Goal: Task Accomplishment & Management: Manage account settings

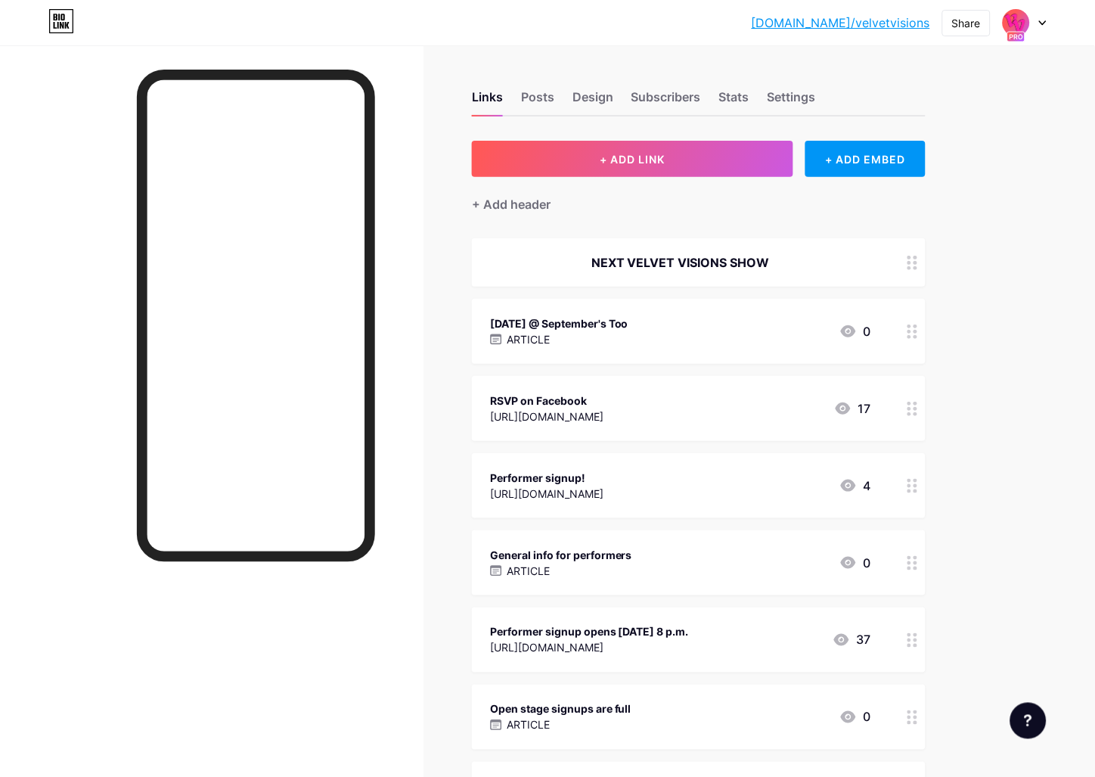
click at [707, 704] on div "Open stage signups are full ARTICLE 0" at bounding box center [680, 717] width 381 height 35
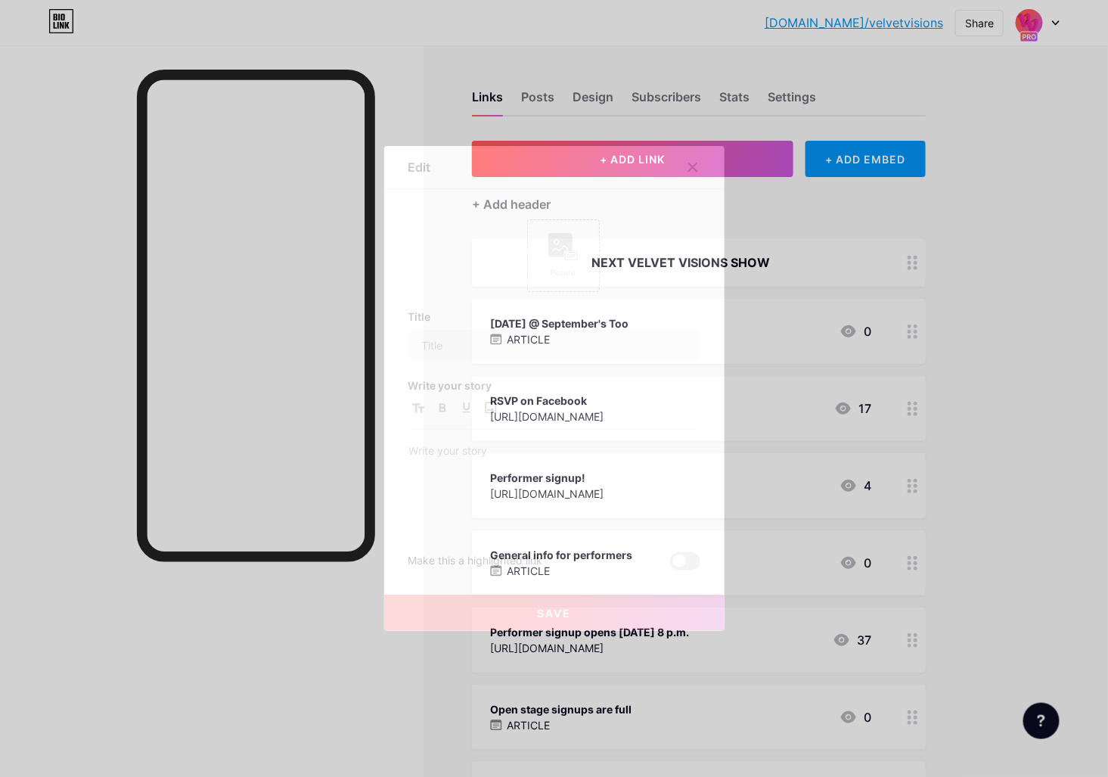
type input "Open stage signups are full"
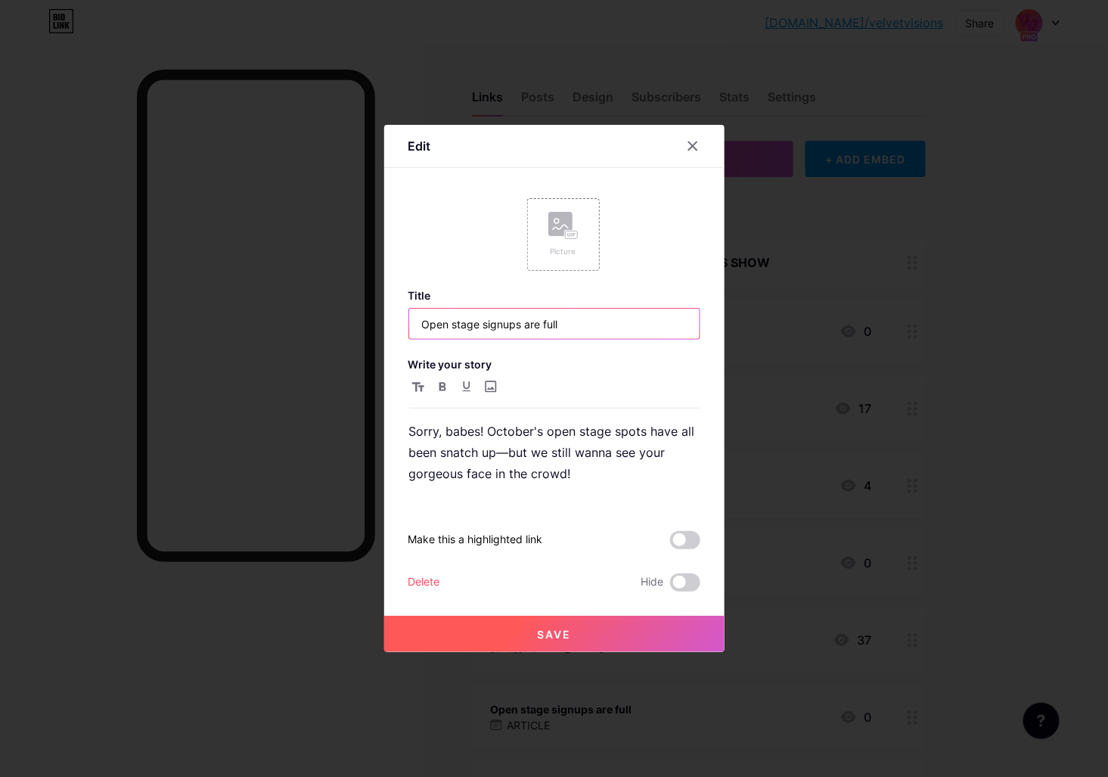
drag, startPoint x: 485, startPoint y: 328, endPoint x: 592, endPoint y: 321, distance: 106.9
click at [592, 321] on input "Open stage signups are full" at bounding box center [554, 324] width 291 height 30
click at [684, 150] on div at bounding box center [692, 145] width 27 height 27
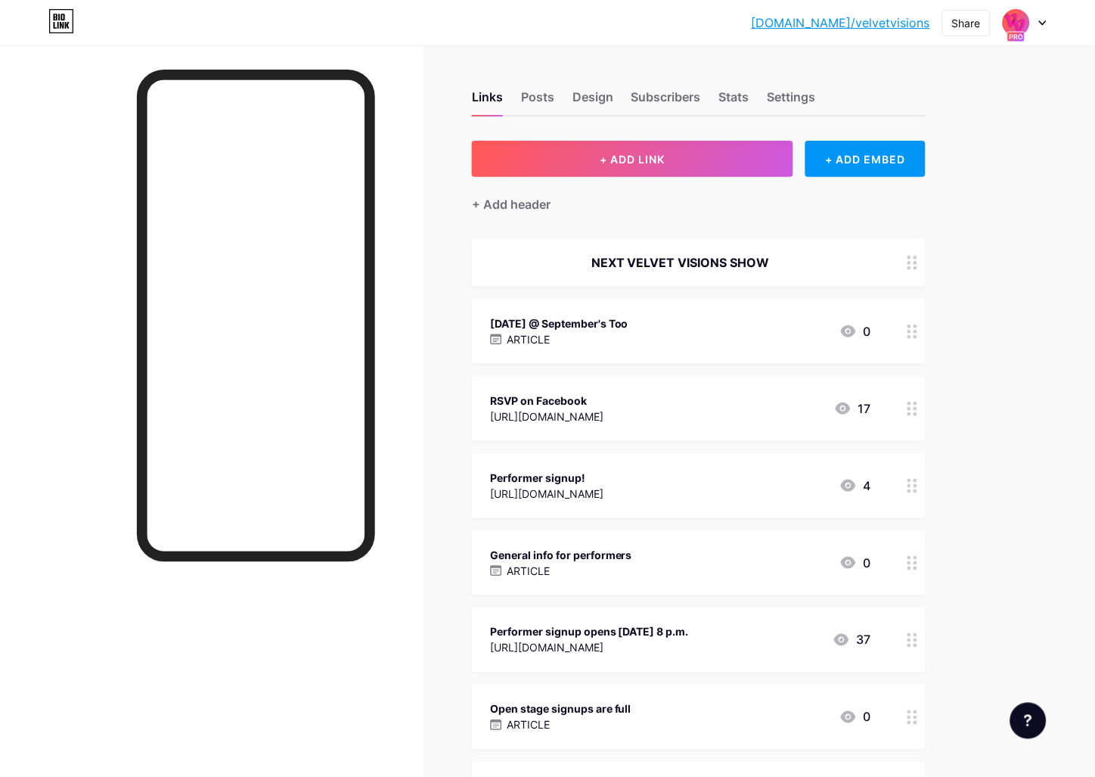
drag, startPoint x: 900, startPoint y: 716, endPoint x: 901, endPoint y: 634, distance: 81.7
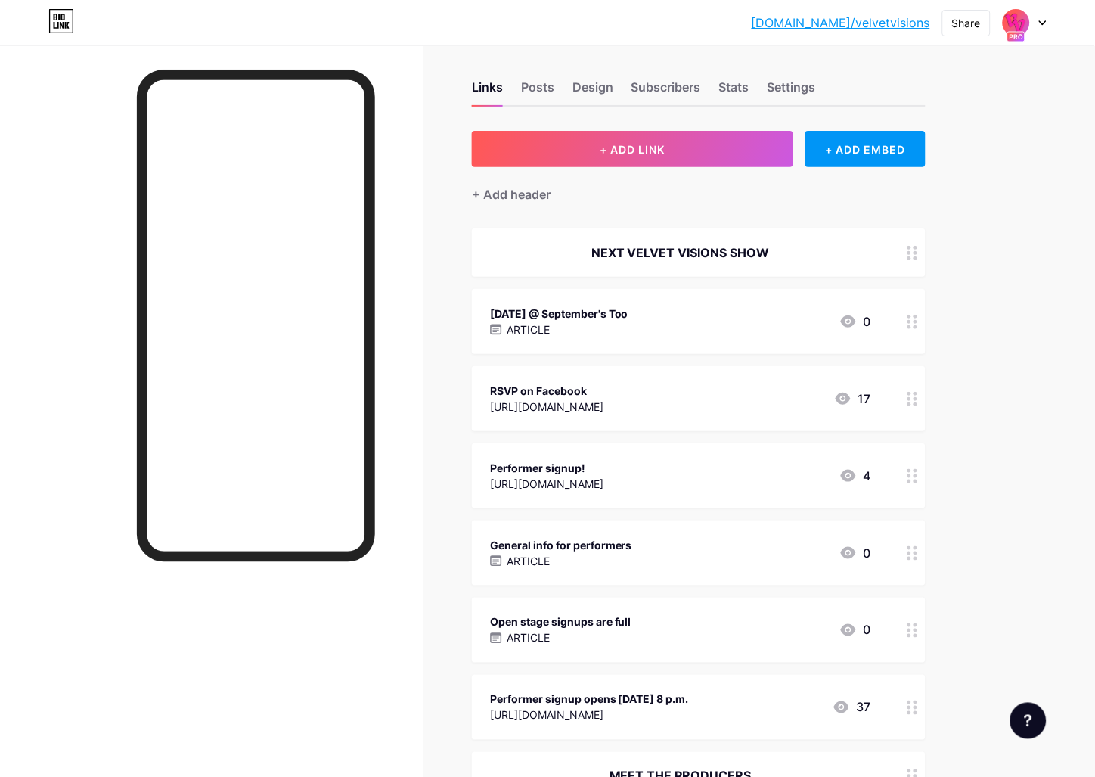
scroll to position [20, 0]
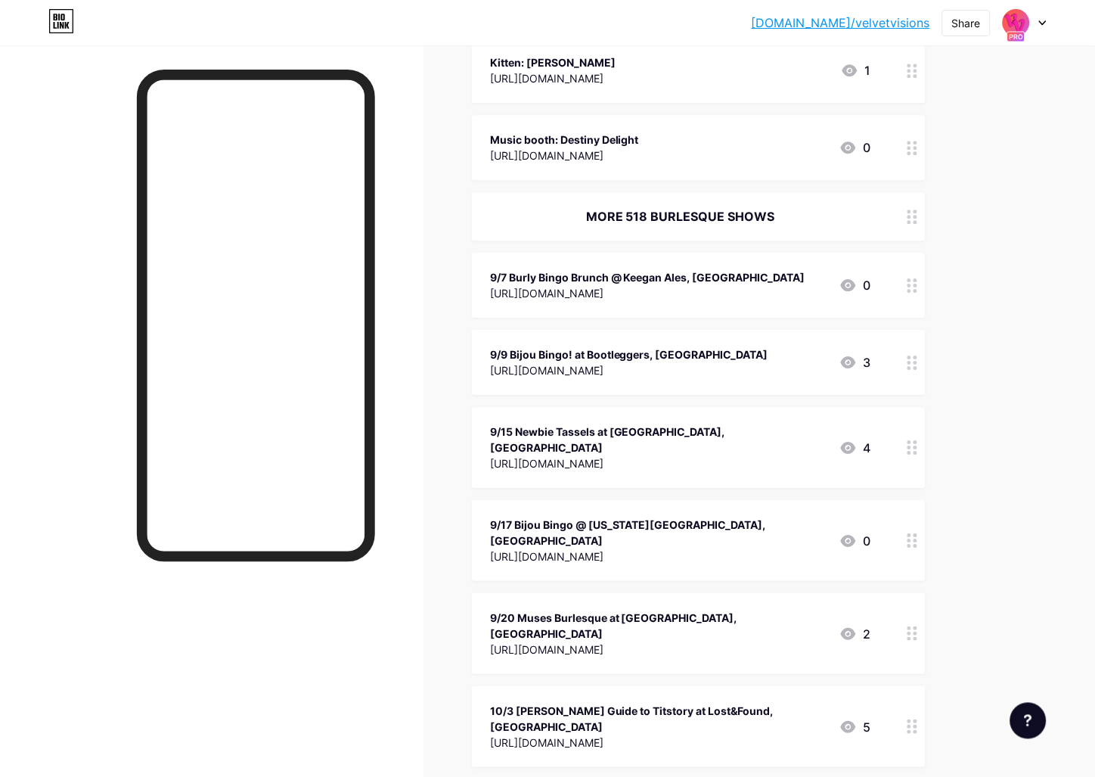
scroll to position [2074, 0]
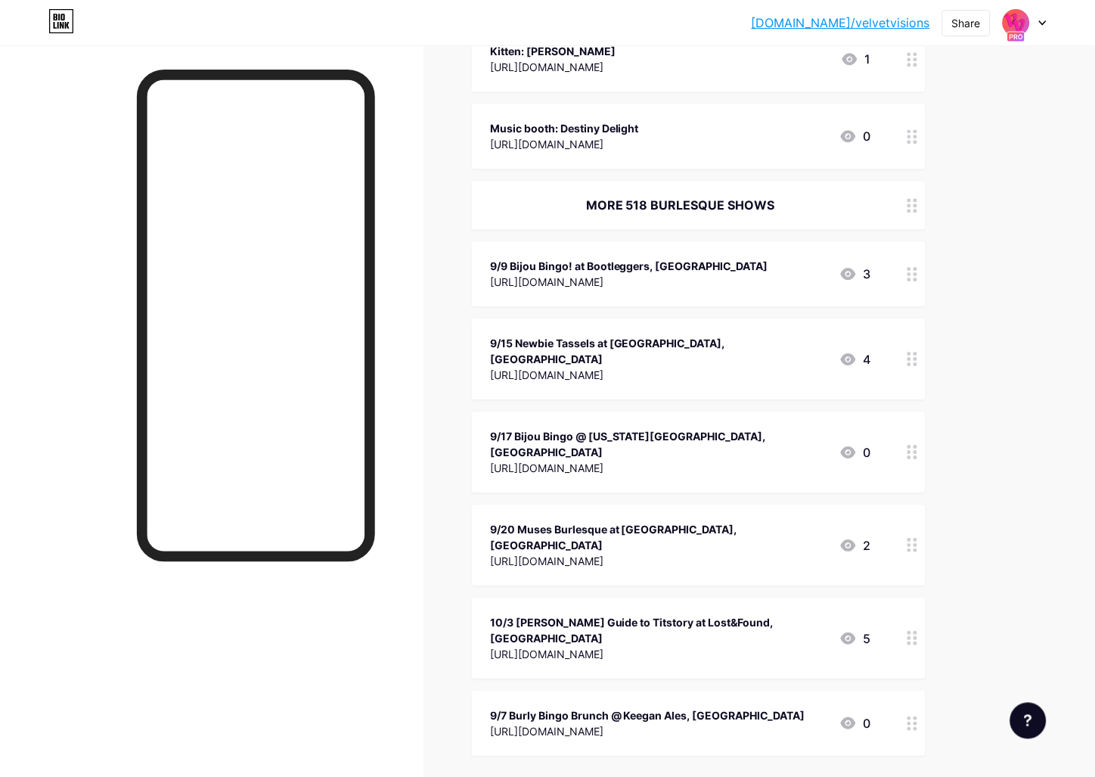
drag, startPoint x: 903, startPoint y: 275, endPoint x: 1085, endPoint y: 443, distance: 247.3
click at [1033, 18] on div at bounding box center [1025, 22] width 44 height 27
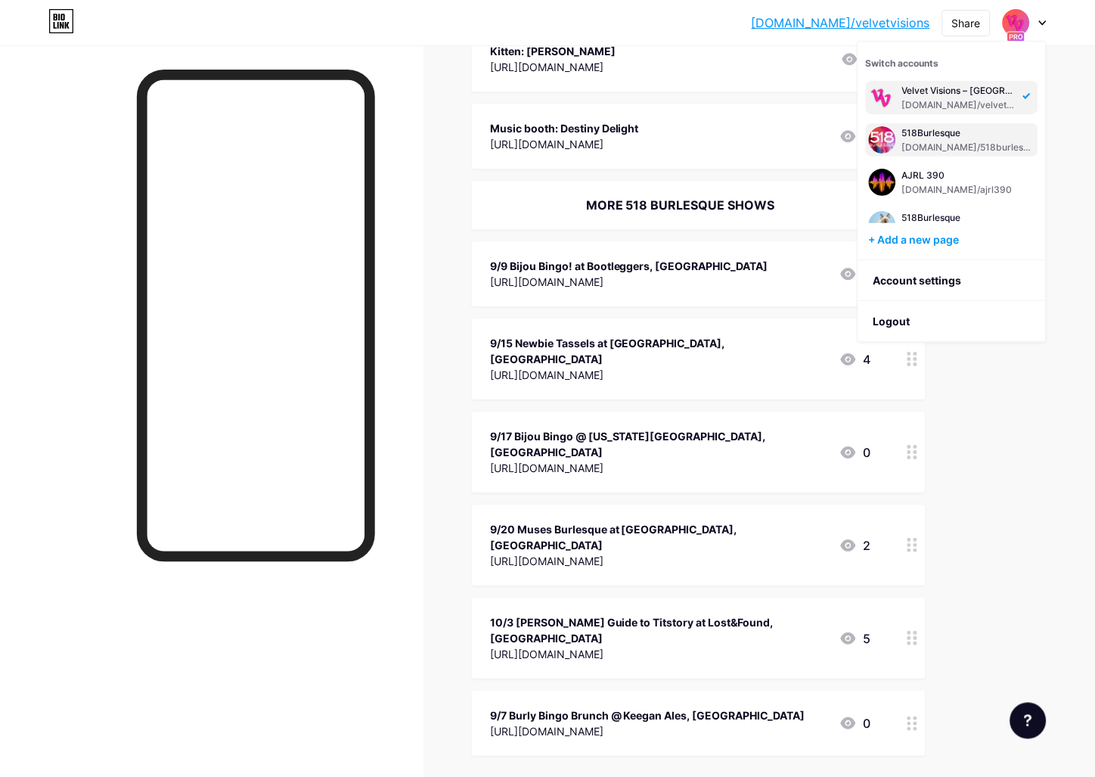
click at [948, 144] on div "[DOMAIN_NAME]/518burlesque" at bounding box center [969, 147] width 133 height 12
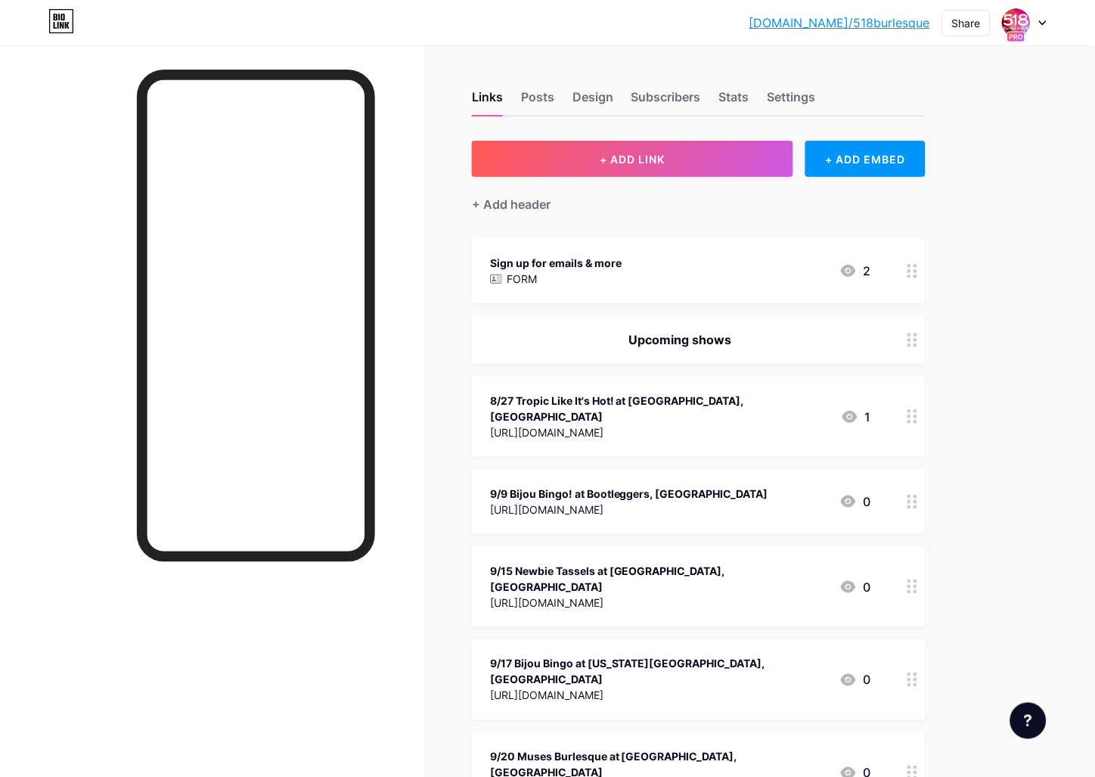
click at [868, 23] on link "[DOMAIN_NAME]/518burlesque" at bounding box center [840, 23] width 181 height 18
click at [1003, 16] on div at bounding box center [1025, 22] width 44 height 27
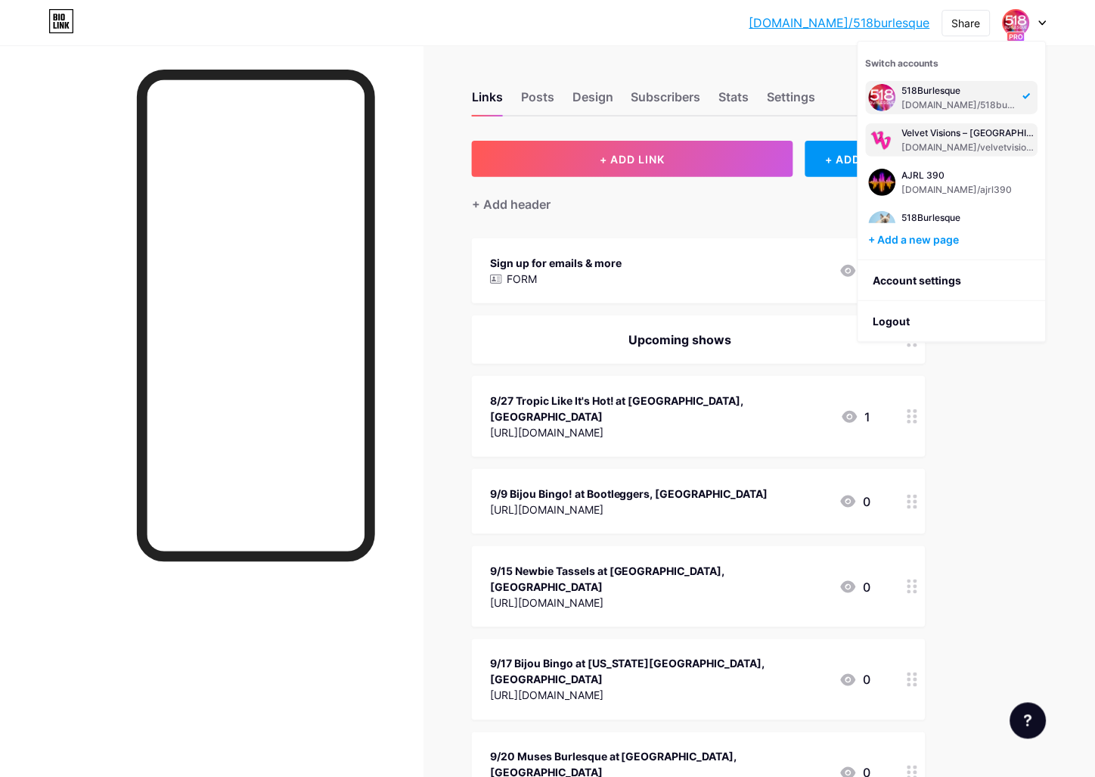
click at [922, 138] on div "Velvet Visions – [GEOGRAPHIC_DATA], [GEOGRAPHIC_DATA]" at bounding box center [969, 133] width 133 height 12
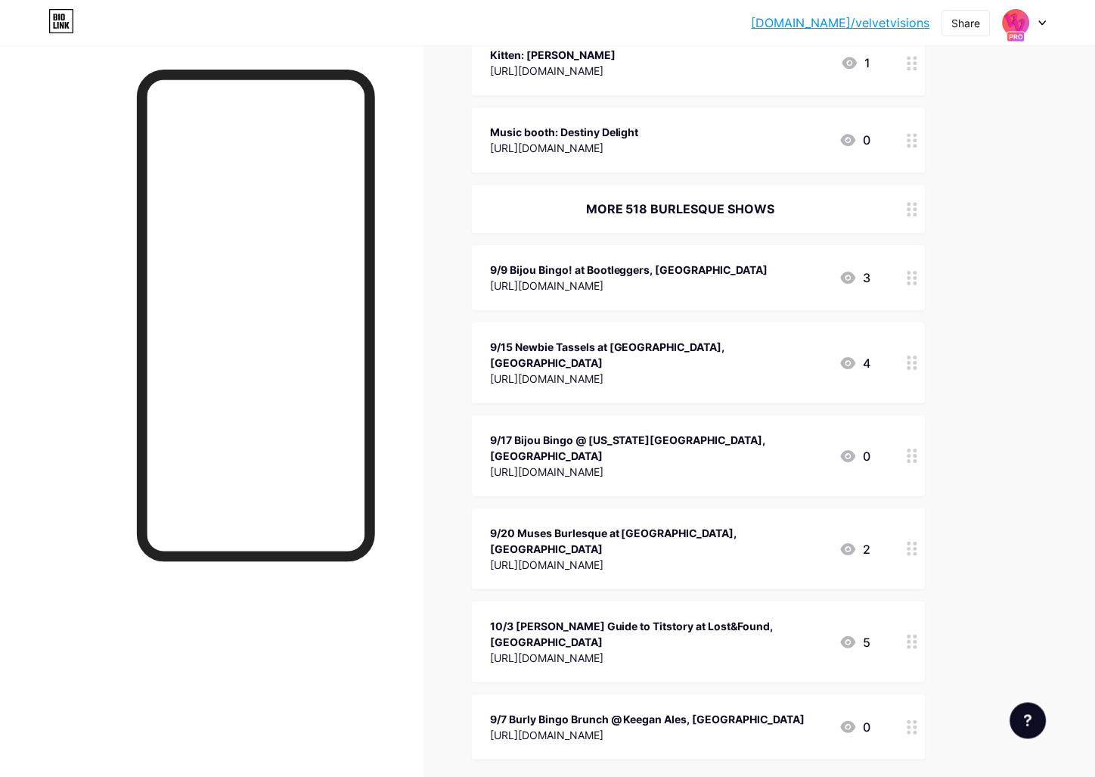
scroll to position [2158, 0]
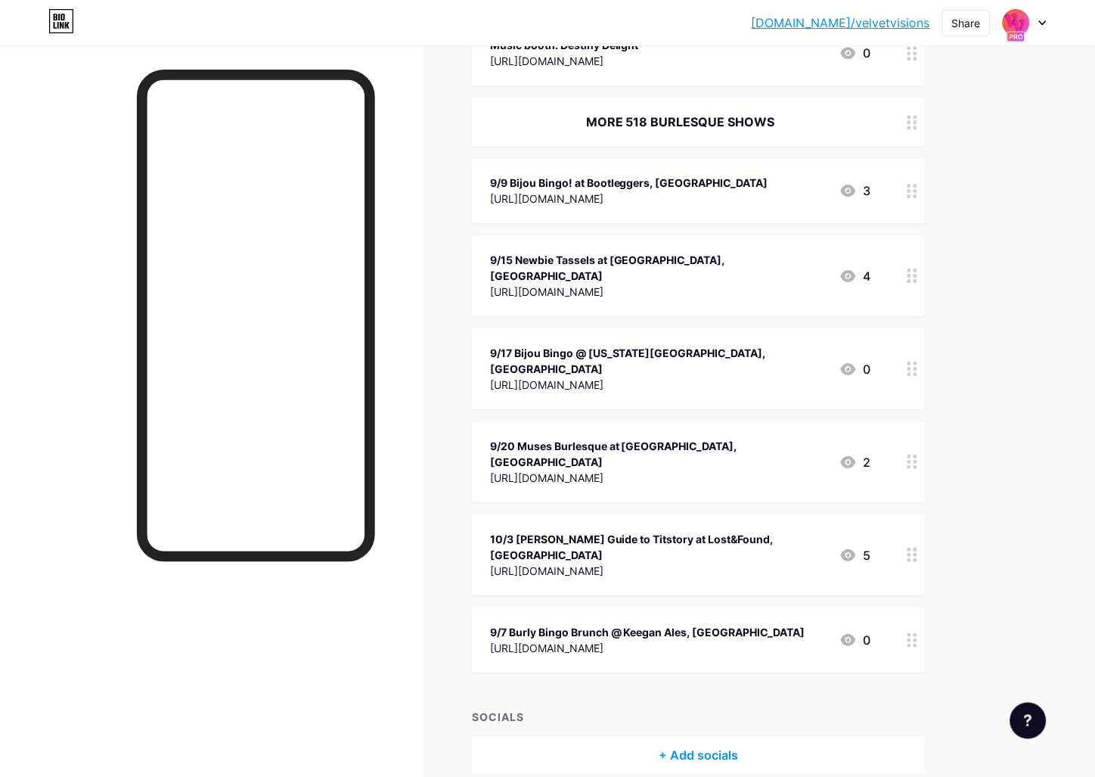
click at [752, 182] on div "9/9 Bijou Bingo! at Bootleggers, Troy" at bounding box center [629, 183] width 278 height 16
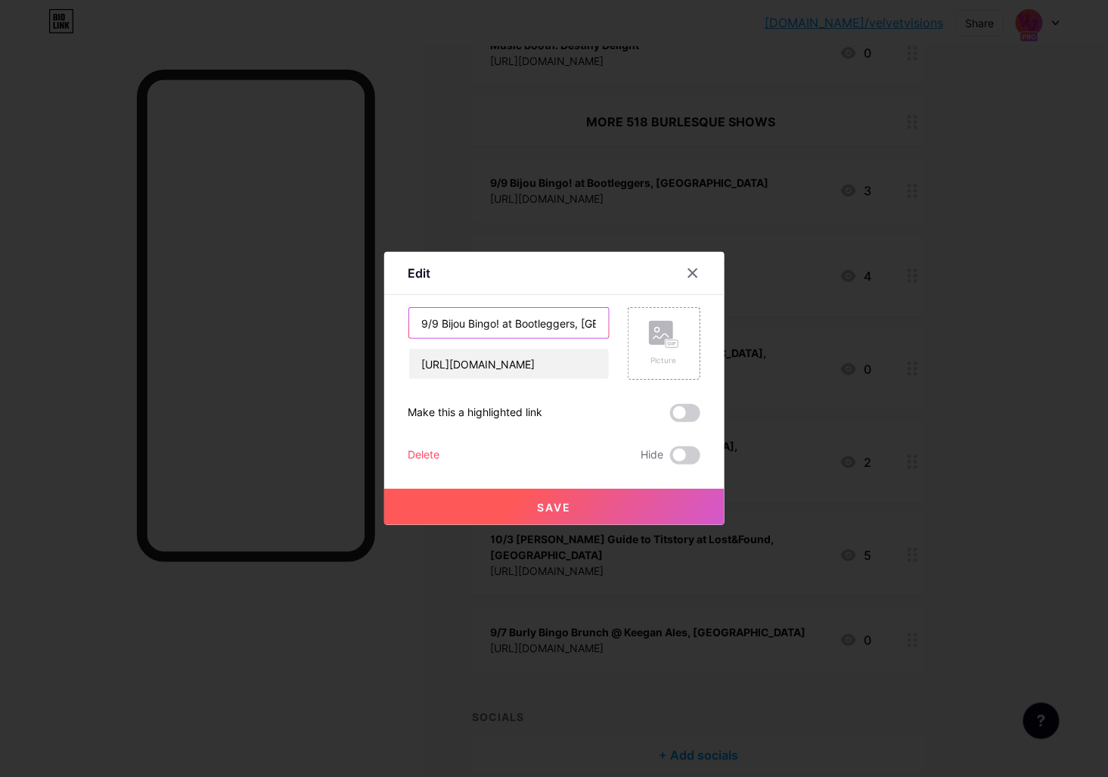
click at [514, 316] on input "9/9 Bijou Bingo! at Bootleggers, Troy" at bounding box center [509, 323] width 200 height 30
type input "More 518 burlesque shows"
click at [525, 381] on div "More 518 burlesque shows https://cherishtribalfusion.weebly.com/bijou-bingo.htm…" at bounding box center [555, 385] width 292 height 157
click at [526, 374] on input "[URL][DOMAIN_NAME]" at bounding box center [509, 364] width 200 height 30
paste input "[DOMAIN_NAME]/518burlesque"
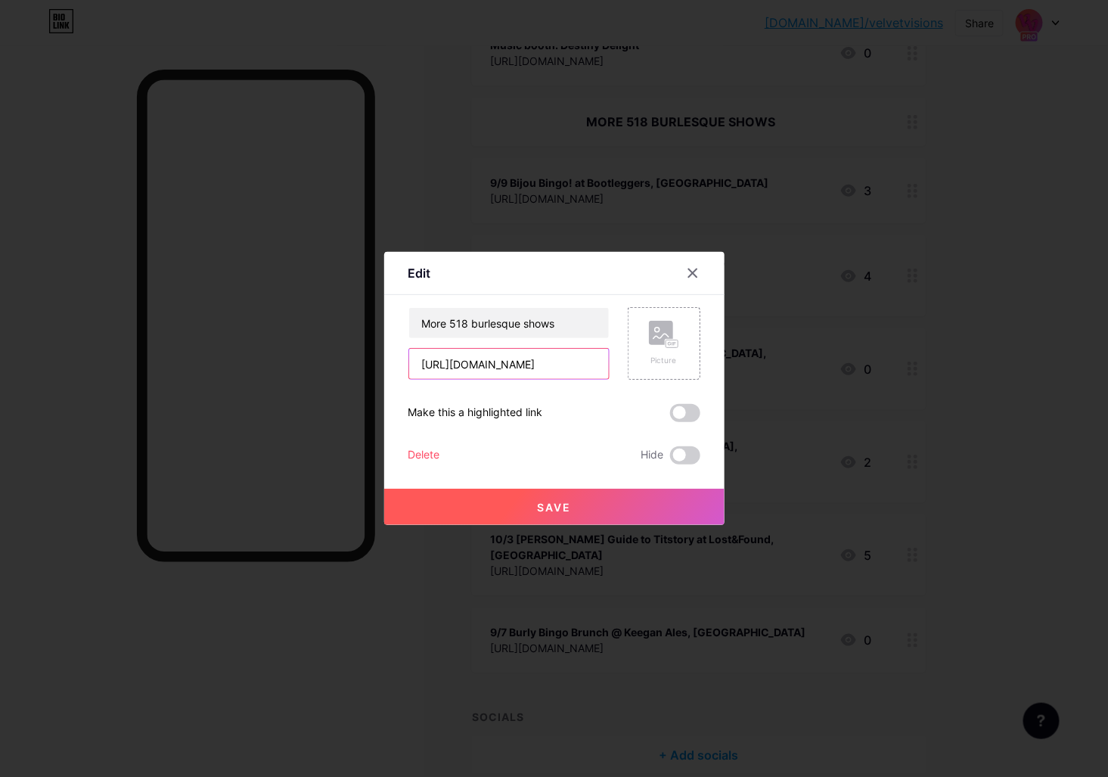
type input "https://bio.link/518burlesque"
click at [570, 508] on span "Save" at bounding box center [554, 507] width 34 height 13
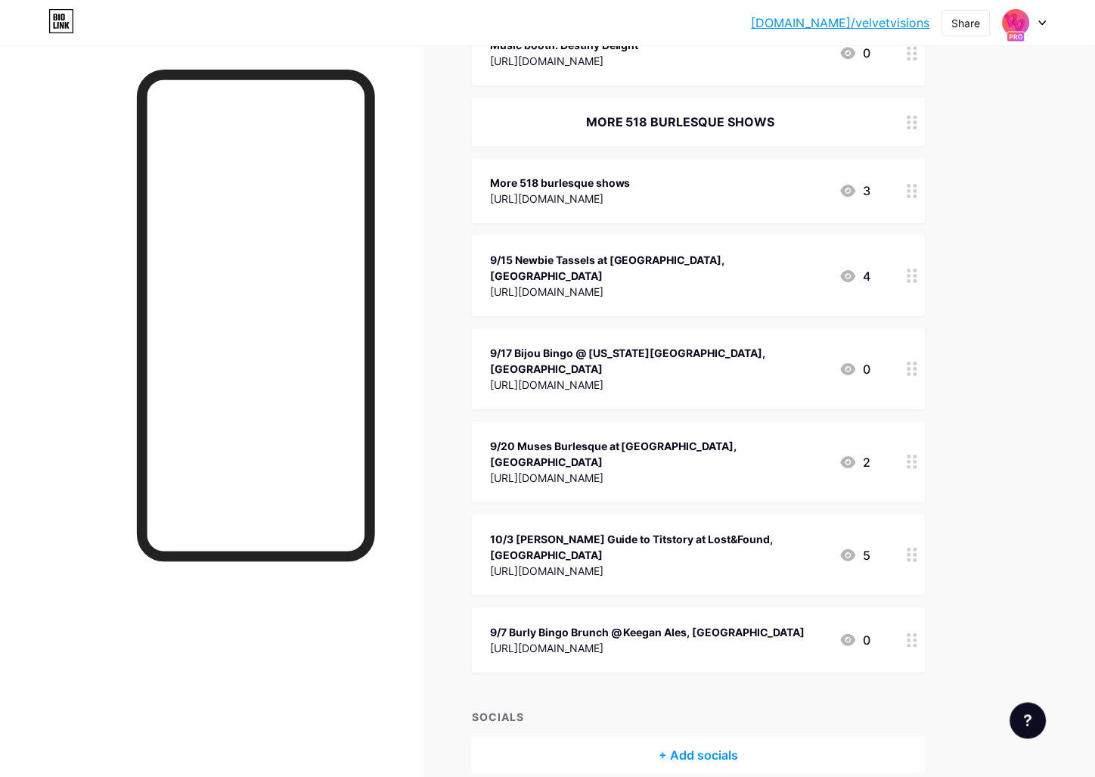
click at [801, 124] on div "MORE 518 BURLESQUE SHOWS" at bounding box center [680, 122] width 381 height 18
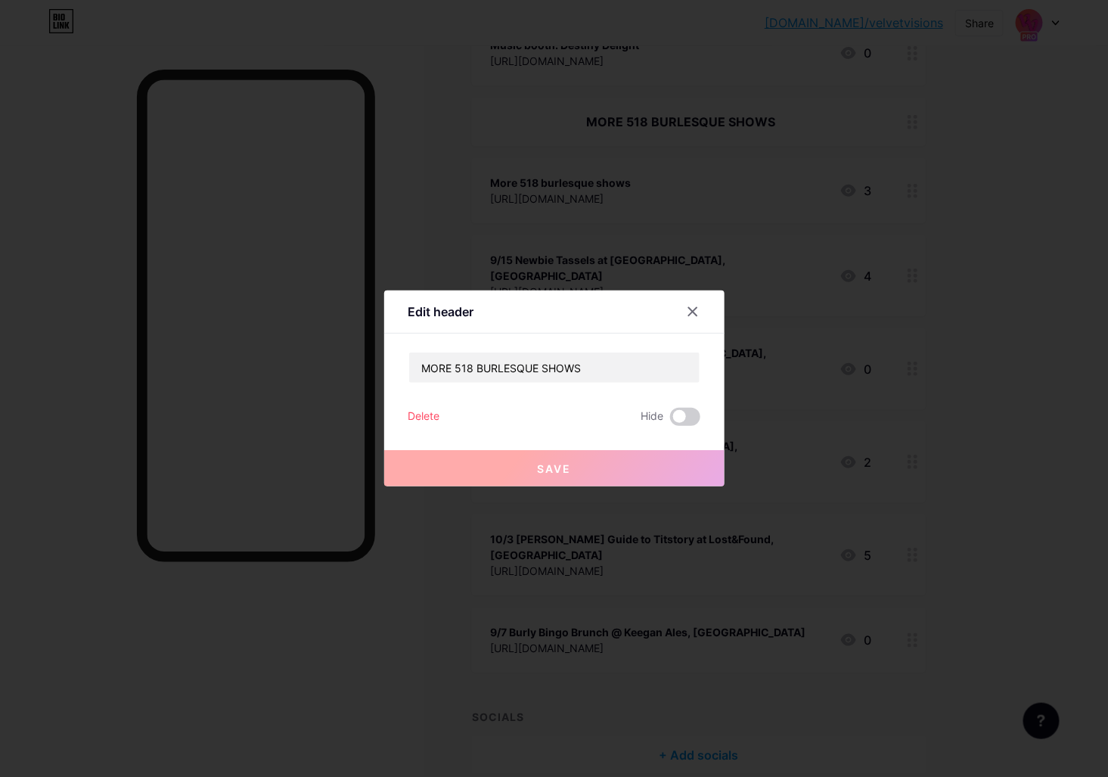
click at [995, 438] on div at bounding box center [554, 388] width 1108 height 777
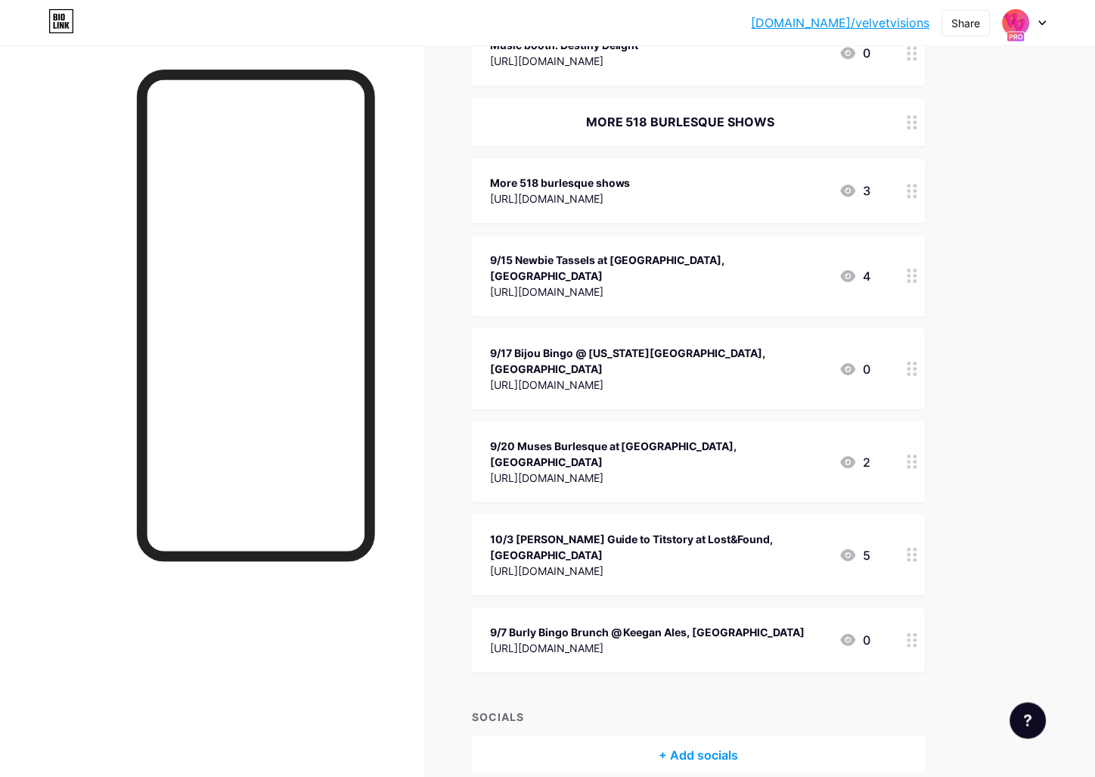
click at [698, 624] on div "9/7 Burly Bingo Brunch @ Keegan Ales, Kingston" at bounding box center [647, 632] width 315 height 16
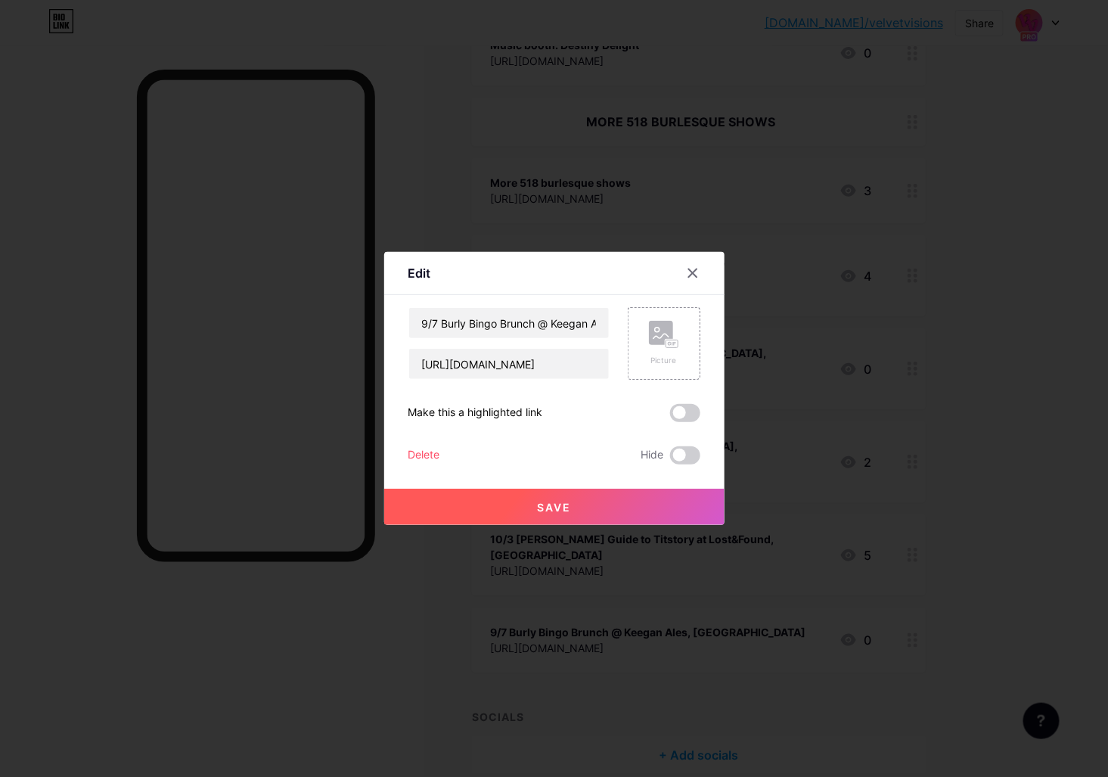
click at [465, 452] on div "Delete Hide" at bounding box center [555, 455] width 292 height 18
click at [427, 455] on div "Delete" at bounding box center [425, 455] width 32 height 18
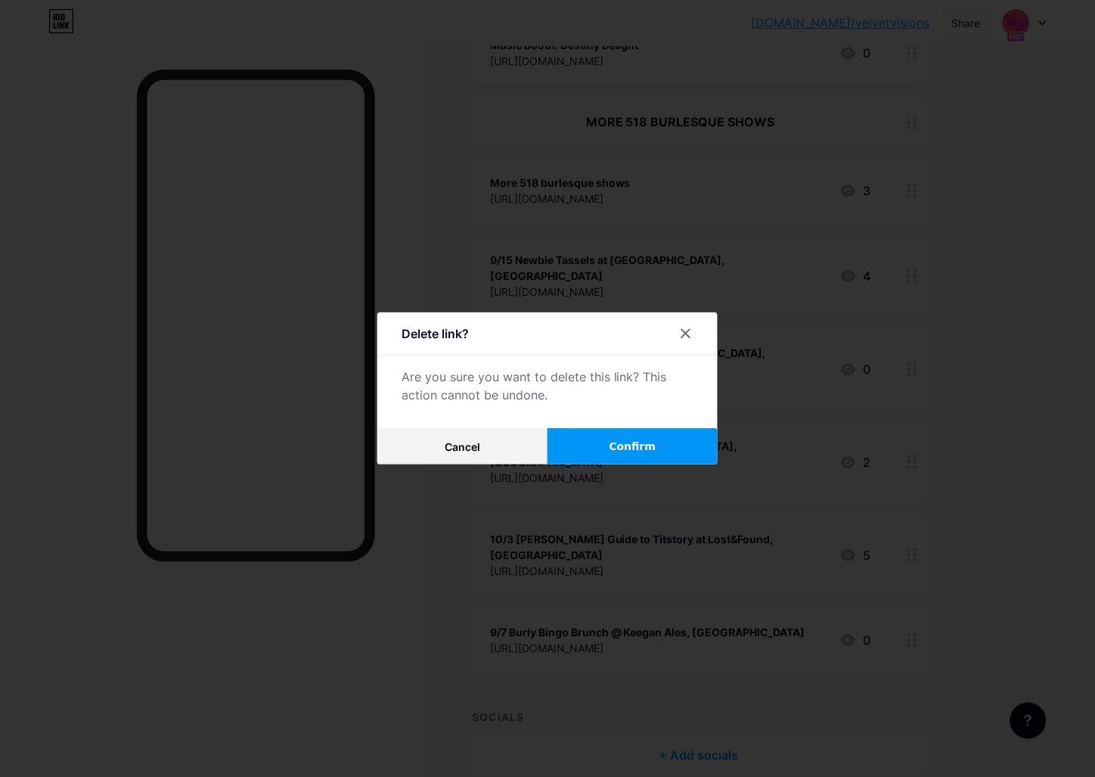
click at [616, 424] on div "Delete link? Are you sure you want to delete this link? This action cannot be u…" at bounding box center [548, 388] width 340 height 152
click at [614, 446] on button "Confirm" at bounding box center [633, 446] width 170 height 36
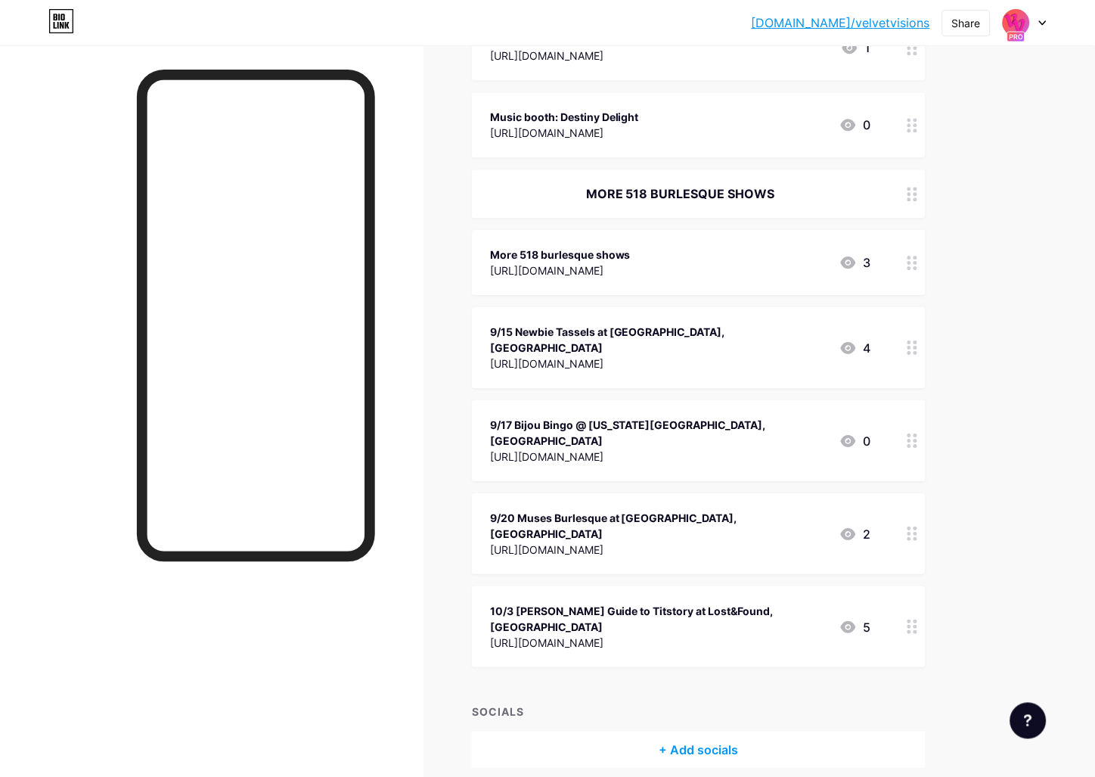
click at [652, 510] on div "9/20 Muses Burlesque at [GEOGRAPHIC_DATA], [GEOGRAPHIC_DATA]" at bounding box center [658, 526] width 337 height 32
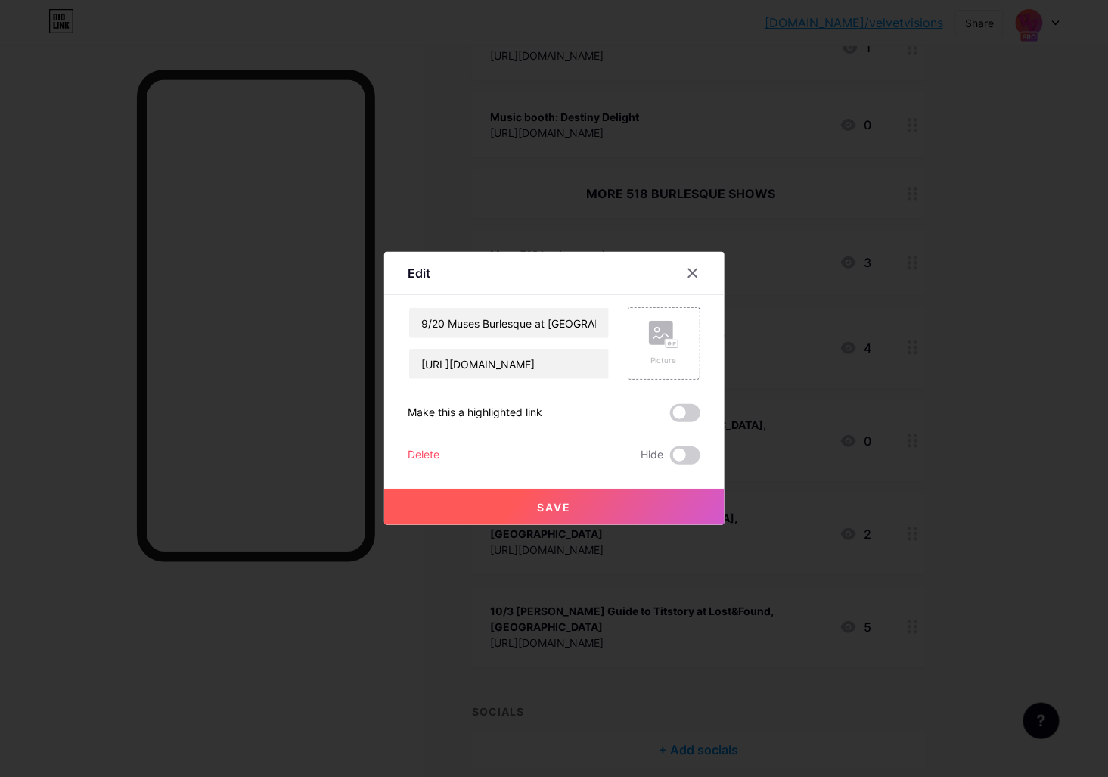
click at [416, 456] on div "Delete" at bounding box center [425, 455] width 32 height 18
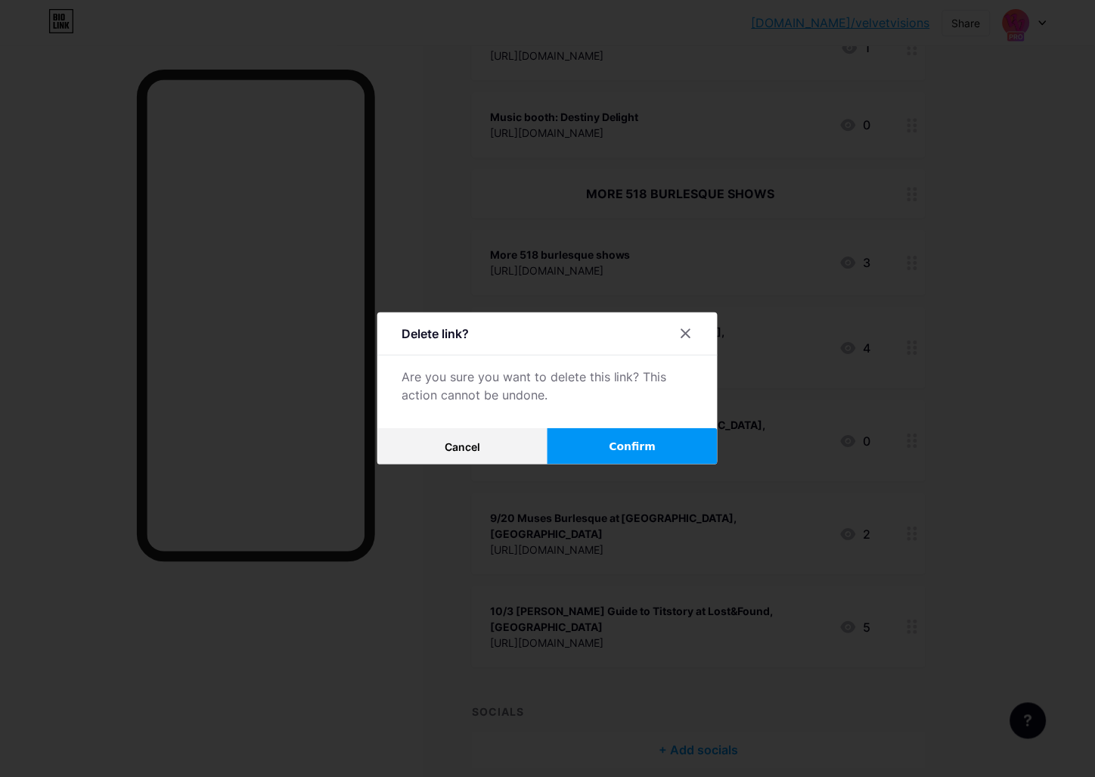
click at [595, 443] on button "Confirm" at bounding box center [633, 446] width 170 height 36
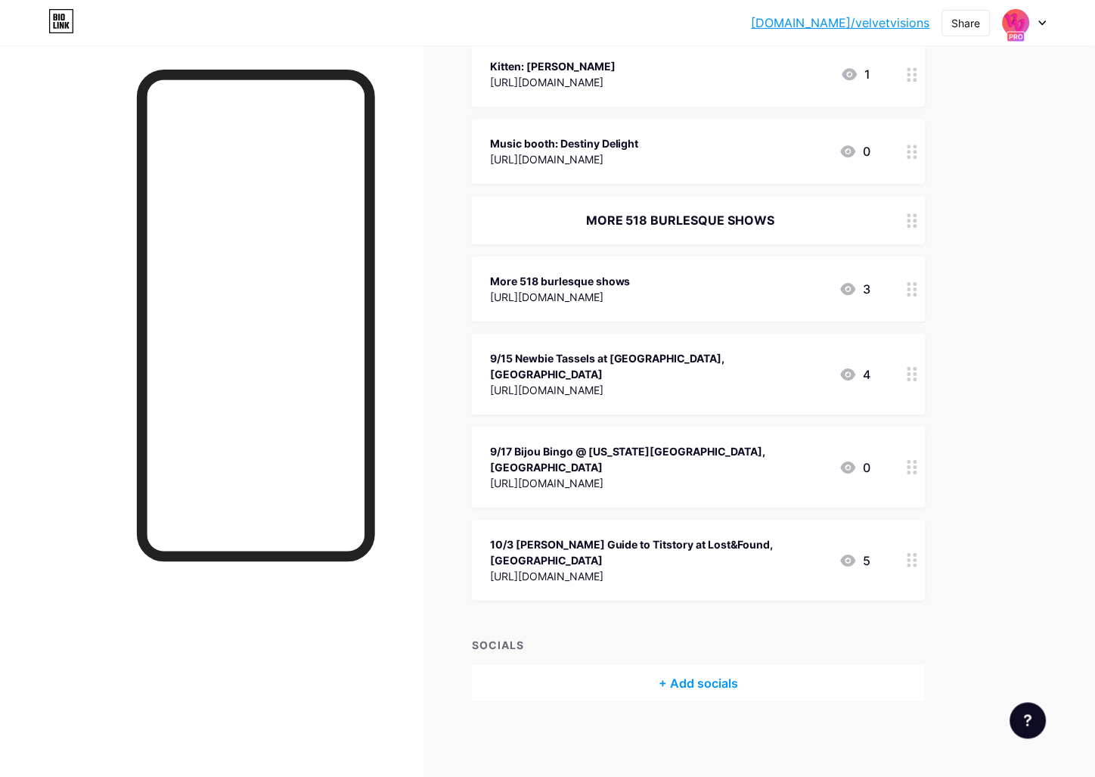
scroll to position [2009, 0]
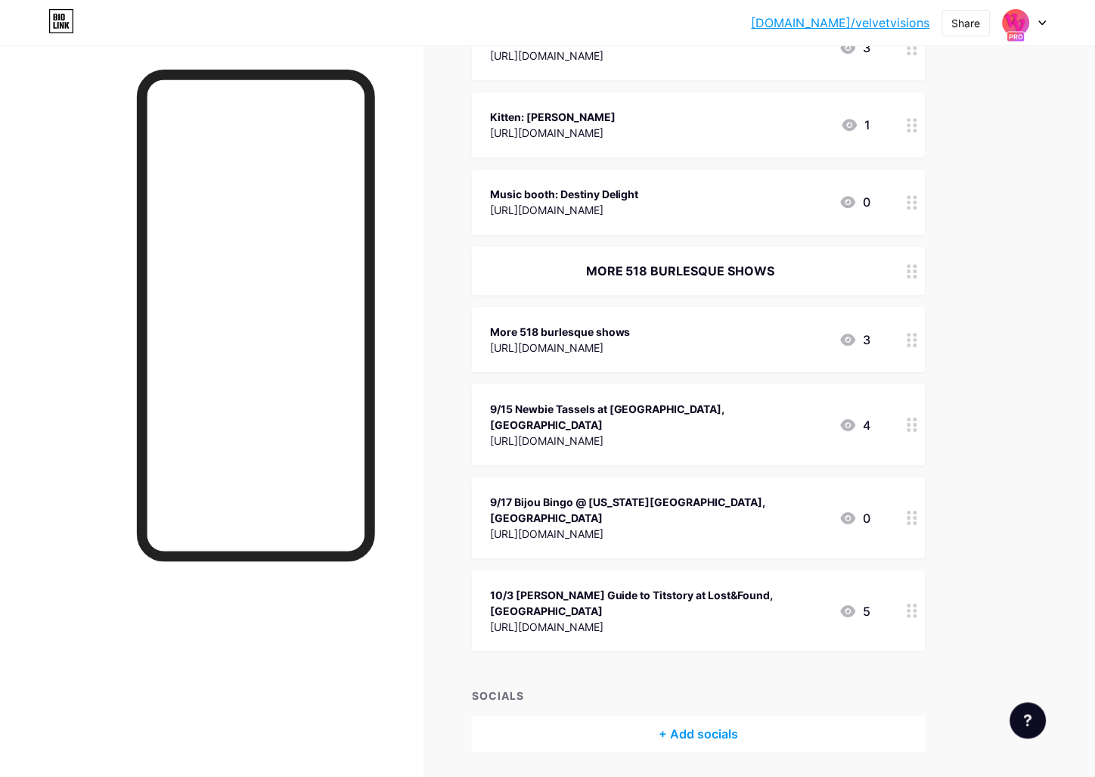
click at [545, 526] on div "[URL][DOMAIN_NAME]" at bounding box center [658, 534] width 337 height 16
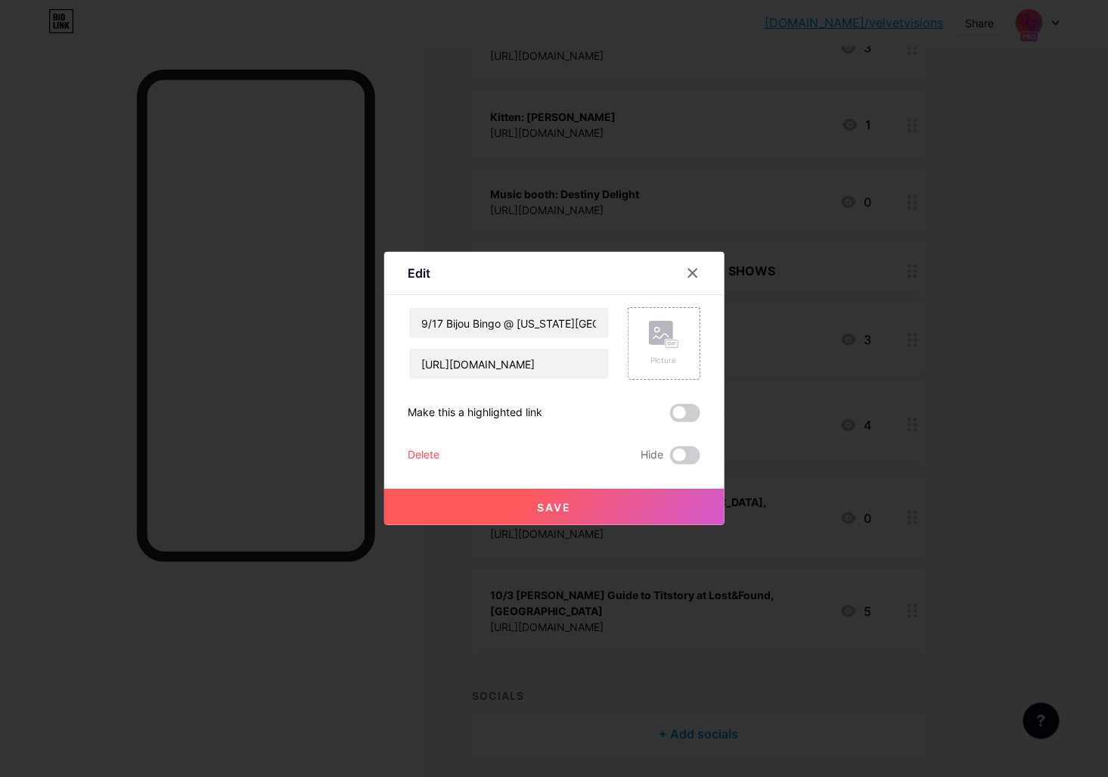
click at [413, 449] on div "Delete" at bounding box center [425, 455] width 32 height 18
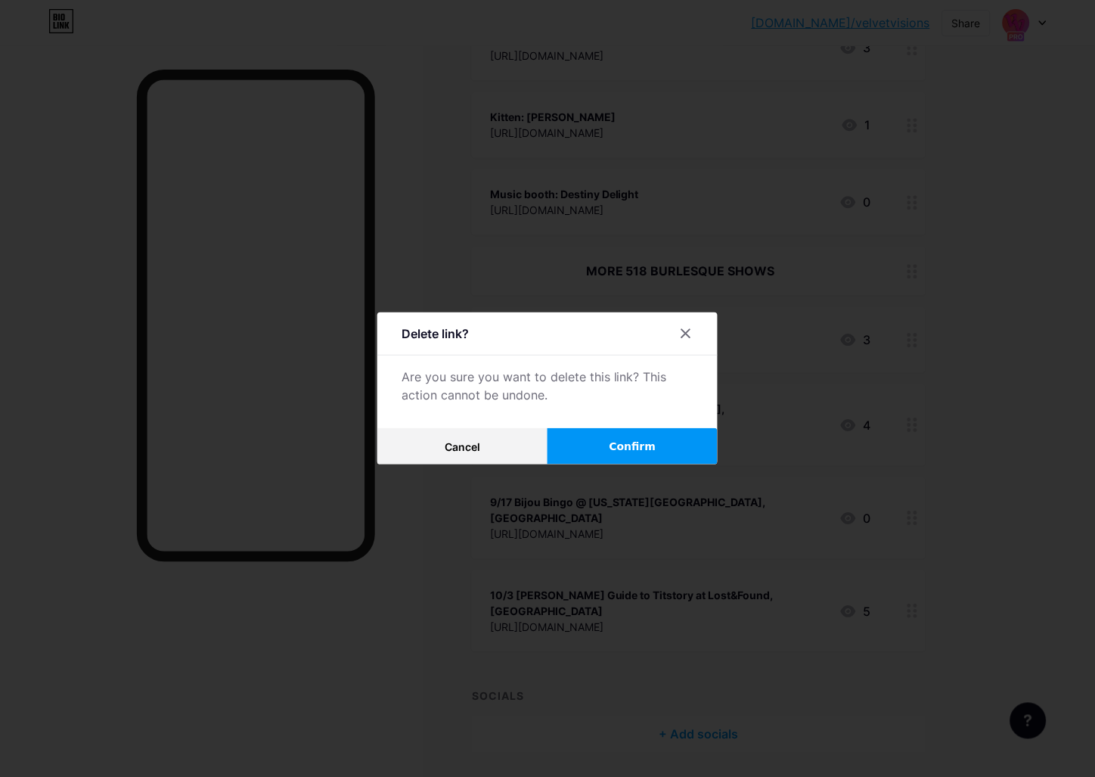
click at [598, 439] on button "Confirm" at bounding box center [633, 446] width 170 height 36
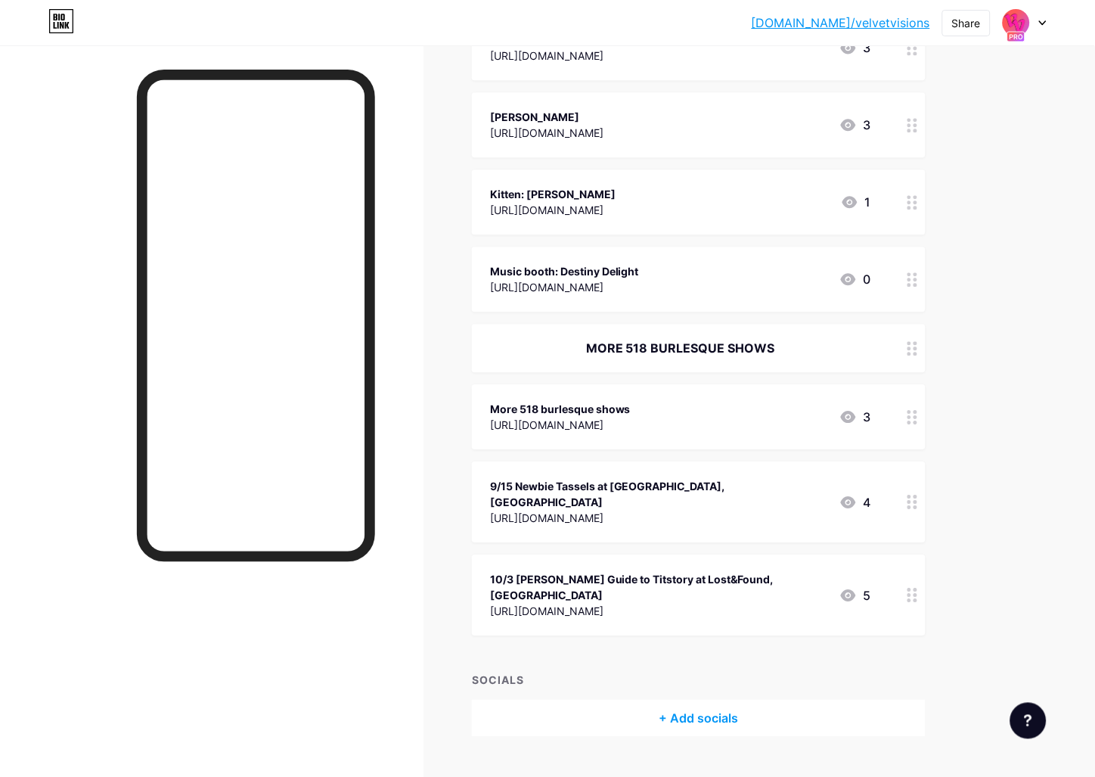
click at [566, 571] on div "10/3 Teasy Roosevelt's Guide to Titstory at Lost&Found, Albany" at bounding box center [658, 587] width 337 height 32
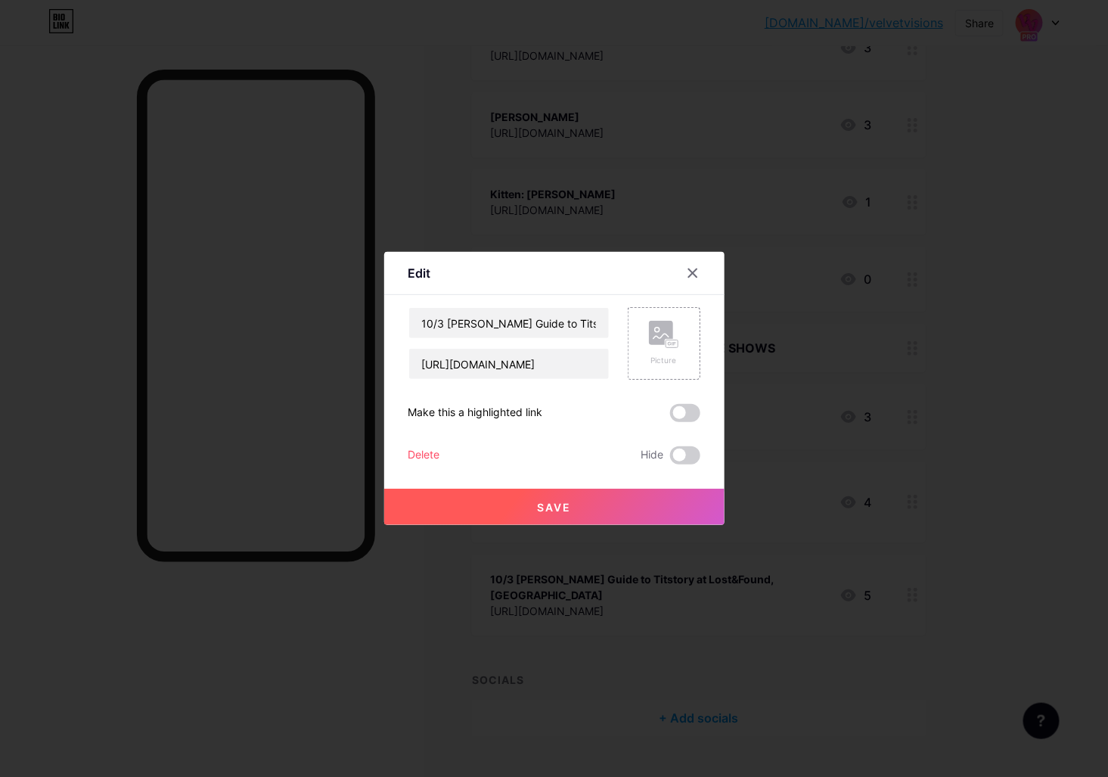
click at [429, 444] on div "10/3 Teasy Roosevelt's Guide to Titstory at Lost&Found, Albany https://www.inst…" at bounding box center [555, 385] width 292 height 157
click at [426, 450] on div "Delete" at bounding box center [425, 455] width 32 height 18
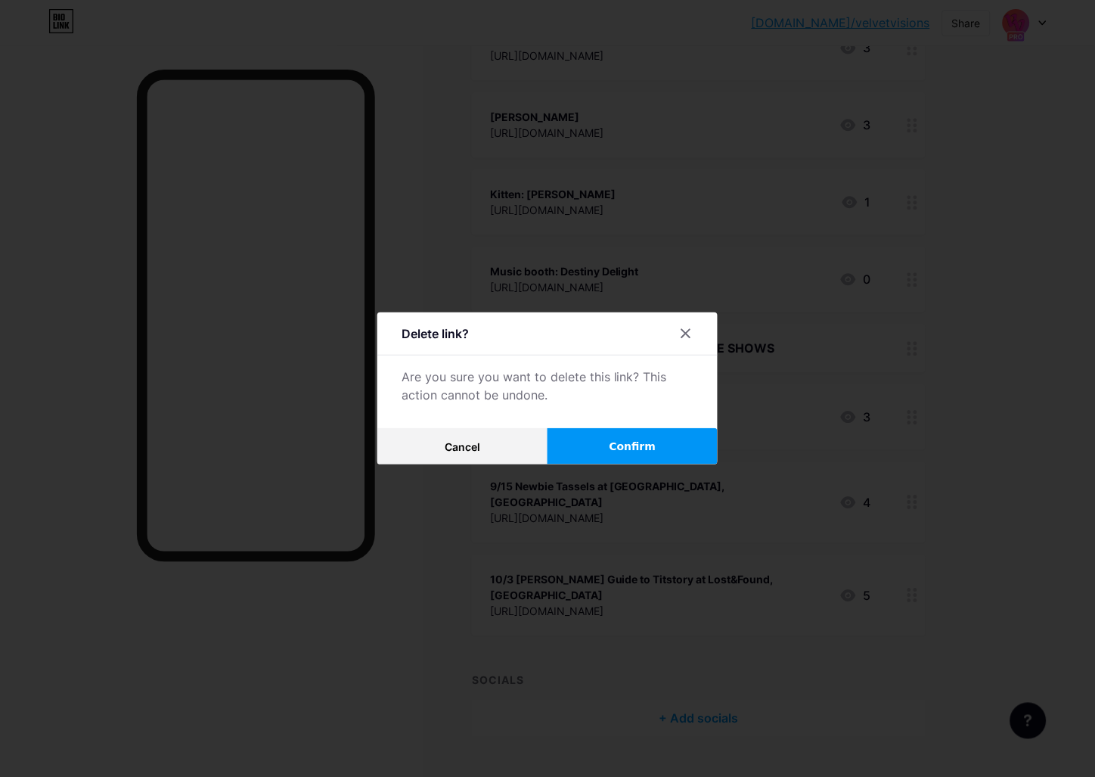
click at [611, 446] on button "Confirm" at bounding box center [633, 446] width 170 height 36
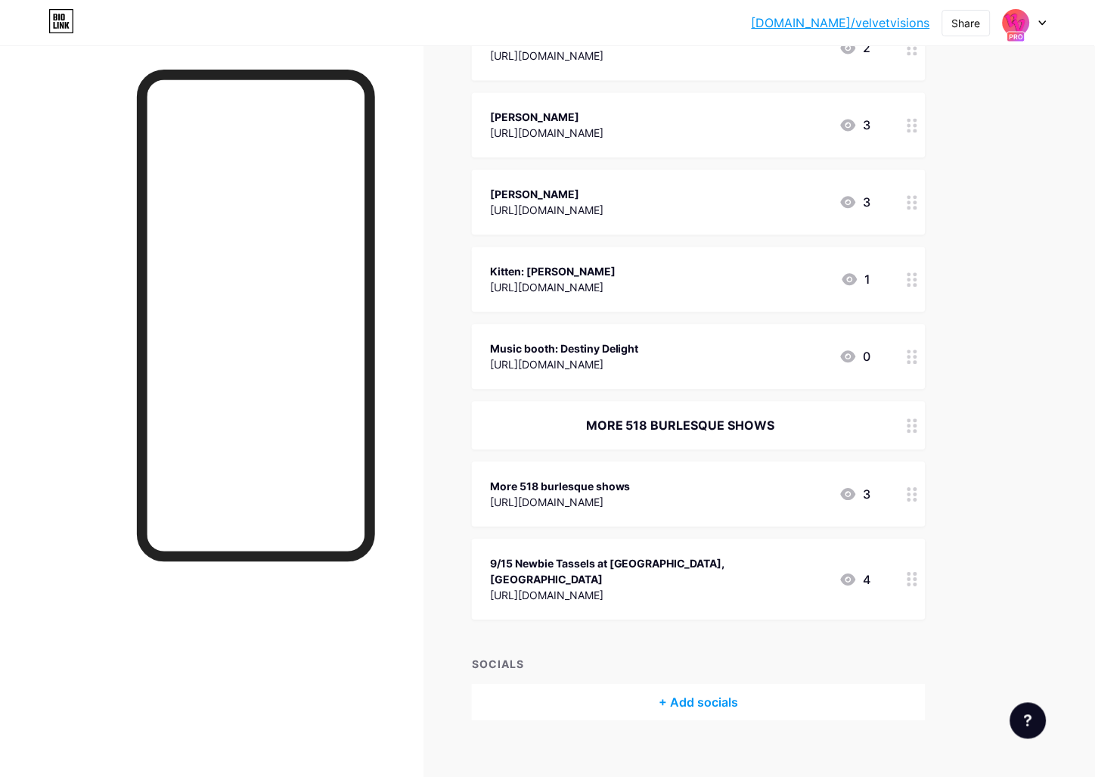
click at [545, 494] on div "https://bio.link/518burlesque" at bounding box center [560, 502] width 141 height 16
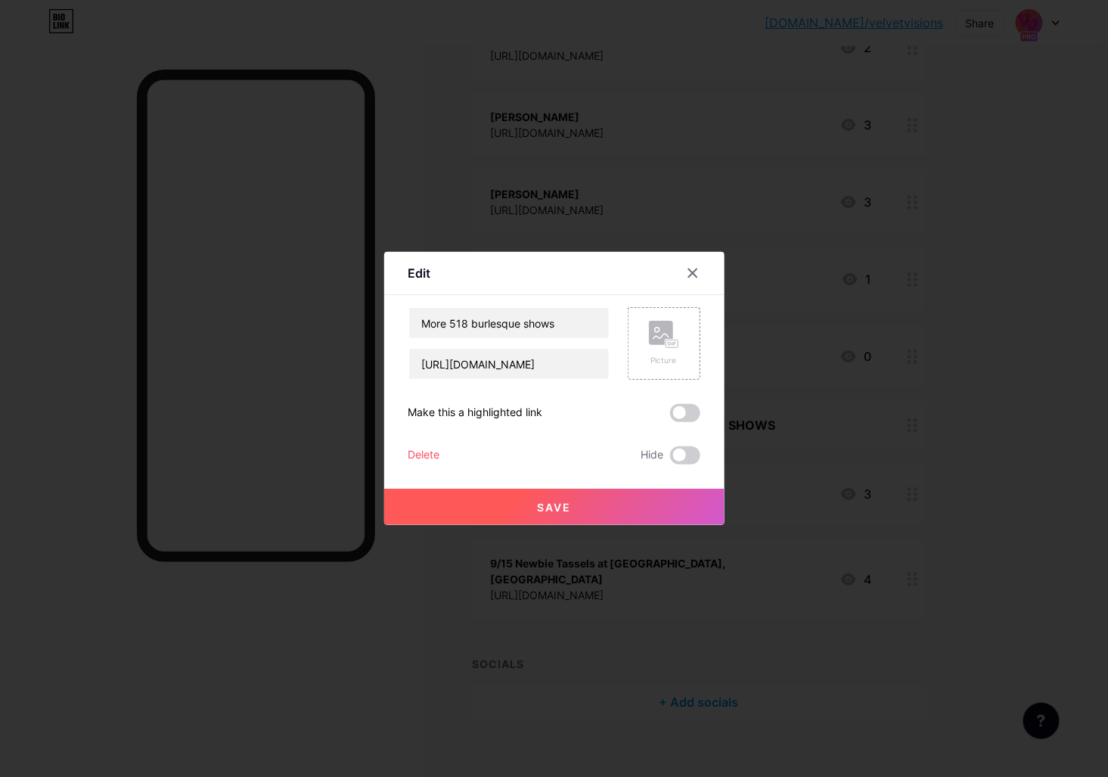
click at [557, 573] on div at bounding box center [554, 388] width 1108 height 777
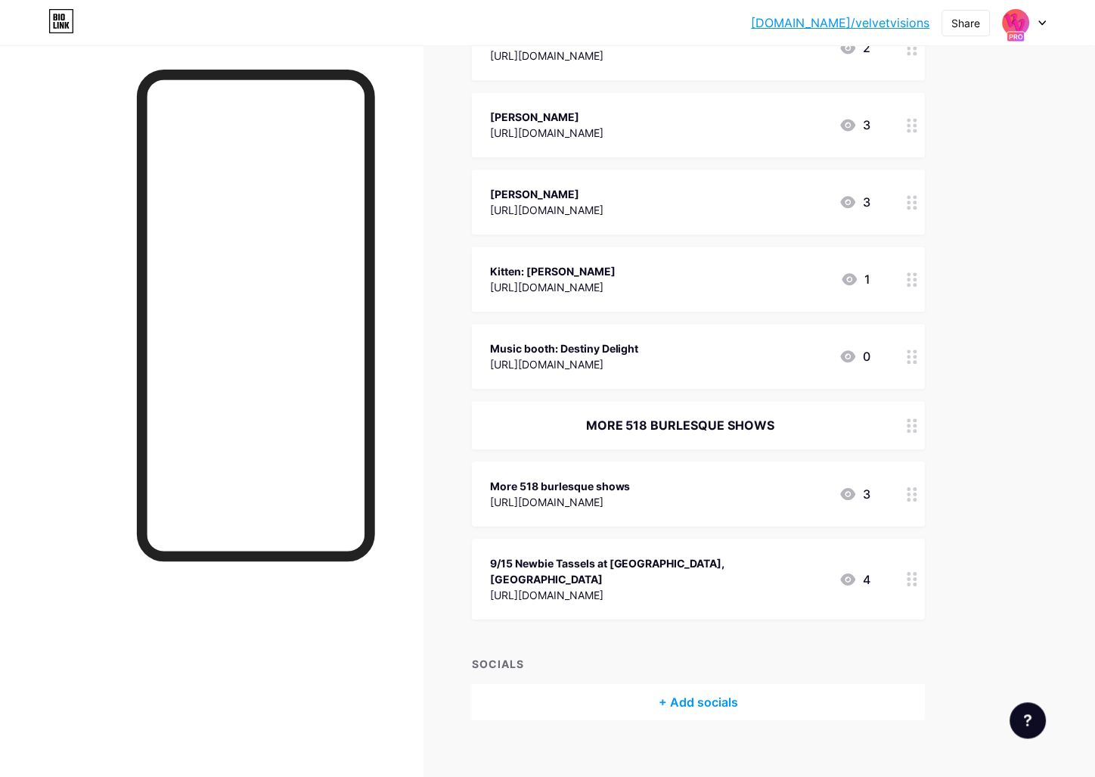
click at [550, 587] on div "[URL][DOMAIN_NAME]" at bounding box center [658, 595] width 337 height 16
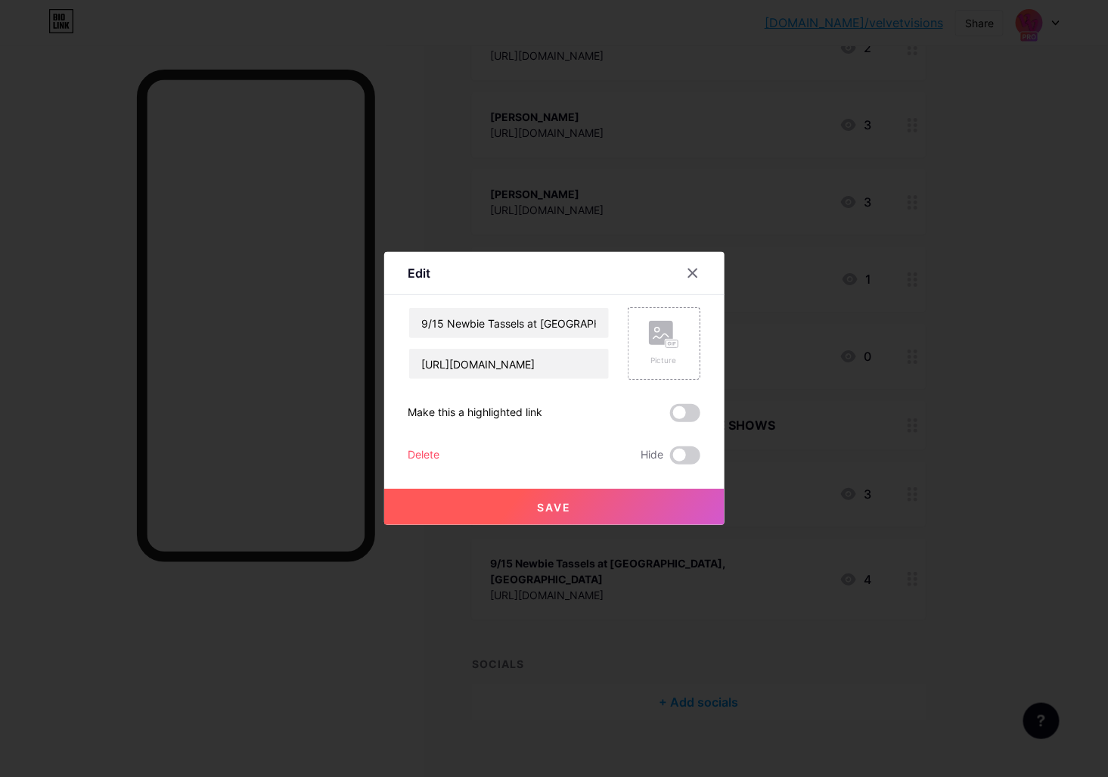
click at [401, 452] on div "Edit Content YouTube Play YouTube video without leaving your page. ADD Vimeo Pl…" at bounding box center [554, 388] width 340 height 273
click at [480, 458] on div "Delete Hide" at bounding box center [555, 455] width 292 height 18
click at [421, 456] on div "Delete" at bounding box center [425, 455] width 32 height 18
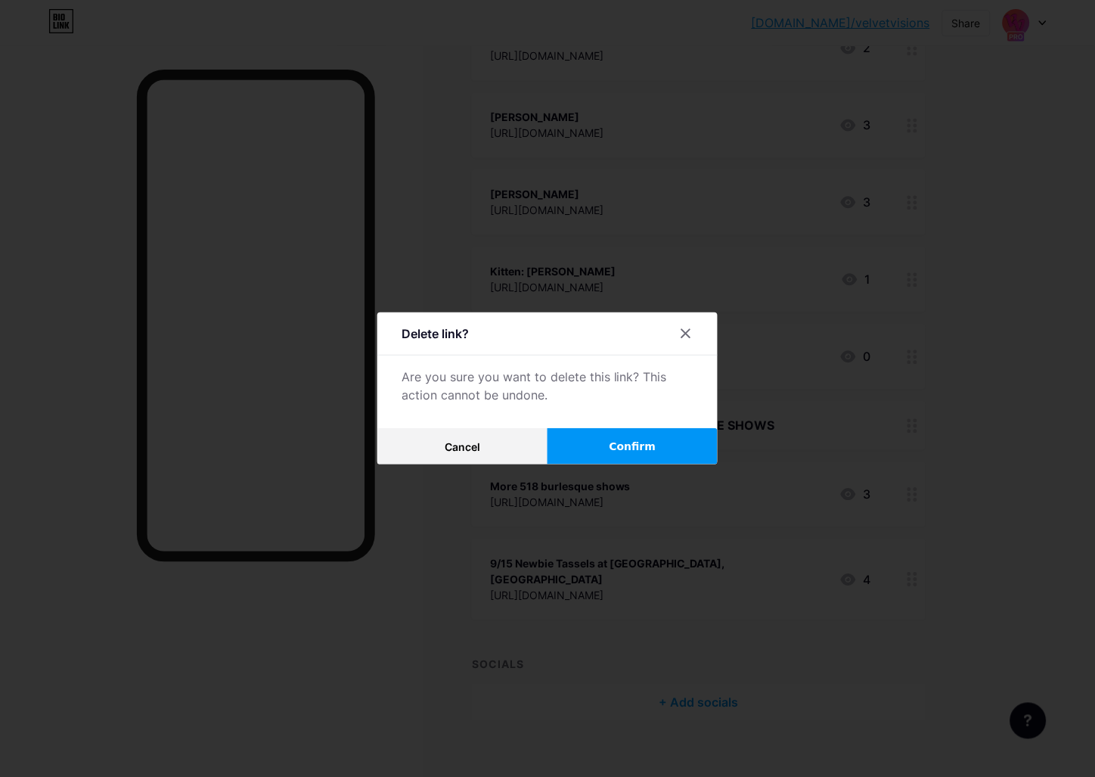
click at [617, 452] on button "Confirm" at bounding box center [633, 446] width 170 height 36
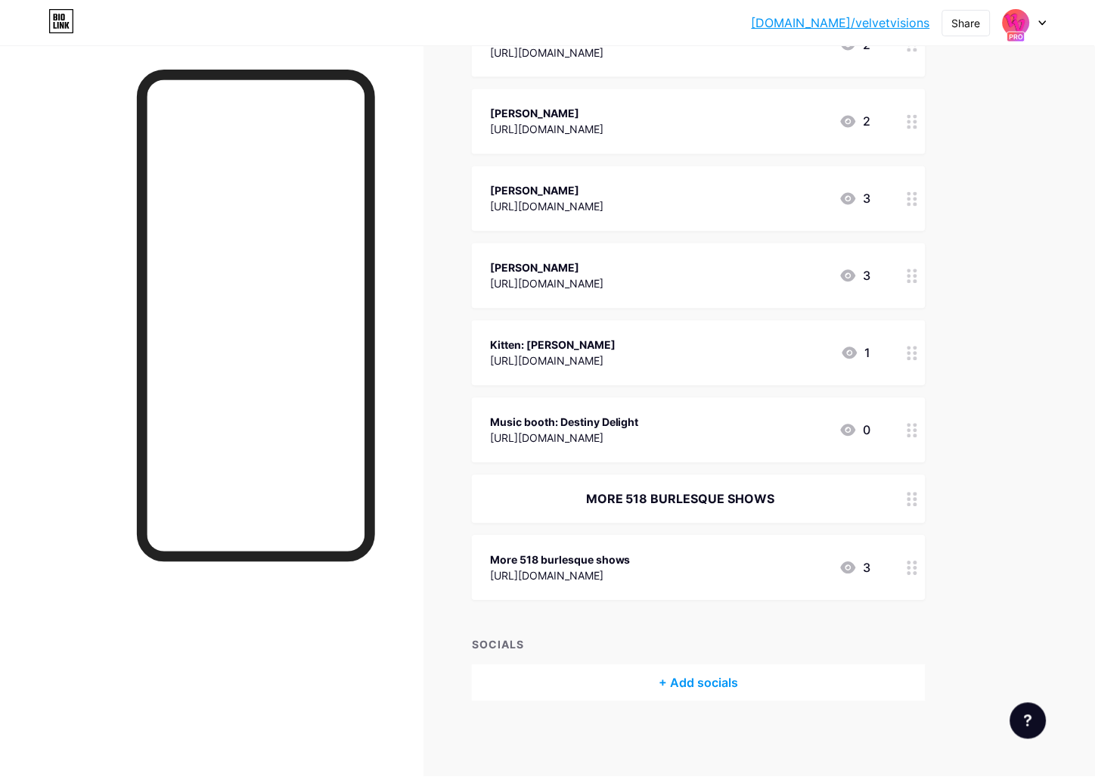
scroll to position [1776, 0]
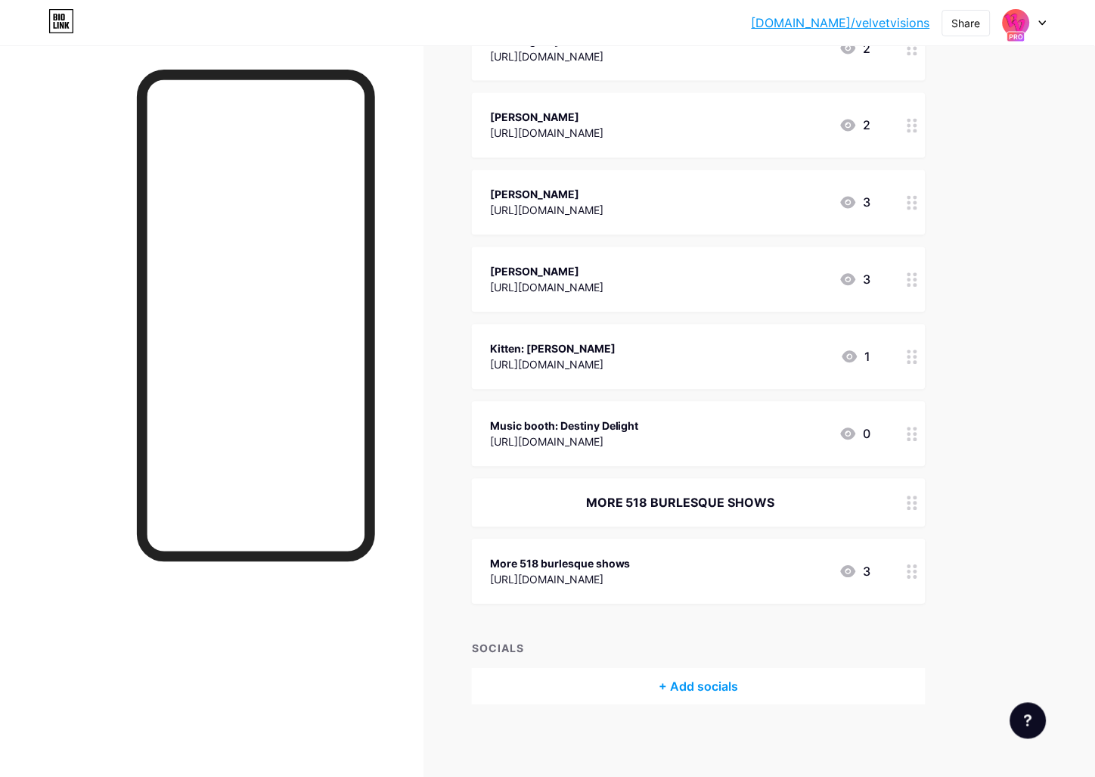
click at [681, 502] on div "MORE 518 BURLESQUE SHOWS" at bounding box center [680, 503] width 381 height 18
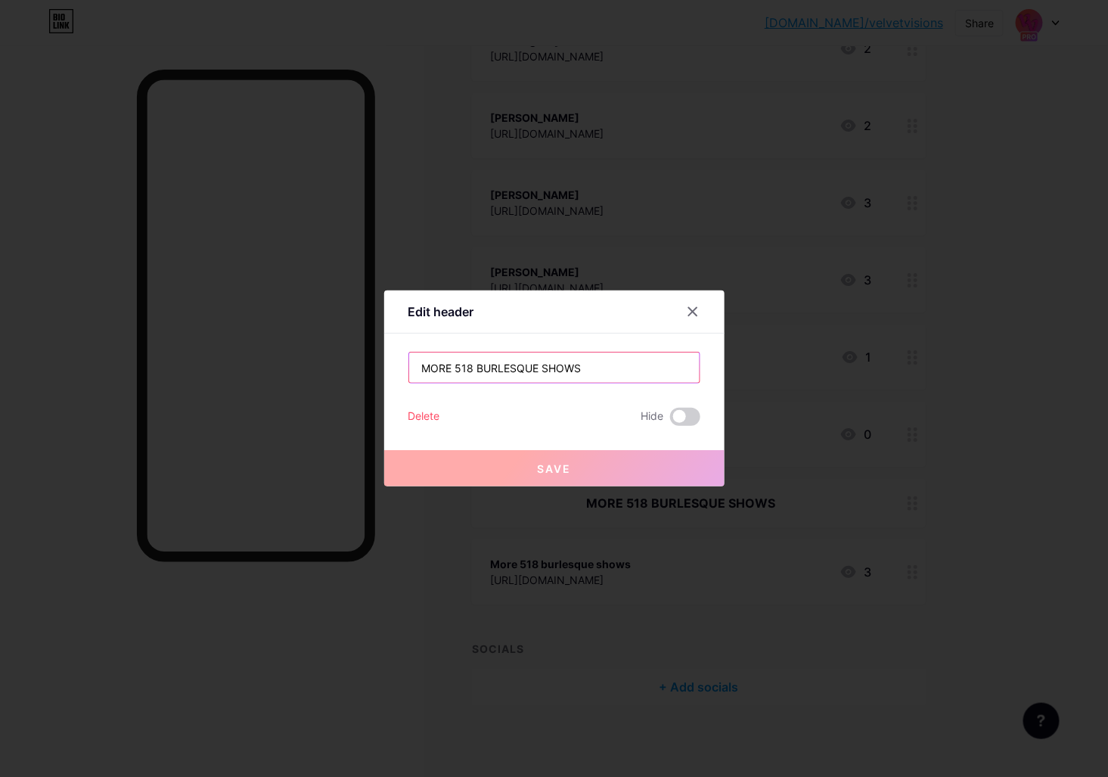
click at [470, 368] on input "MORE 518 BURLESQUE SHOWS" at bounding box center [554, 368] width 291 height 30
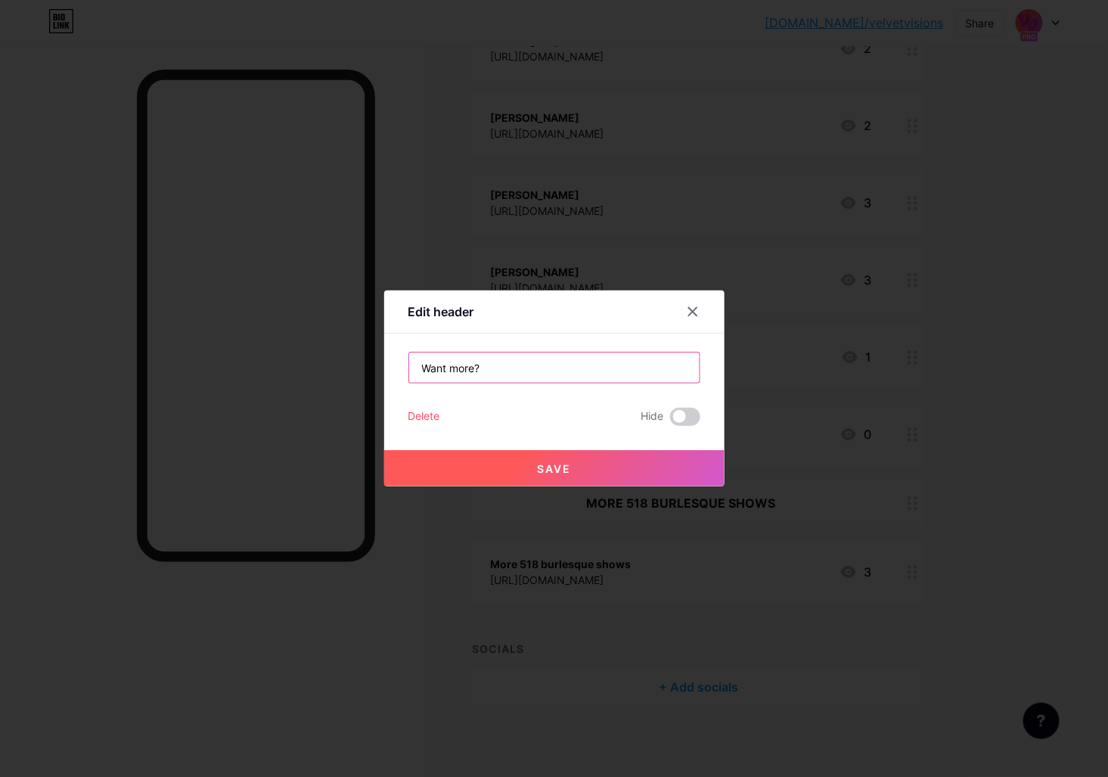
type input "Want more?"
click at [583, 489] on div at bounding box center [554, 388] width 1108 height 777
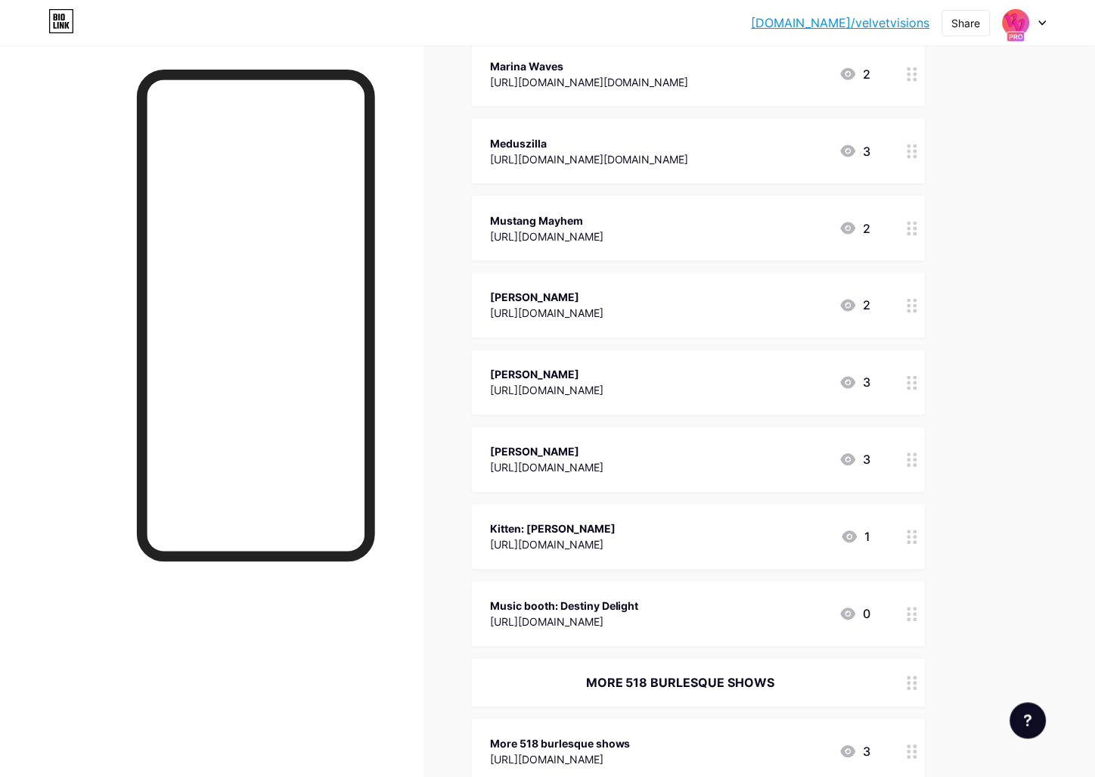
scroll to position [1683, 0]
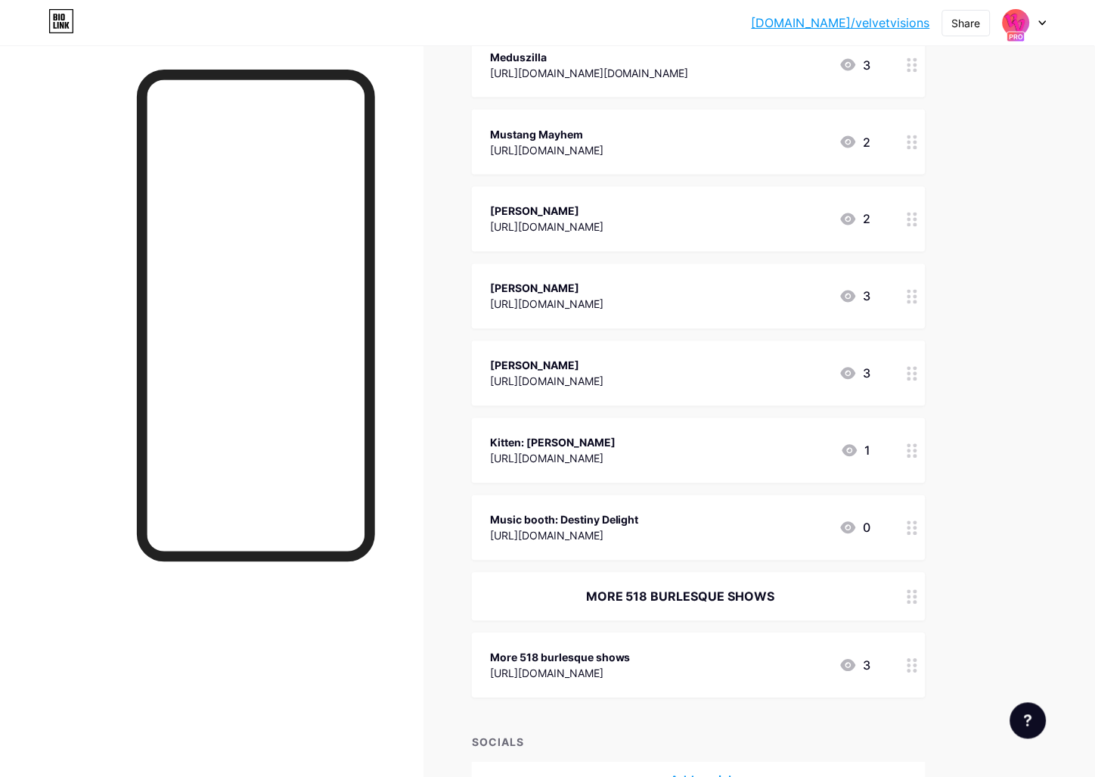
click at [663, 608] on div "MORE 518 BURLESQUE SHOWS" at bounding box center [699, 597] width 454 height 48
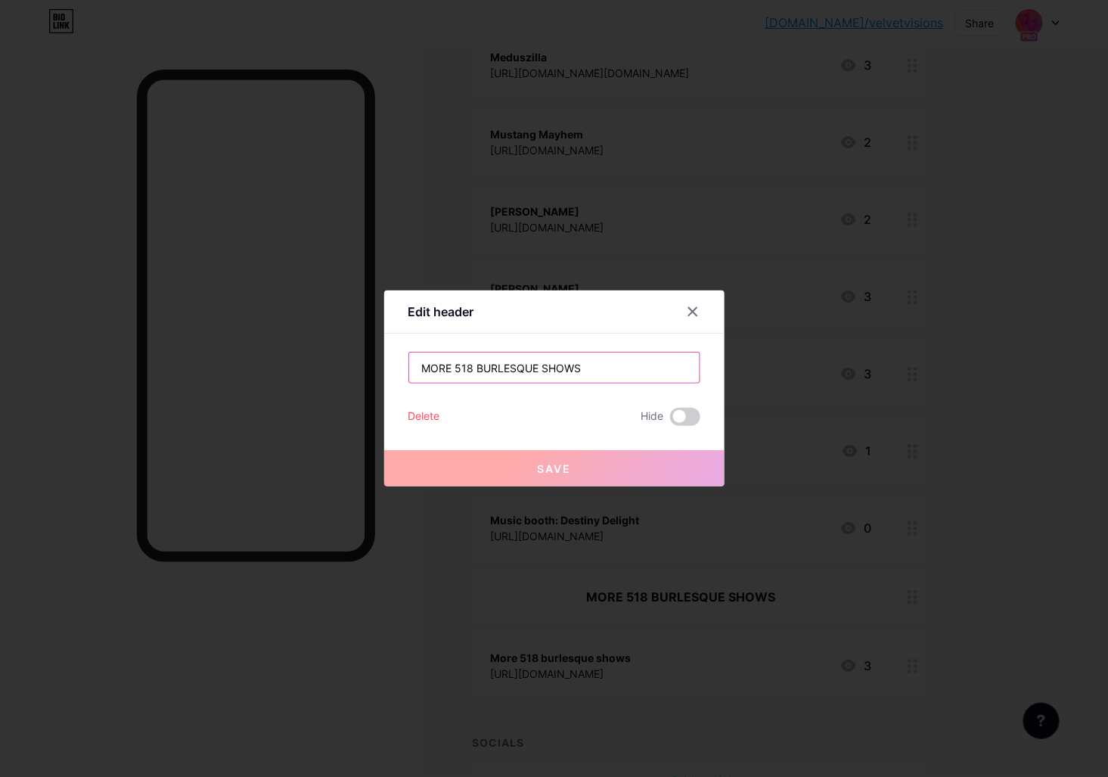
click at [495, 371] on input "MORE 518 BURLESQUE SHOWS" at bounding box center [554, 368] width 291 height 30
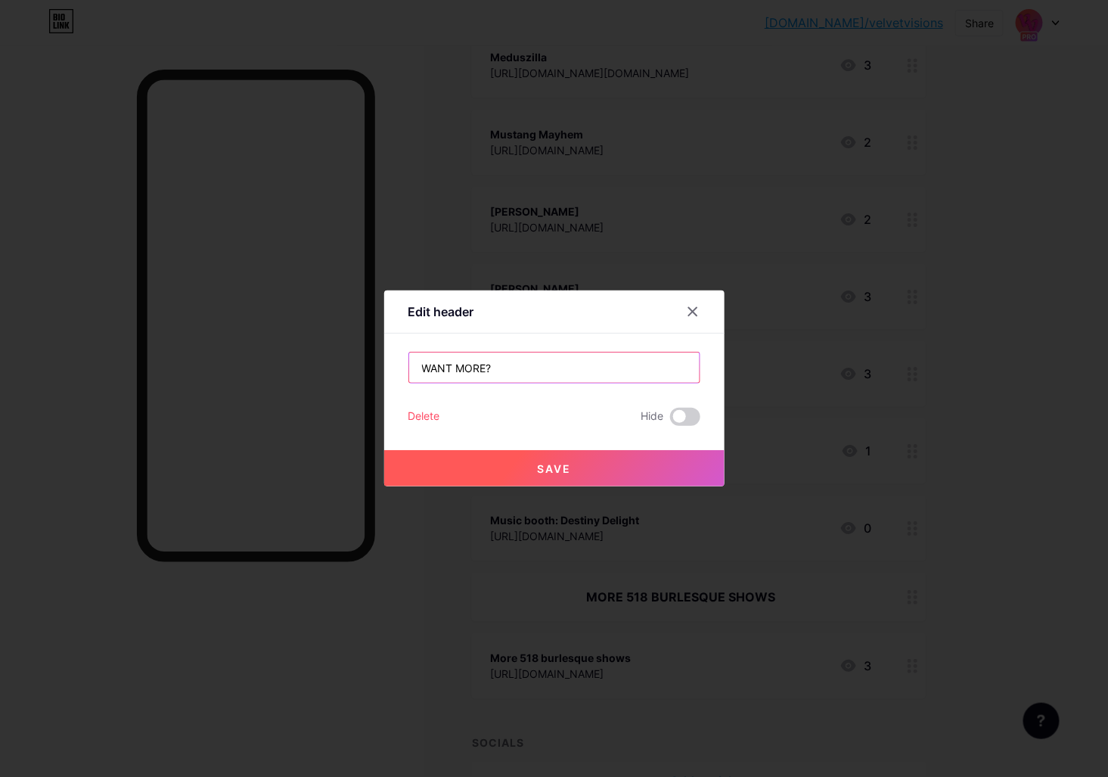
type input "WANT MORE?"
click at [499, 477] on button "Save" at bounding box center [554, 468] width 340 height 36
click at [436, 620] on div at bounding box center [554, 388] width 1108 height 777
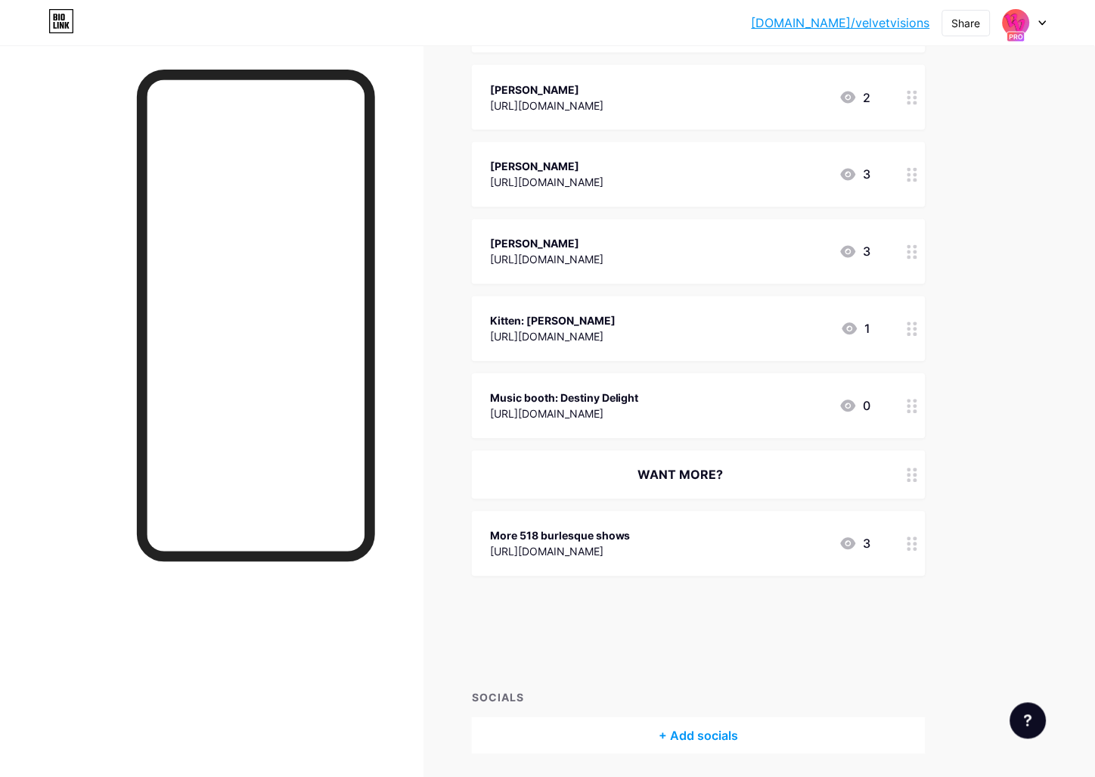
scroll to position [1738, 0]
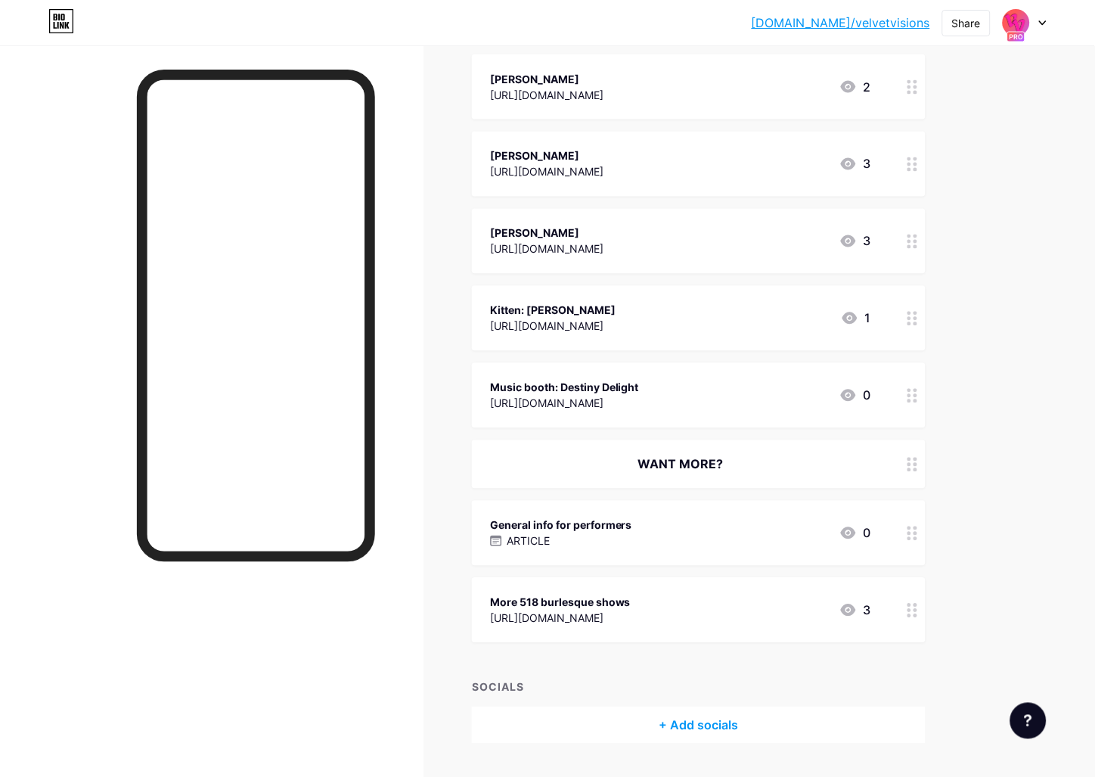
click at [661, 535] on div "General info for performers ARTICLE 0" at bounding box center [680, 533] width 381 height 35
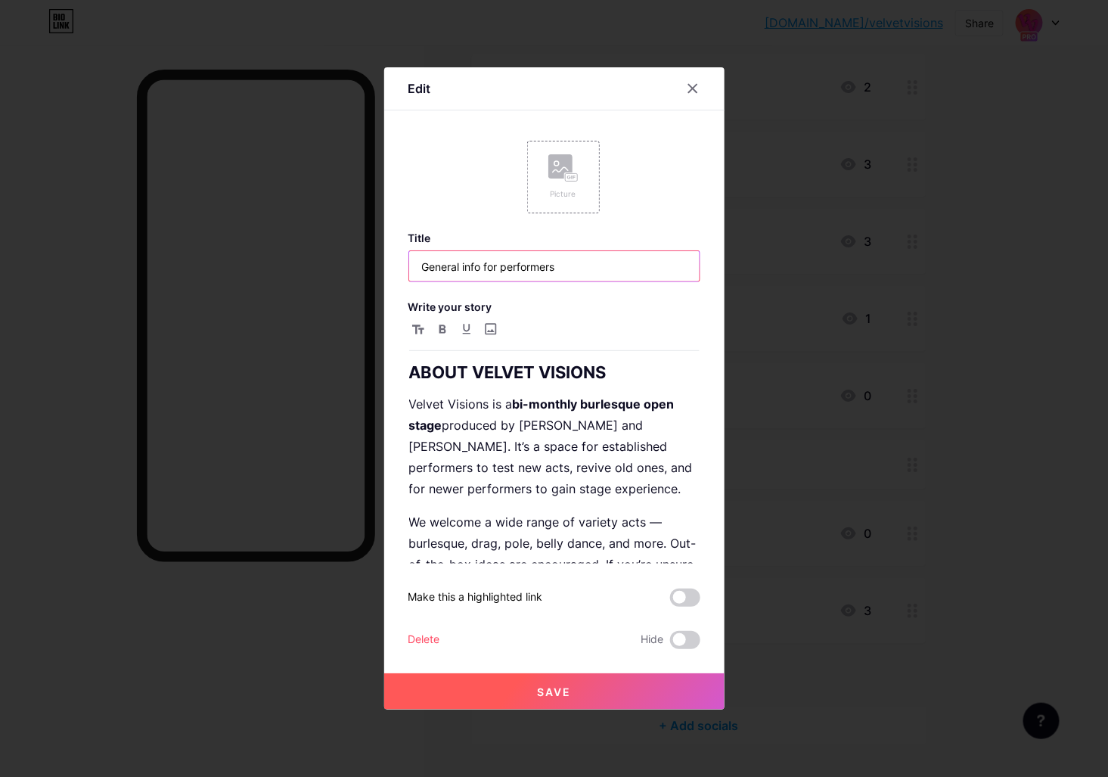
click at [441, 260] on input "General info for performers" at bounding box center [554, 266] width 291 height 30
click at [547, 269] on input "General info for performers" at bounding box center [554, 266] width 291 height 30
drag, startPoint x: 570, startPoint y: 268, endPoint x: 405, endPoint y: 269, distance: 164.9
click at [405, 269] on div "Edit Picture Title General info for performers Write your story ABOUT VELVET VI…" at bounding box center [554, 388] width 340 height 642
type input "V"
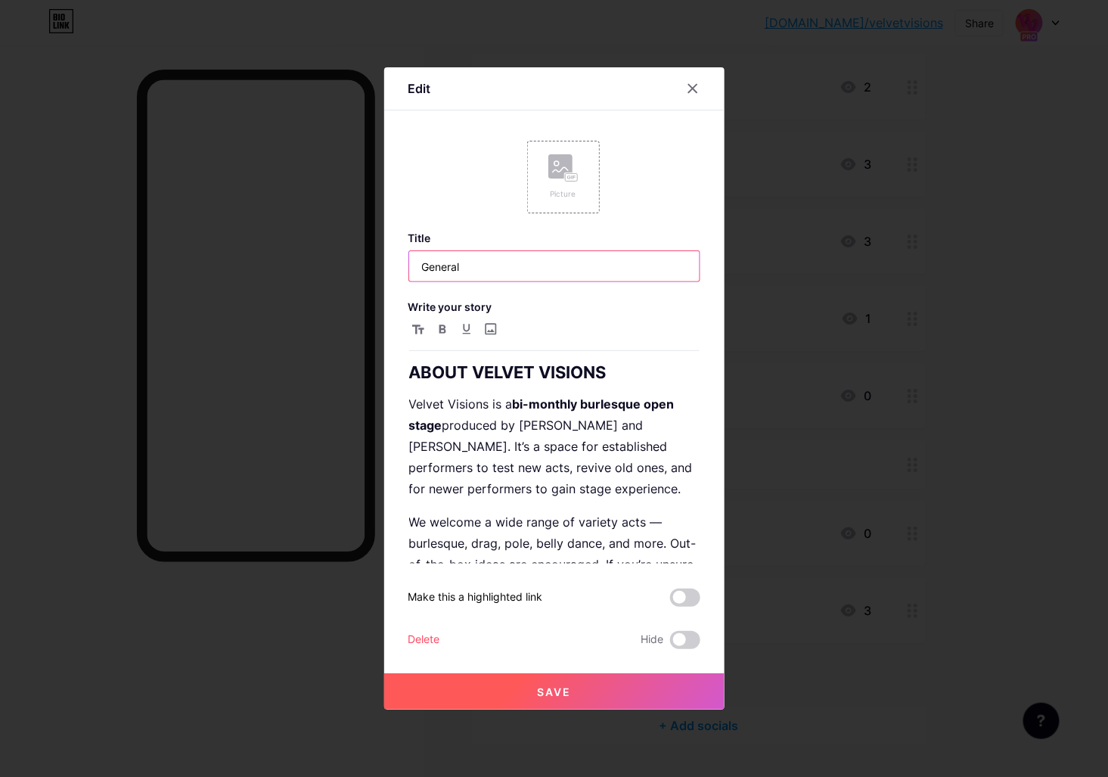
type input "General"
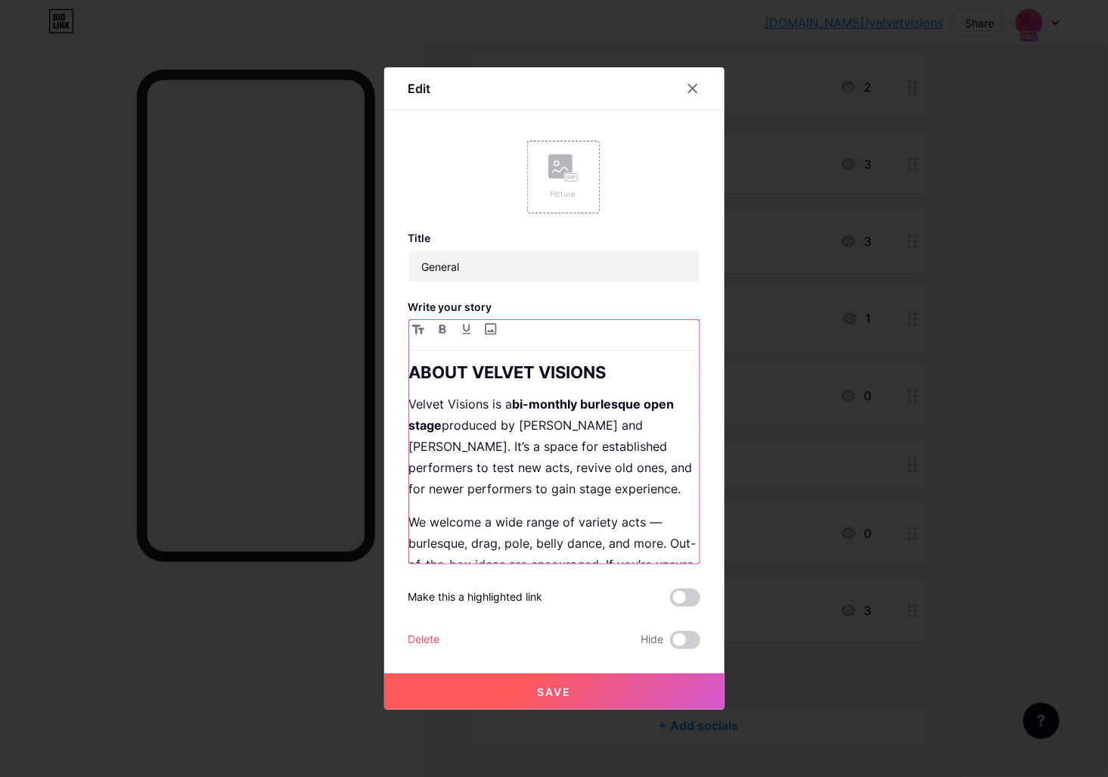
click at [544, 442] on p "Velvet Visions is a bi-monthly burlesque open stage produced by Vixen Vega and …" at bounding box center [554, 446] width 291 height 106
copy div "ABOUT VELVET VISIONS Velvet Visions is a bi-monthly burlesque open stage produc…"
click at [686, 96] on div at bounding box center [692, 88] width 27 height 27
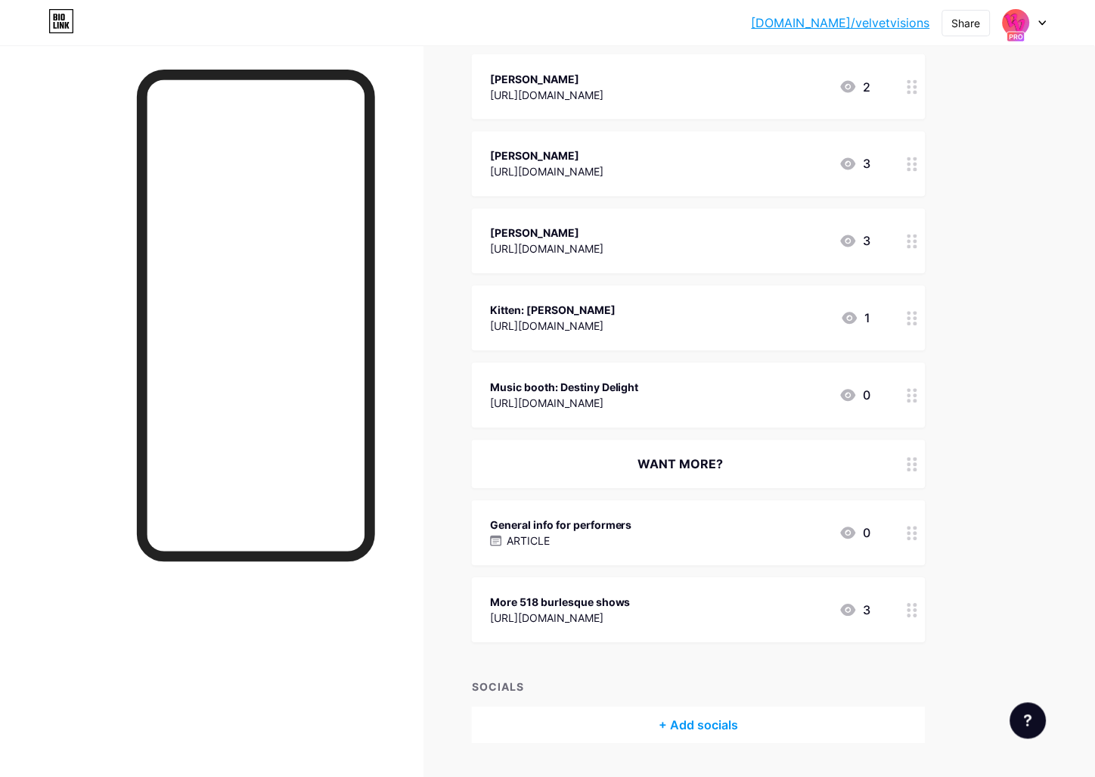
scroll to position [1776, 0]
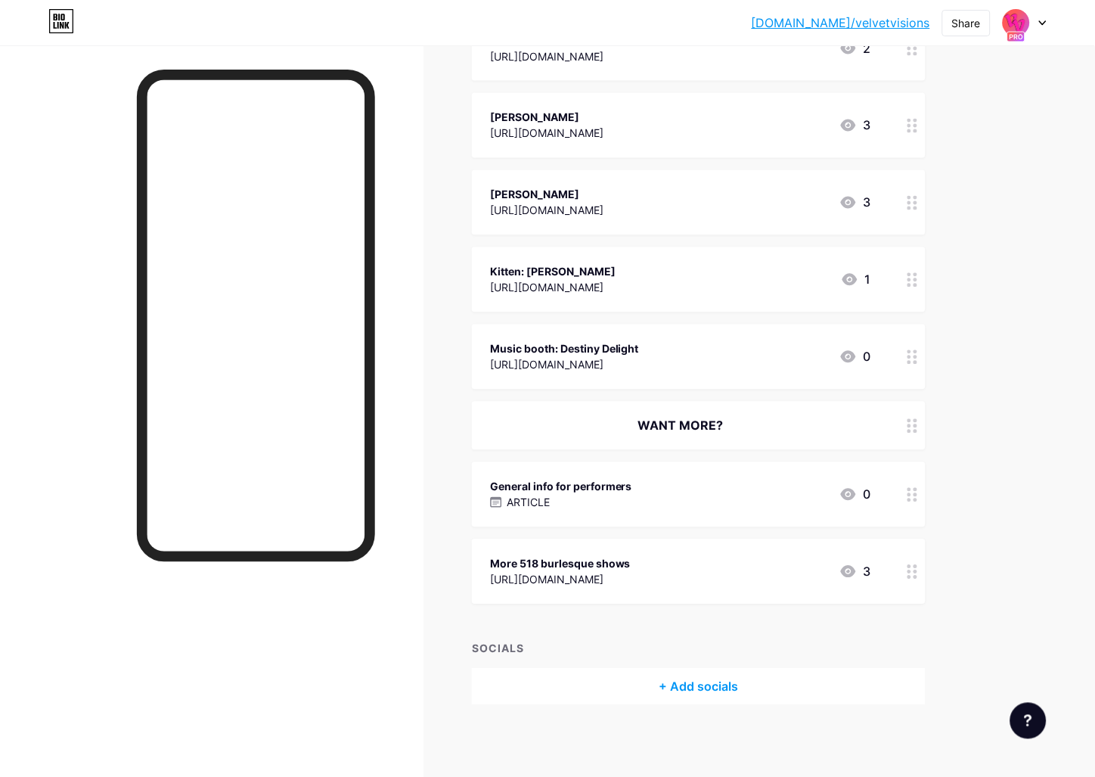
click at [582, 484] on div "General info for performers" at bounding box center [561, 487] width 142 height 16
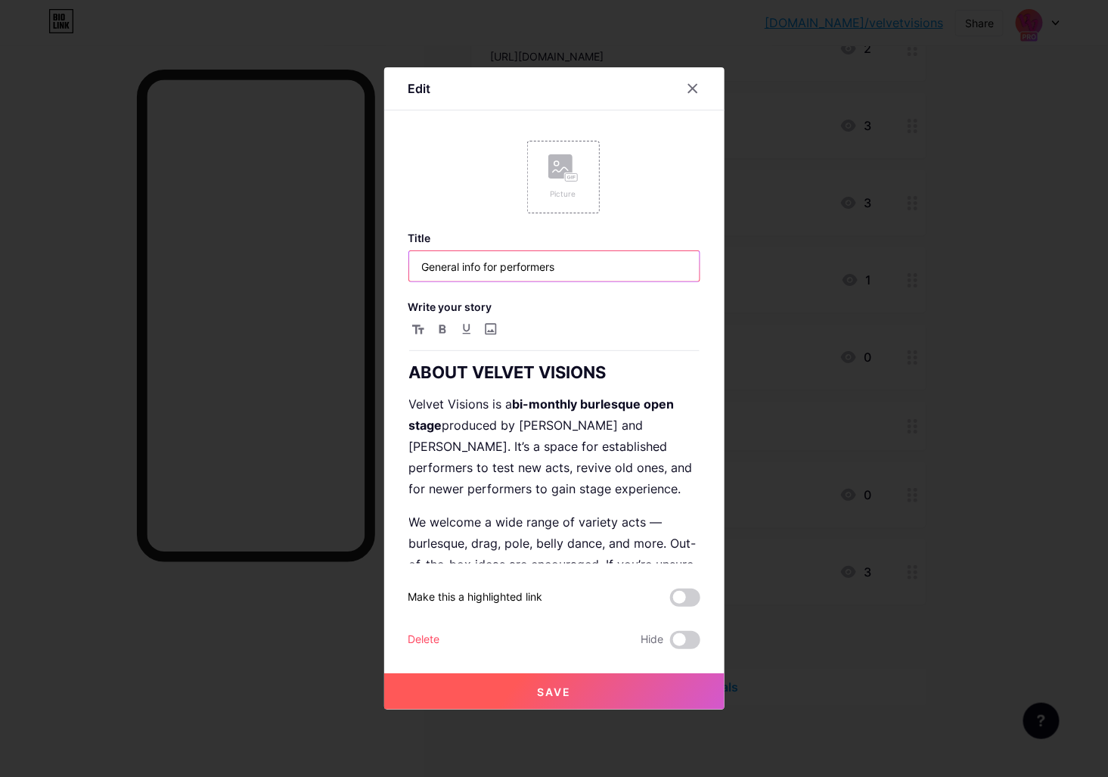
click at [433, 259] on input "General info for performers" at bounding box center [554, 266] width 291 height 30
type input "About Velvet Visions open stage"
click at [633, 694] on button "Save" at bounding box center [554, 691] width 340 height 36
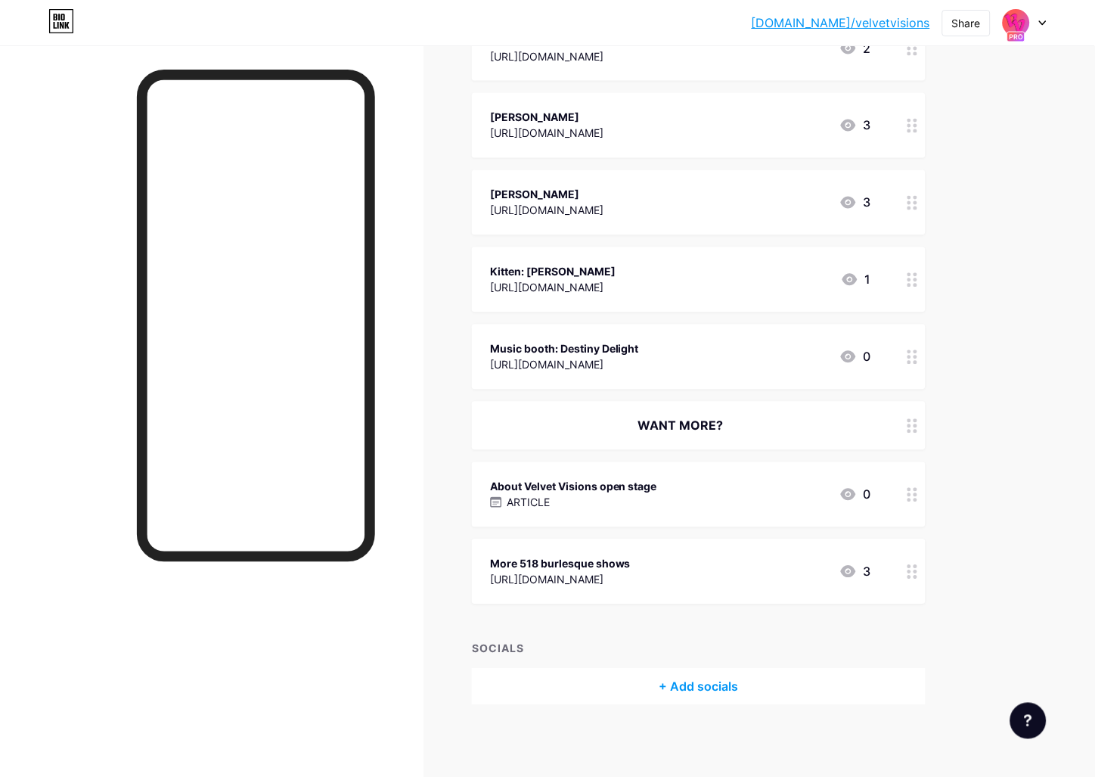
click at [599, 584] on div "https://bio.link/518burlesque" at bounding box center [560, 580] width 141 height 16
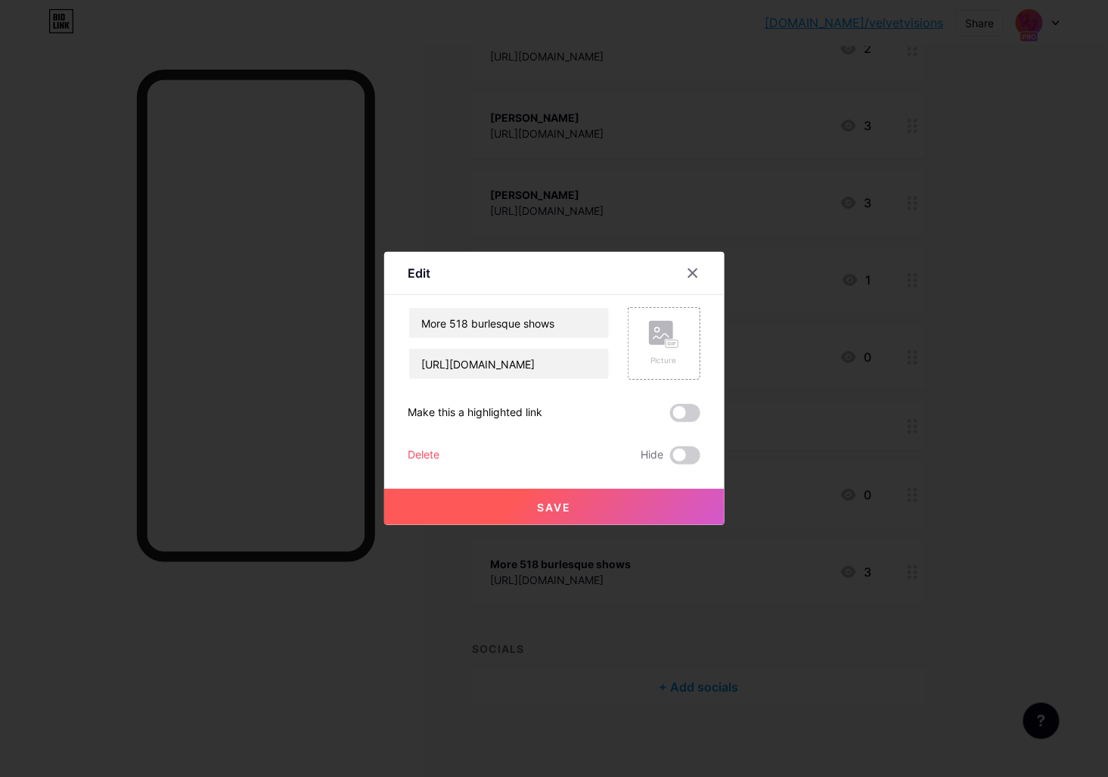
click at [599, 584] on div at bounding box center [554, 388] width 1108 height 777
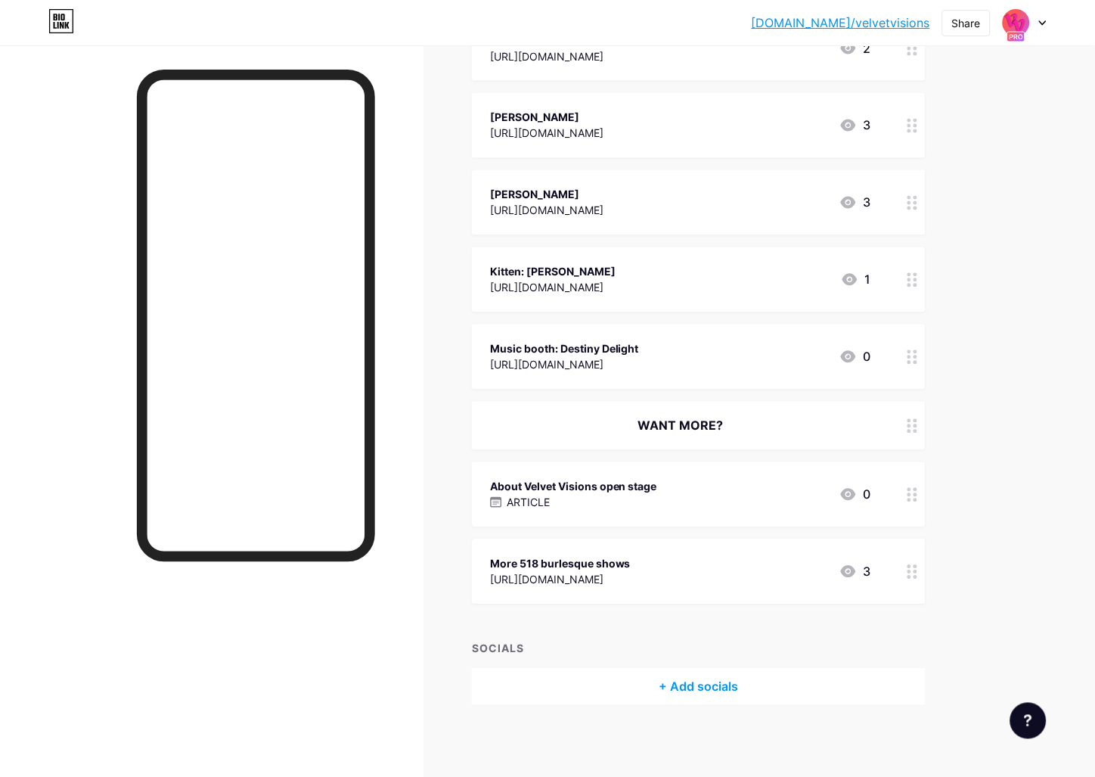
click at [699, 483] on div "About Velvet Visions open stage ARTICLE 0" at bounding box center [680, 494] width 381 height 35
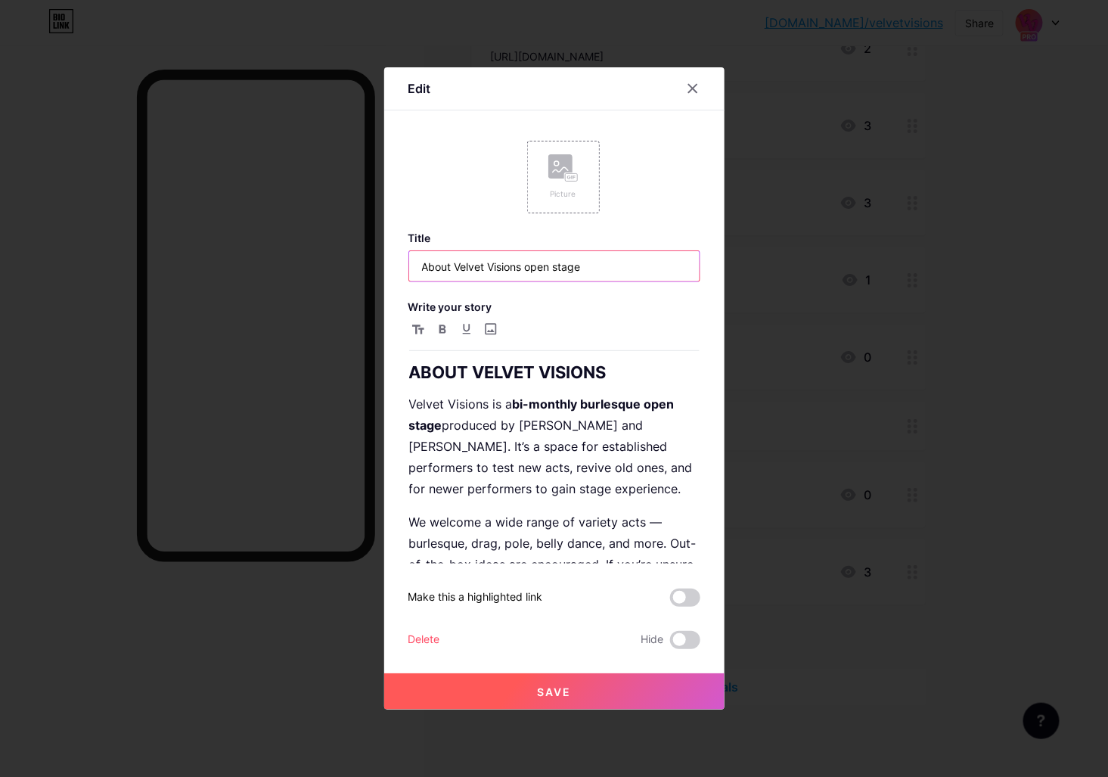
drag, startPoint x: 527, startPoint y: 267, endPoint x: 663, endPoint y: 265, distance: 136.2
click at [663, 265] on input "About Velvet Visions open stage" at bounding box center [554, 266] width 291 height 30
type input "About Velvet Visions"
click at [538, 694] on span "Save" at bounding box center [554, 691] width 34 height 13
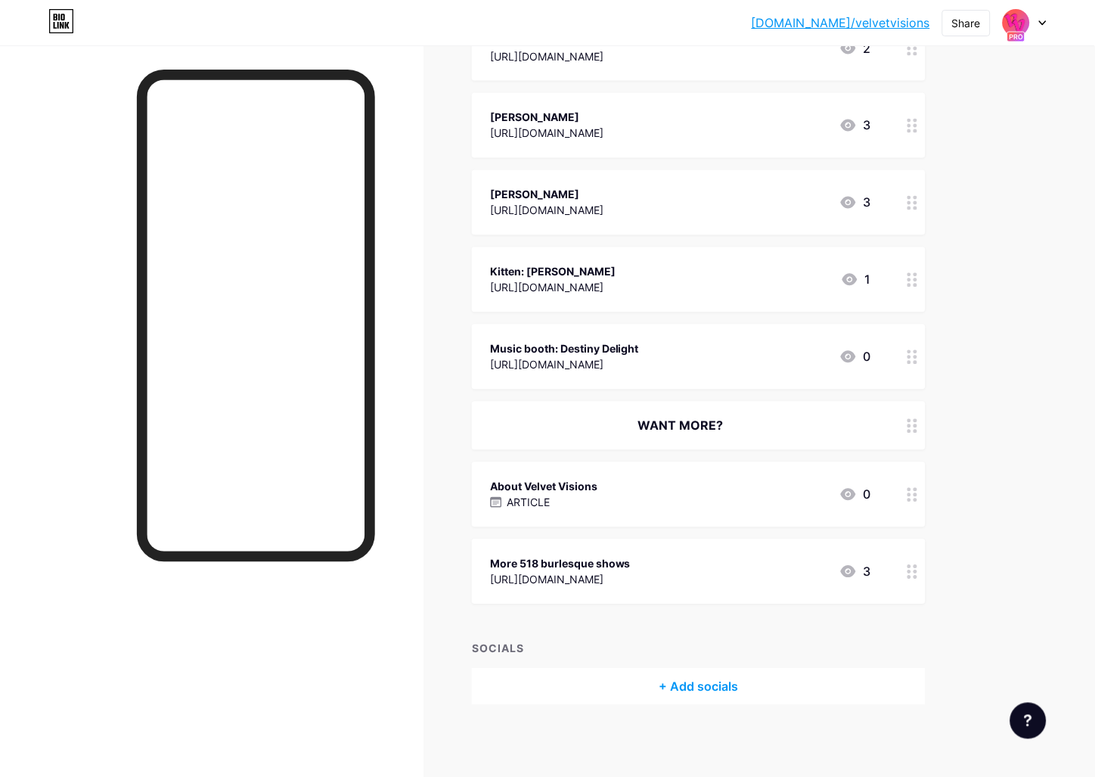
drag, startPoint x: 682, startPoint y: 568, endPoint x: 685, endPoint y: 526, distance: 42.5
click at [652, 561] on div "About Velvet Visions ARTICLE 0" at bounding box center [680, 572] width 381 height 35
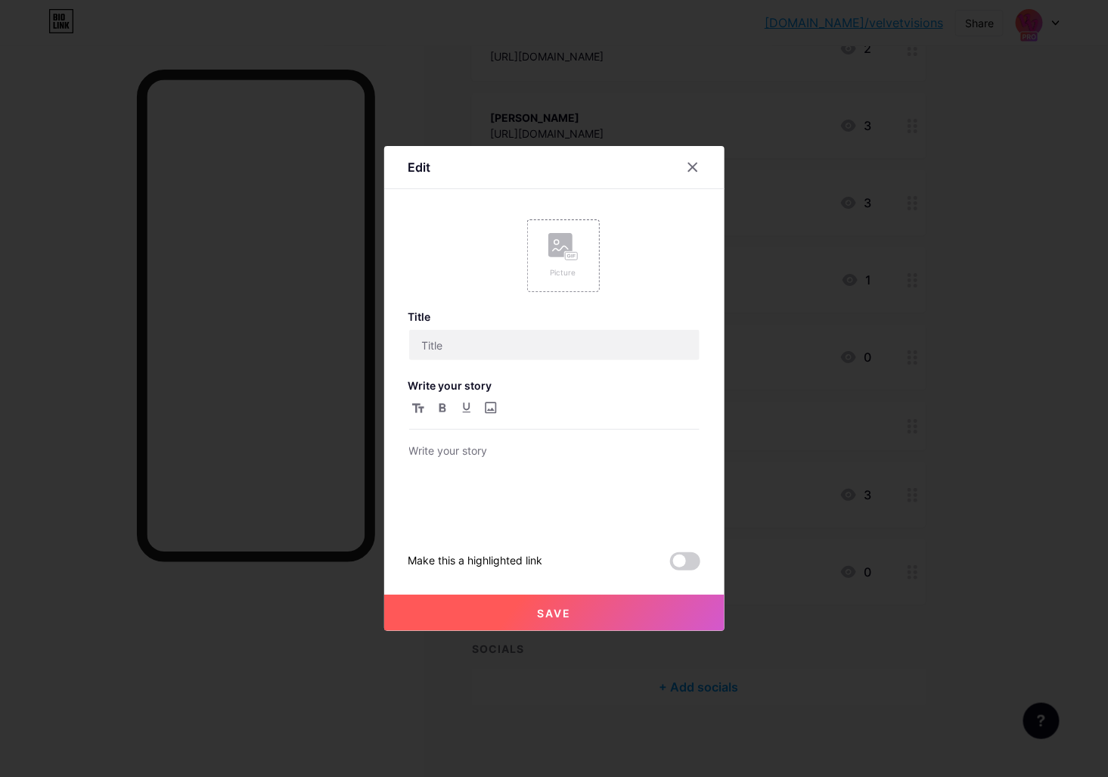
type input "About Velvet Visions"
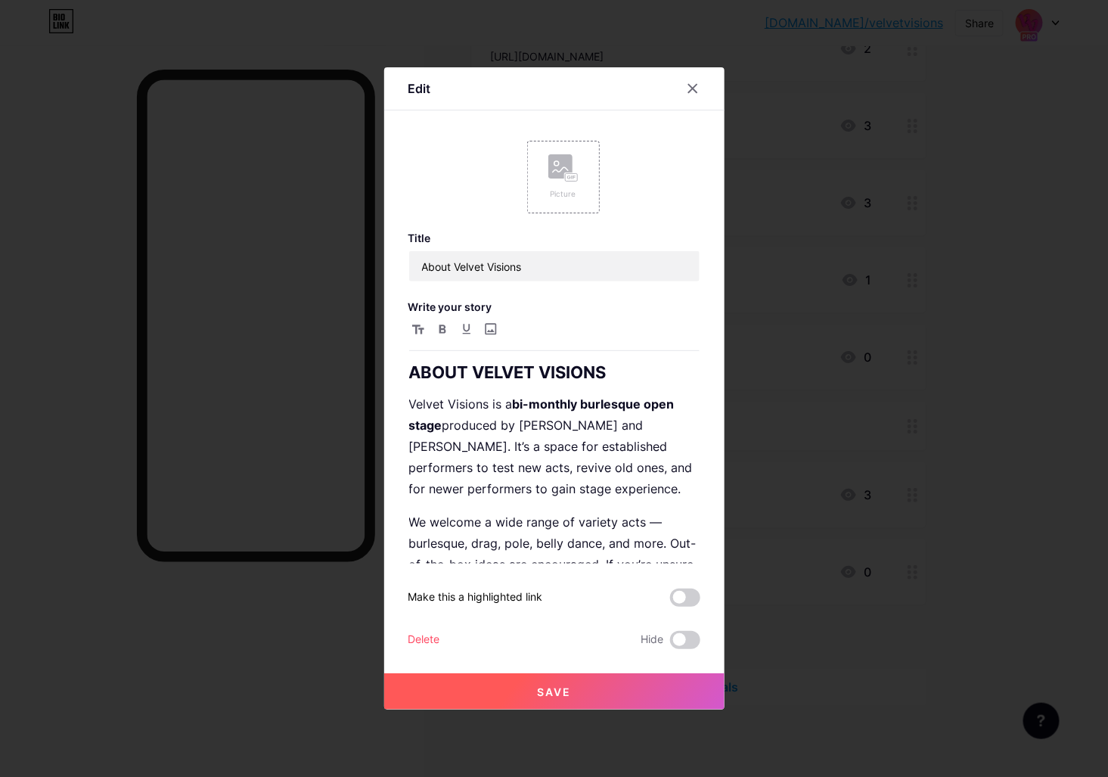
click at [551, 297] on div "Title About Velvet Visions Write your story ABOUT VELVET VISIONS Velvet Visions…" at bounding box center [555, 440] width 292 height 418
click at [552, 301] on h3 "Write your story" at bounding box center [555, 306] width 292 height 13
click at [693, 89] on icon at bounding box center [692, 89] width 8 height 8
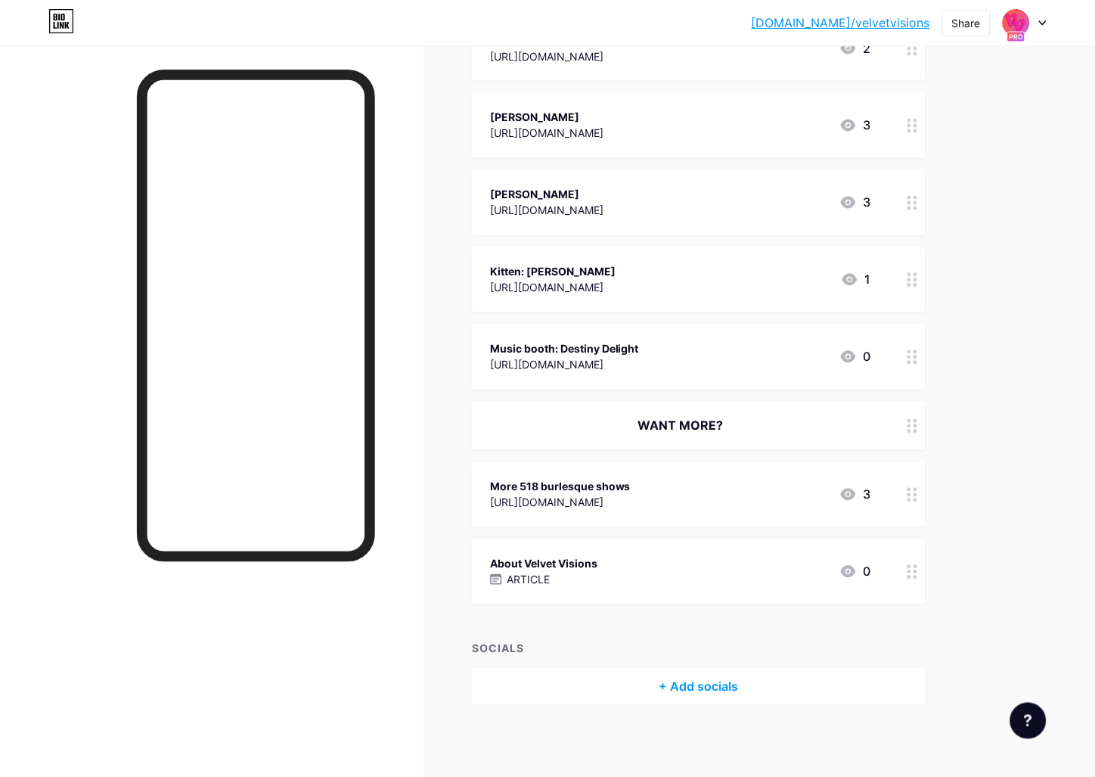
click at [614, 507] on div "More 518 burlesque shows https://bio.link/518burlesque" at bounding box center [560, 494] width 141 height 35
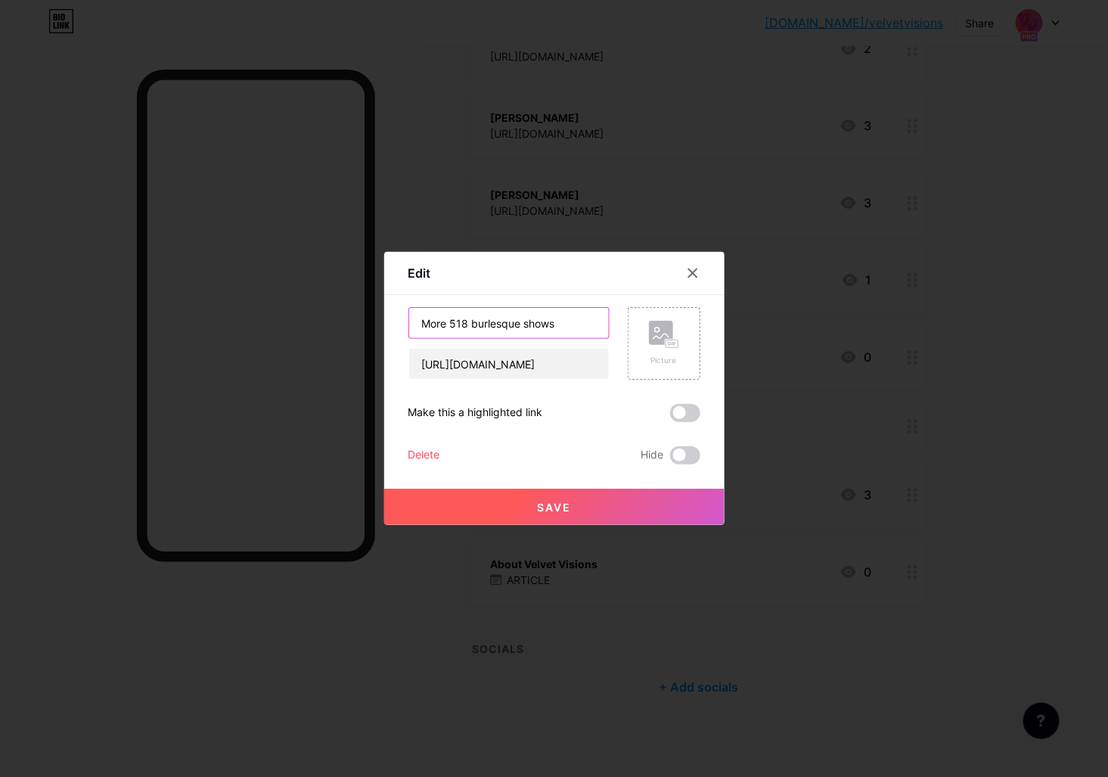
click at [433, 322] on input "More 518 burlesque shows" at bounding box center [509, 323] width 200 height 30
click at [492, 325] on input "Upcoming 518 burlesque shows" at bounding box center [509, 323] width 200 height 30
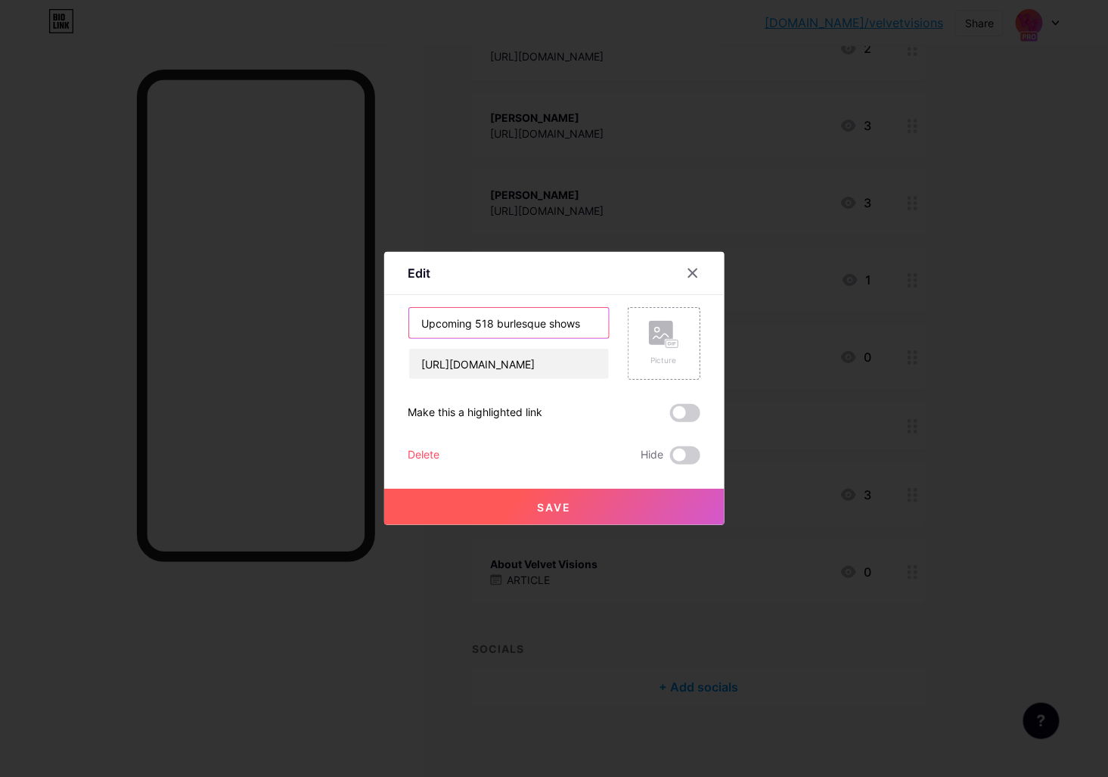
click at [482, 327] on input "Upcoming 518 burlesque shows" at bounding box center [509, 323] width 200 height 30
type input "Upcoming 518 burlesque shows"
click at [582, 521] on button "Save" at bounding box center [554, 507] width 340 height 36
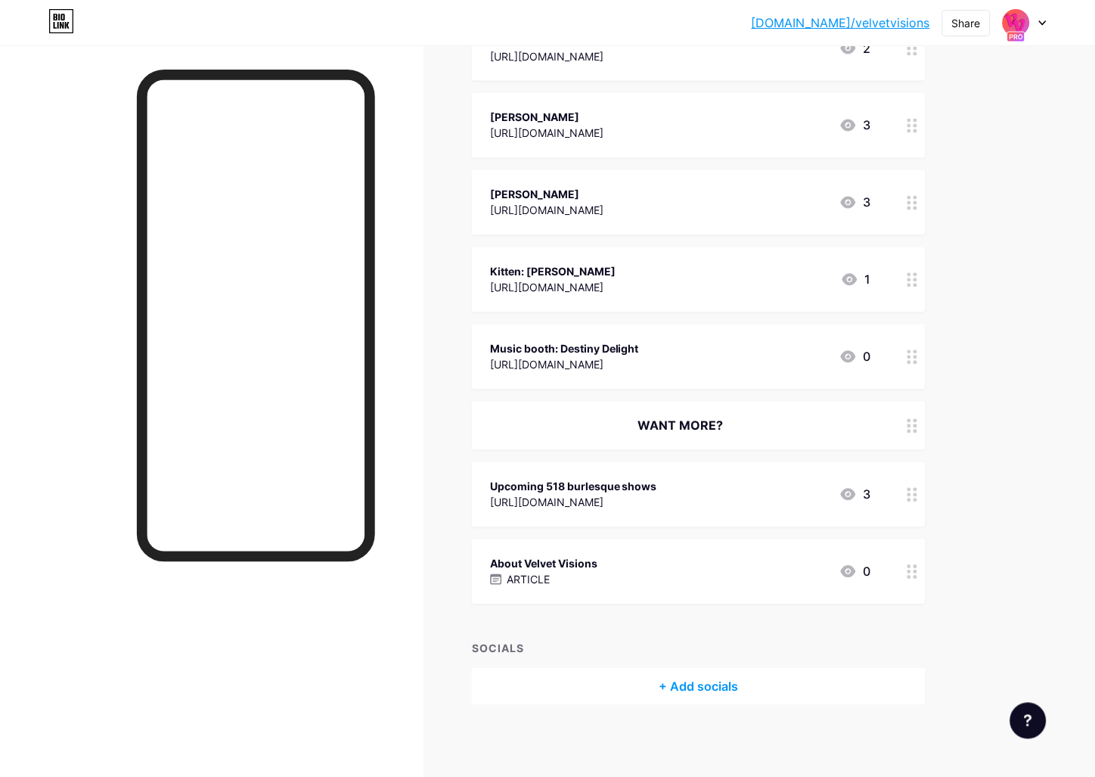
click at [365, 654] on div at bounding box center [256, 446] width 238 height 753
click at [1038, 17] on div at bounding box center [1025, 22] width 44 height 27
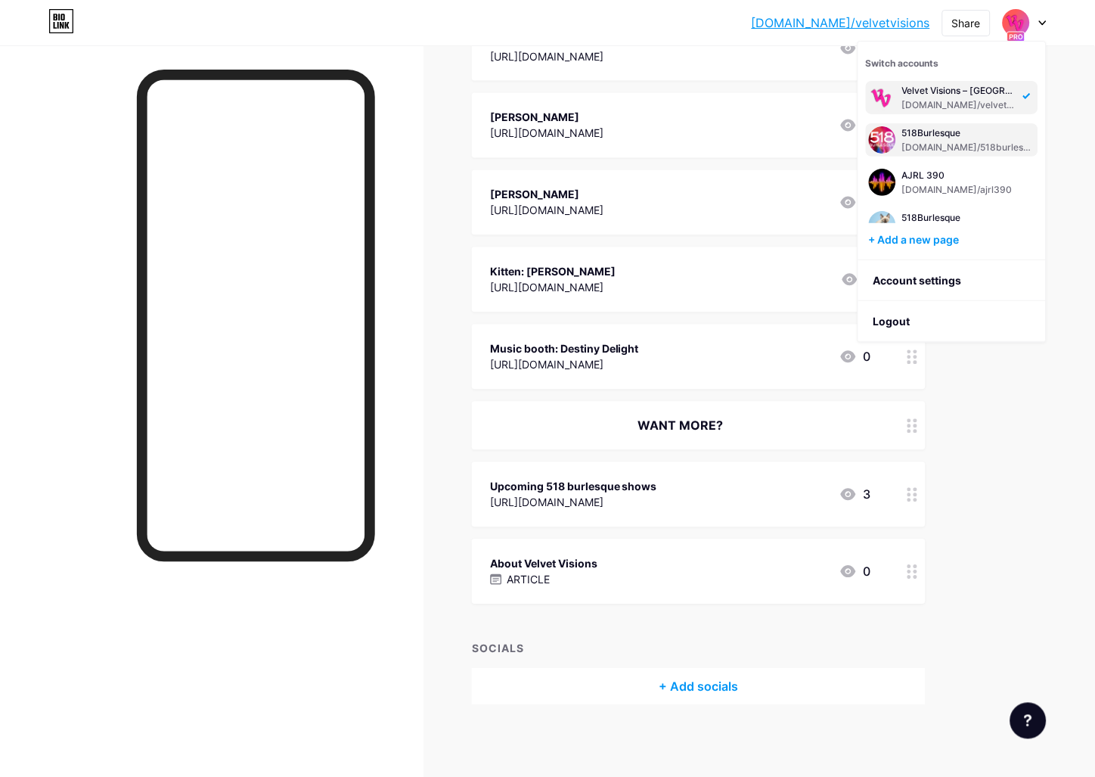
click at [946, 148] on div "[DOMAIN_NAME]/518burlesque" at bounding box center [969, 147] width 133 height 12
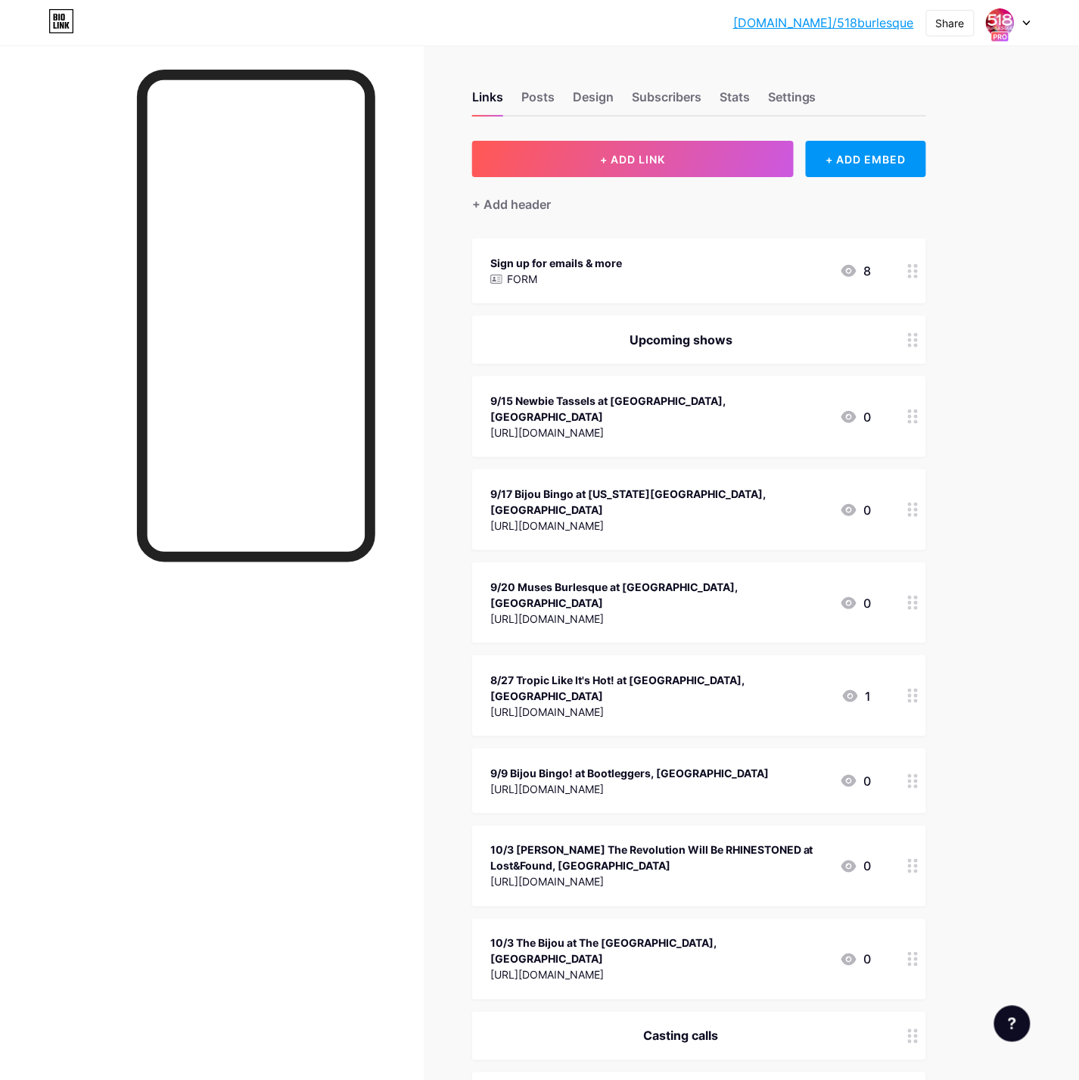
click at [646, 672] on div "8/27 Tropic Like It's Hot! at [GEOGRAPHIC_DATA], [GEOGRAPHIC_DATA]" at bounding box center [659, 688] width 339 height 32
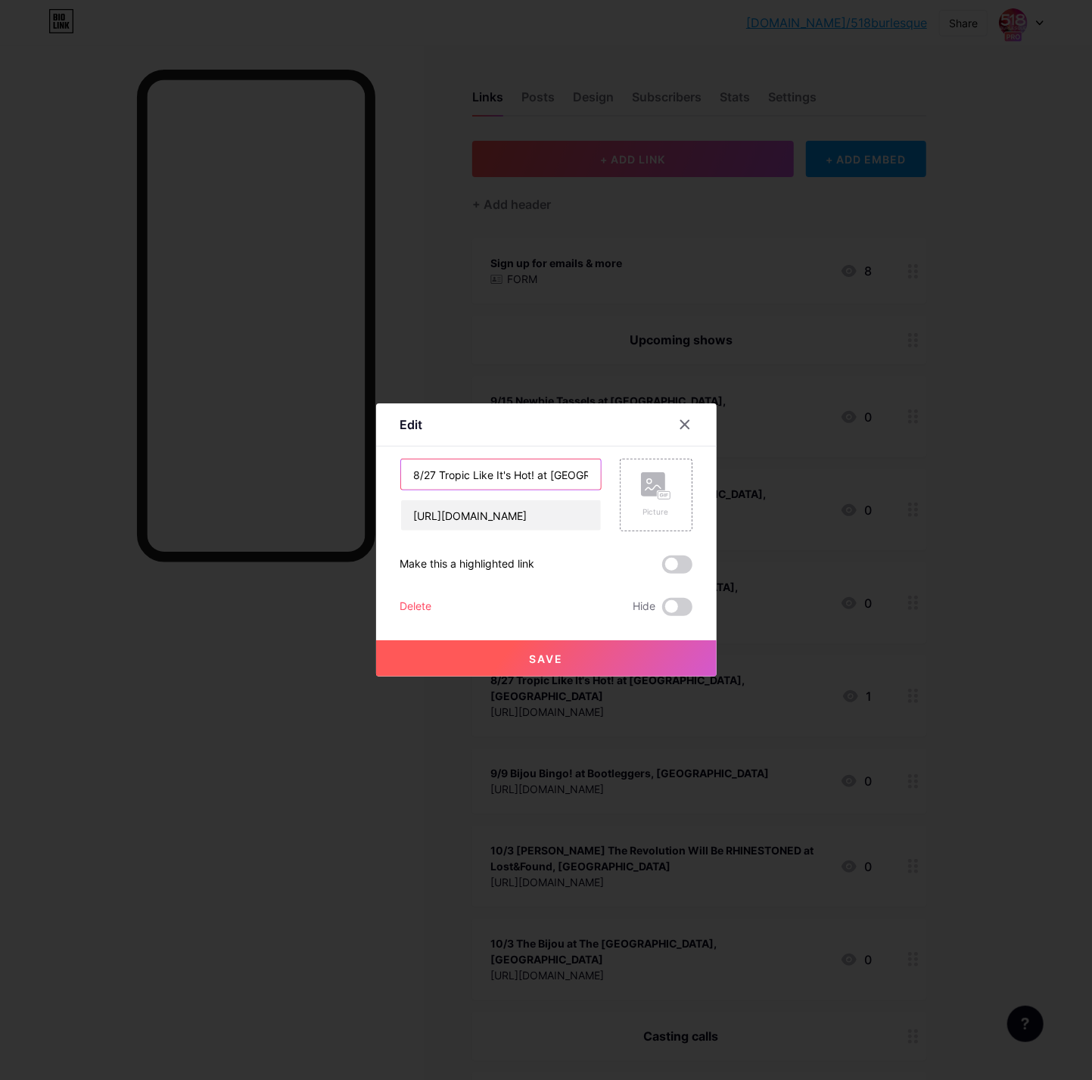
click at [545, 474] on input "8/27 Tropic Like It's Hot! at [GEOGRAPHIC_DATA], [GEOGRAPHIC_DATA]" at bounding box center [501, 474] width 200 height 30
paste input "Sapphic Nights Goes to the Circus! (Kingston)"
type input "9/19 Sapphic Nights Goes to the Circus! (Kingston)"
click at [471, 493] on div "9/19 Sapphic Nights Goes to the Circus! (Kingston) https://www.instagram.com/p/…" at bounding box center [500, 494] width 201 height 73
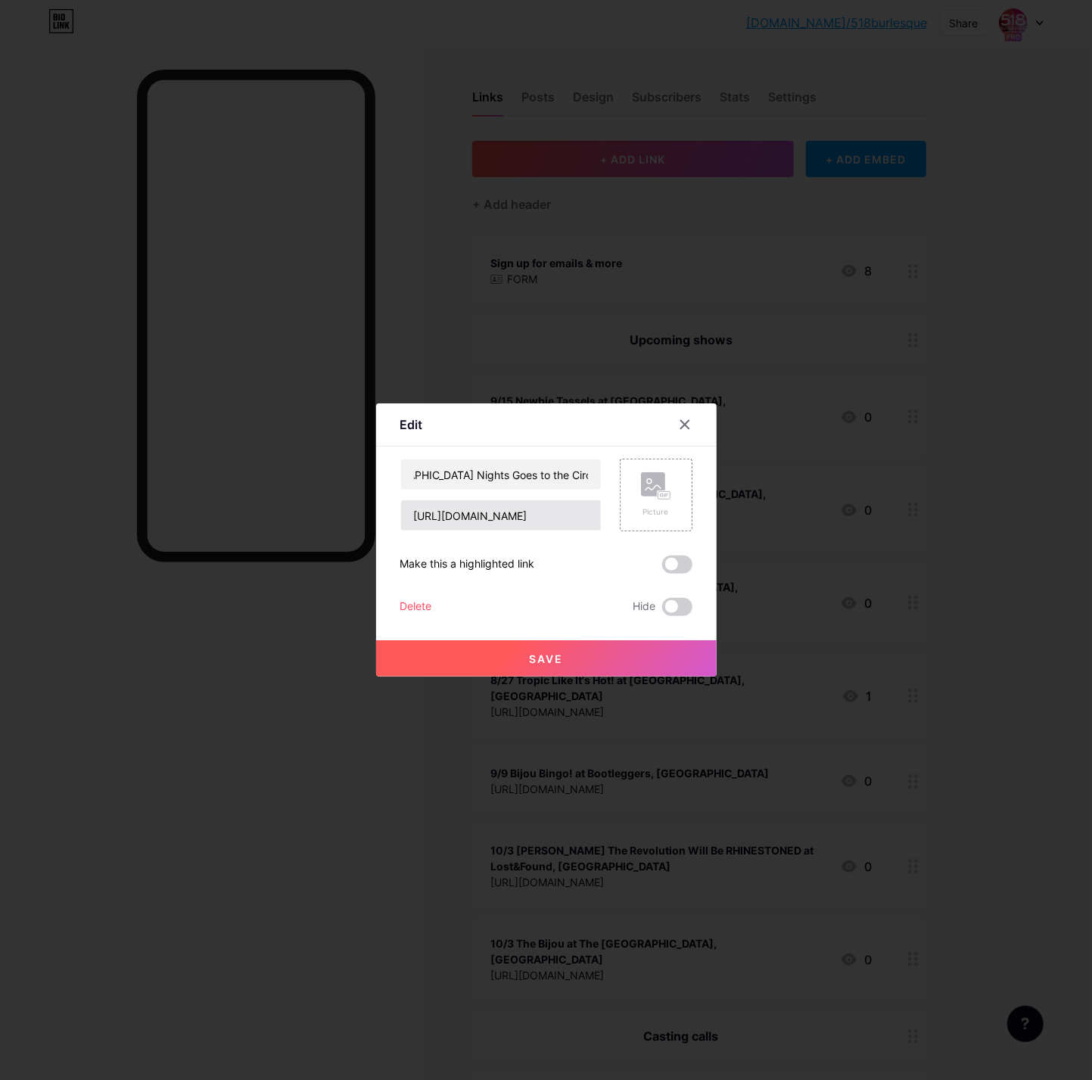
scroll to position [0, 0]
click at [511, 526] on input "[URL][DOMAIN_NAME]" at bounding box center [501, 515] width 200 height 30
click at [525, 517] on input "[URL][DOMAIN_NAME]" at bounding box center [501, 515] width 200 height 30
paste input "viewcy.com/event/sapphic_nights_goes_t"
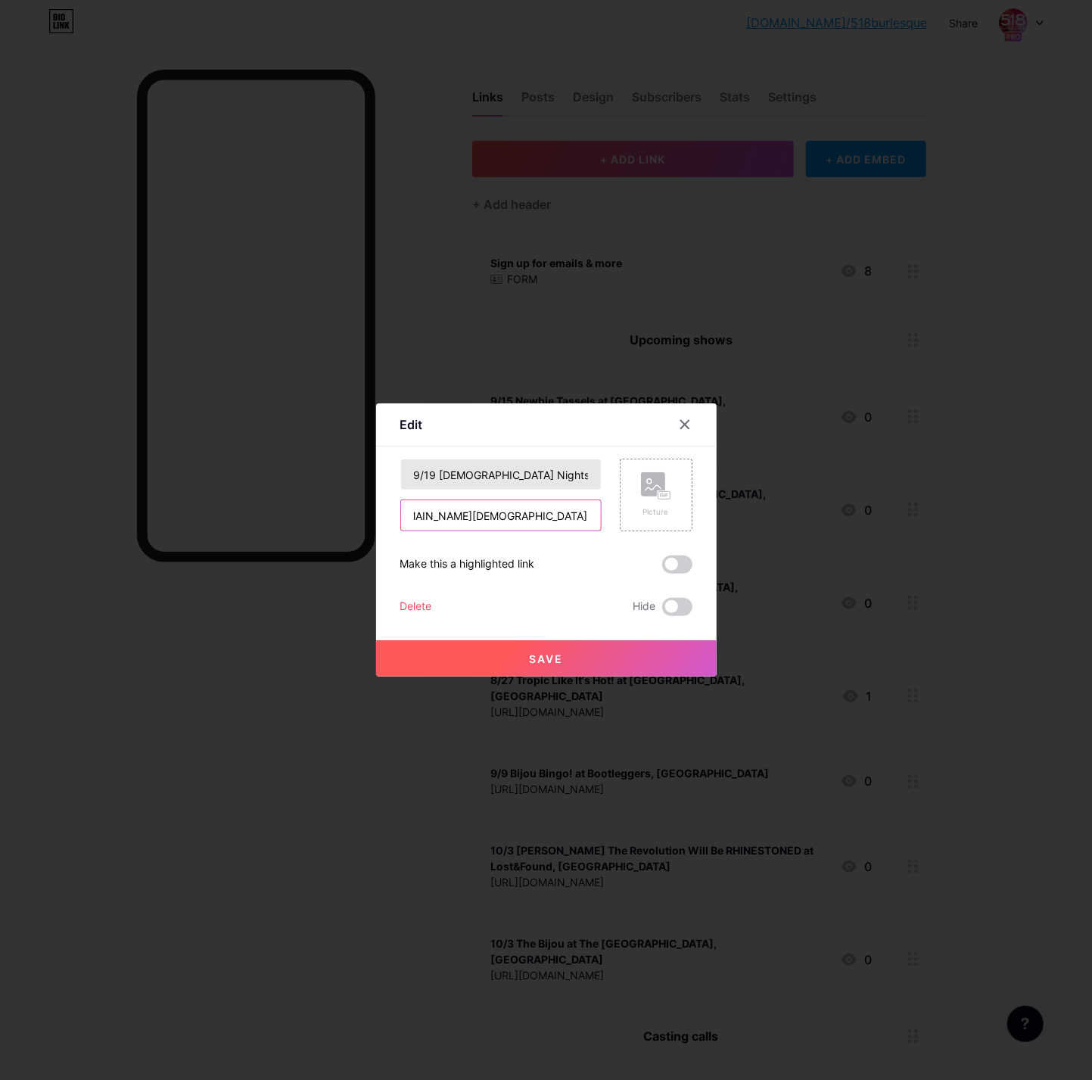
type input "[URL][DOMAIN_NAME][DEMOGRAPHIC_DATA]"
drag, startPoint x: 527, startPoint y: 479, endPoint x: 594, endPoint y: 477, distance: 67.3
click at [594, 477] on input "9/19 Sapphic Nights Goes to the Circus! (Kingston)" at bounding box center [501, 474] width 200 height 30
click at [531, 470] on input "9/19 Sapphic Nights Goes to the Circus! (Kingston)" at bounding box center [501, 474] width 200 height 30
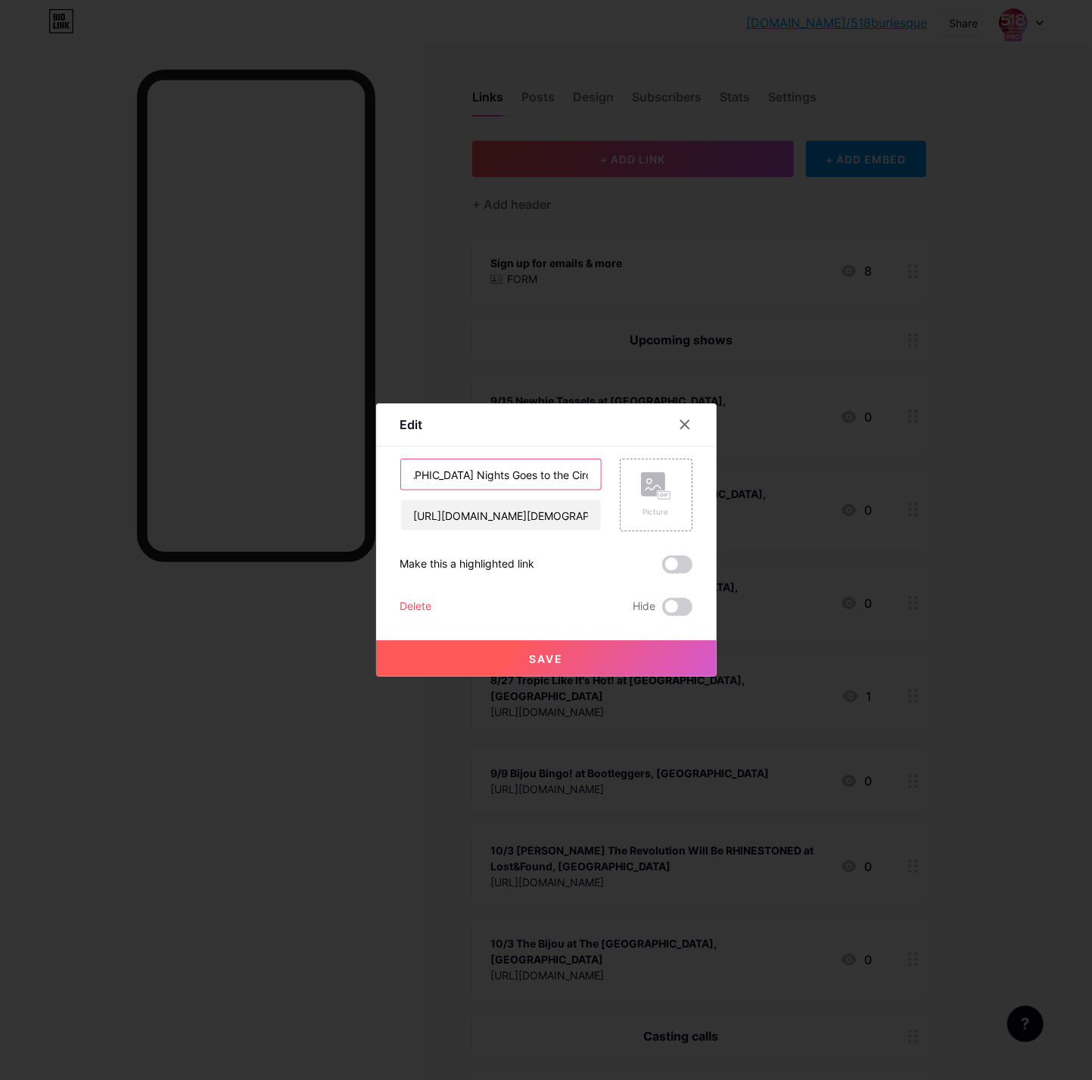
click at [470, 472] on input "9/19 Sapphic Nights Goes to the Circus! (Kingston)" at bounding box center [501, 474] width 200 height 30
drag, startPoint x: 440, startPoint y: 474, endPoint x: 480, endPoint y: 473, distance: 40.1
click at [480, 473] on input "9/19 Sapphic Nights Goes to the Circus! (Kingston)" at bounding box center [501, 474] width 200 height 30
click at [542, 471] on input "9/19 Sapphic Nights Goes to the Circus! (Kingston)" at bounding box center [501, 474] width 200 height 30
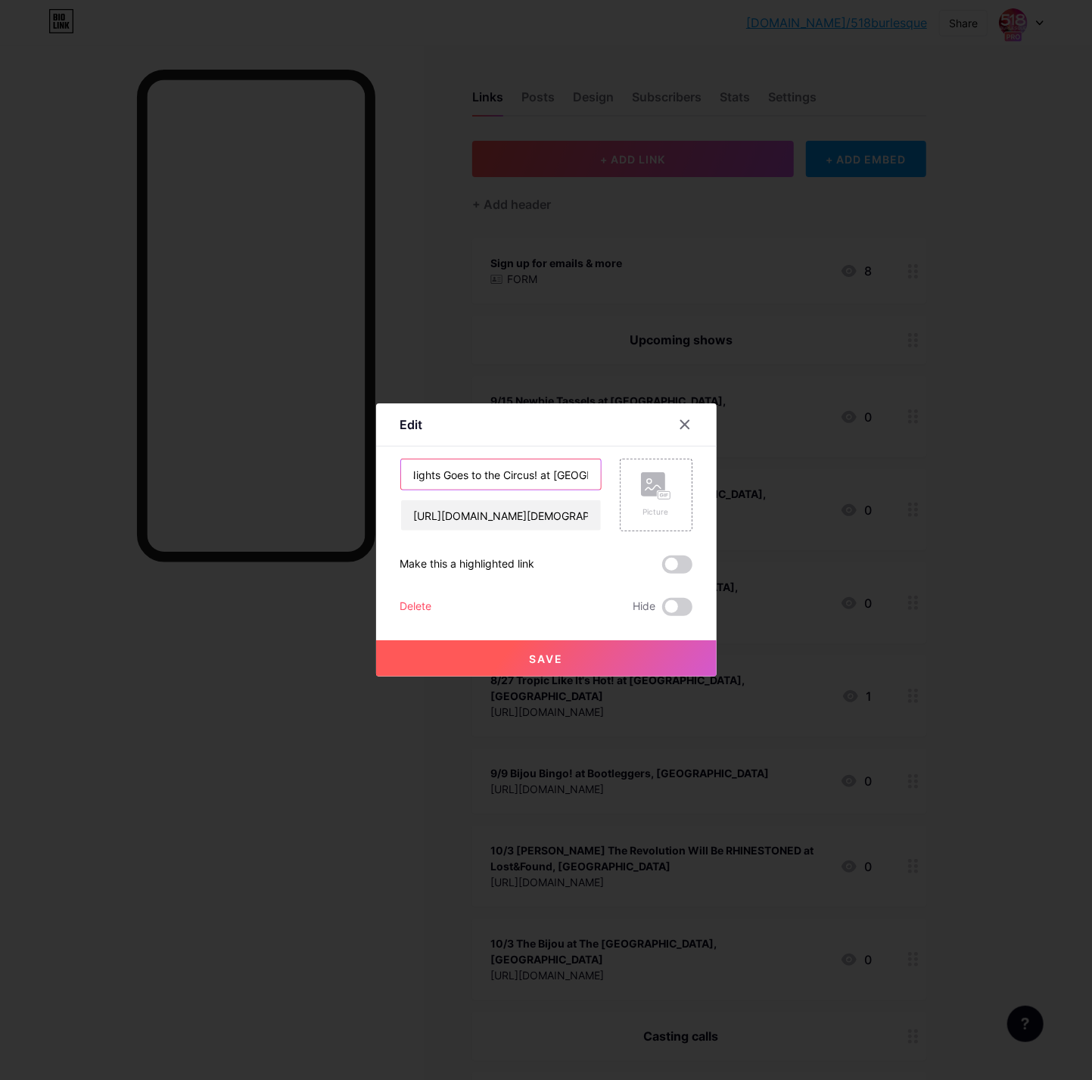
type input "9/19 [DEMOGRAPHIC_DATA] Nights Goes to the Circus! at [GEOGRAPHIC_DATA], [GEOGR…"
click at [527, 661] on button "Save" at bounding box center [546, 658] width 340 height 36
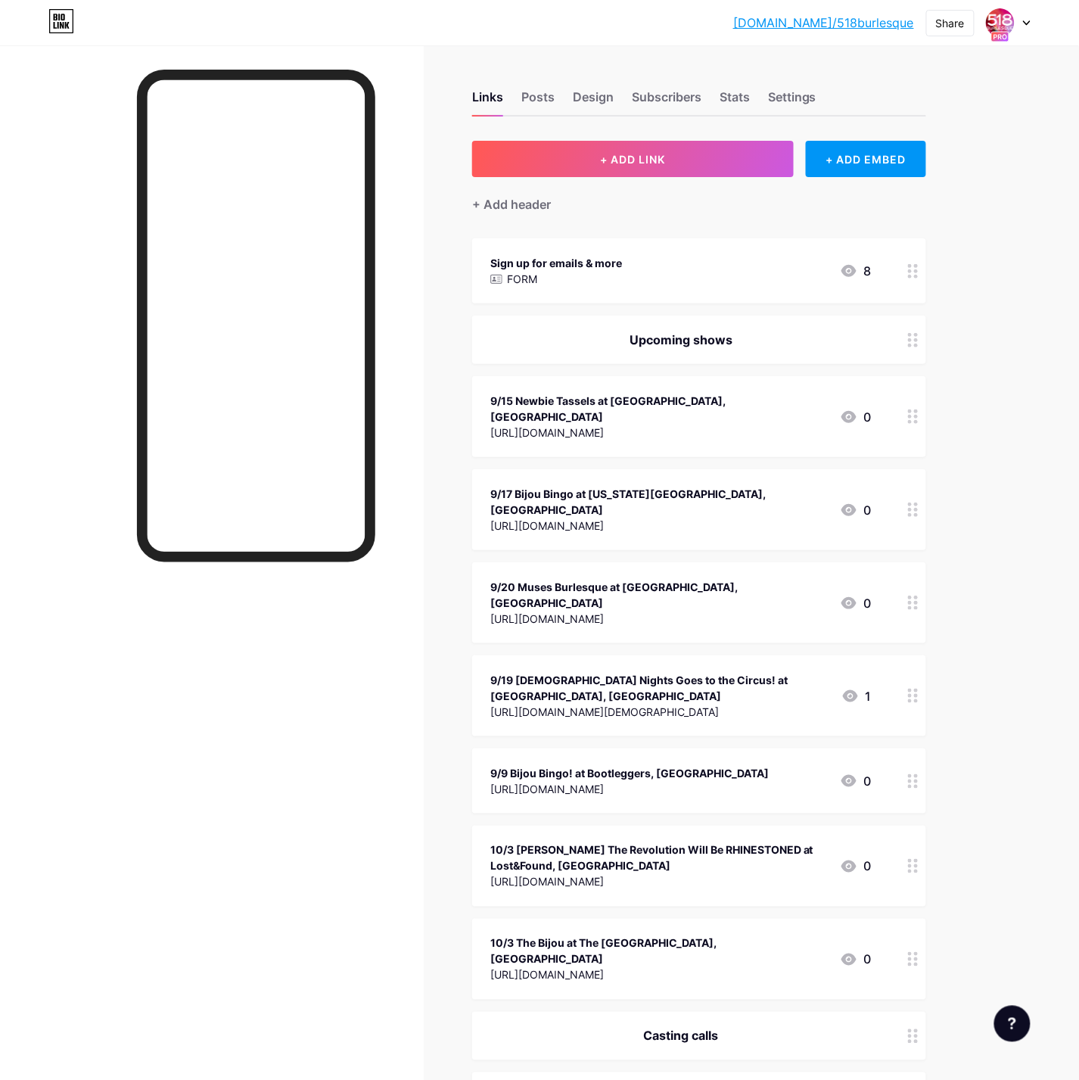
click at [686, 655] on div "9/19 Sapphic Nights Goes to the Circus! at Unicorn Bar, Kingston https://www.vi…" at bounding box center [699, 695] width 454 height 81
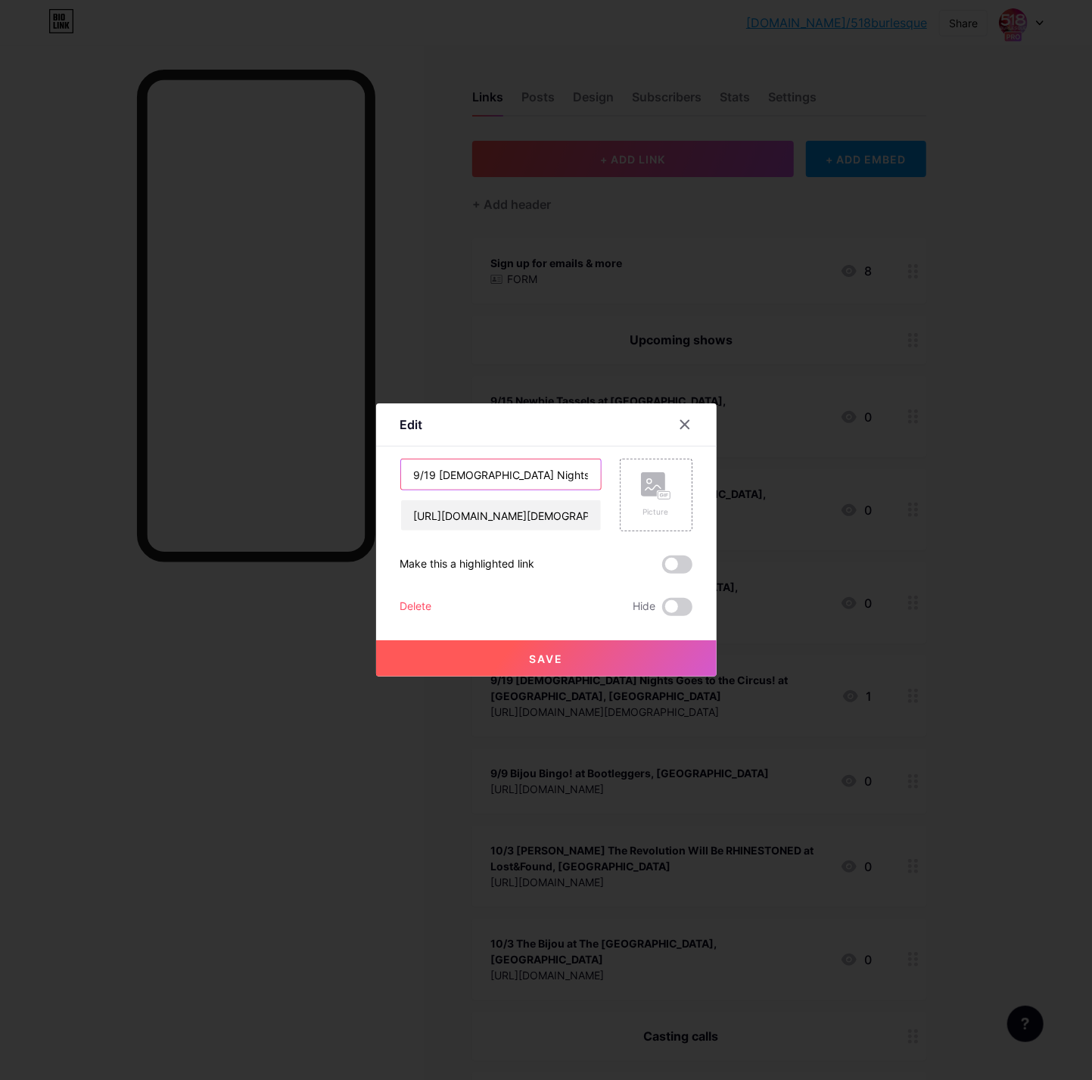
click at [543, 471] on input "9/19 [DEMOGRAPHIC_DATA] Nights Goes to the Circus! at [GEOGRAPHIC_DATA], [GEOGR…" at bounding box center [501, 474] width 200 height 30
paste input "(Kingston)"
drag, startPoint x: 468, startPoint y: 471, endPoint x: 449, endPoint y: 471, distance: 19.7
click at [449, 471] on input "9/19 Sapphic Nights Goes to the Circus! (Kingston) at Unicorn Bar, Kingston" at bounding box center [501, 474] width 200 height 30
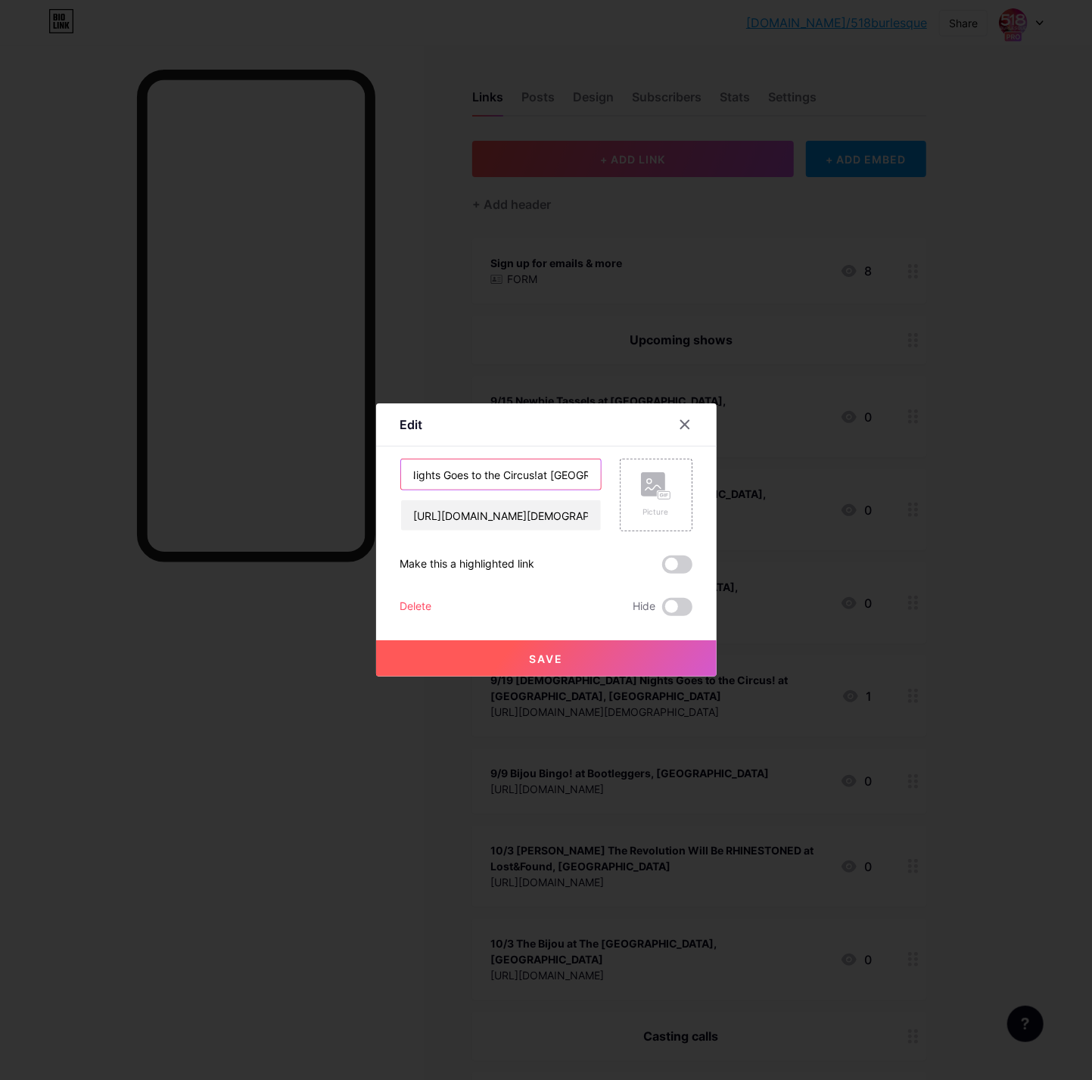
scroll to position [0, 146]
type input "9/19 [DEMOGRAPHIC_DATA] Nights Goes to the Circus! at [GEOGRAPHIC_DATA], [GEOGR…"
click at [620, 661] on button "Save" at bounding box center [546, 658] width 340 height 36
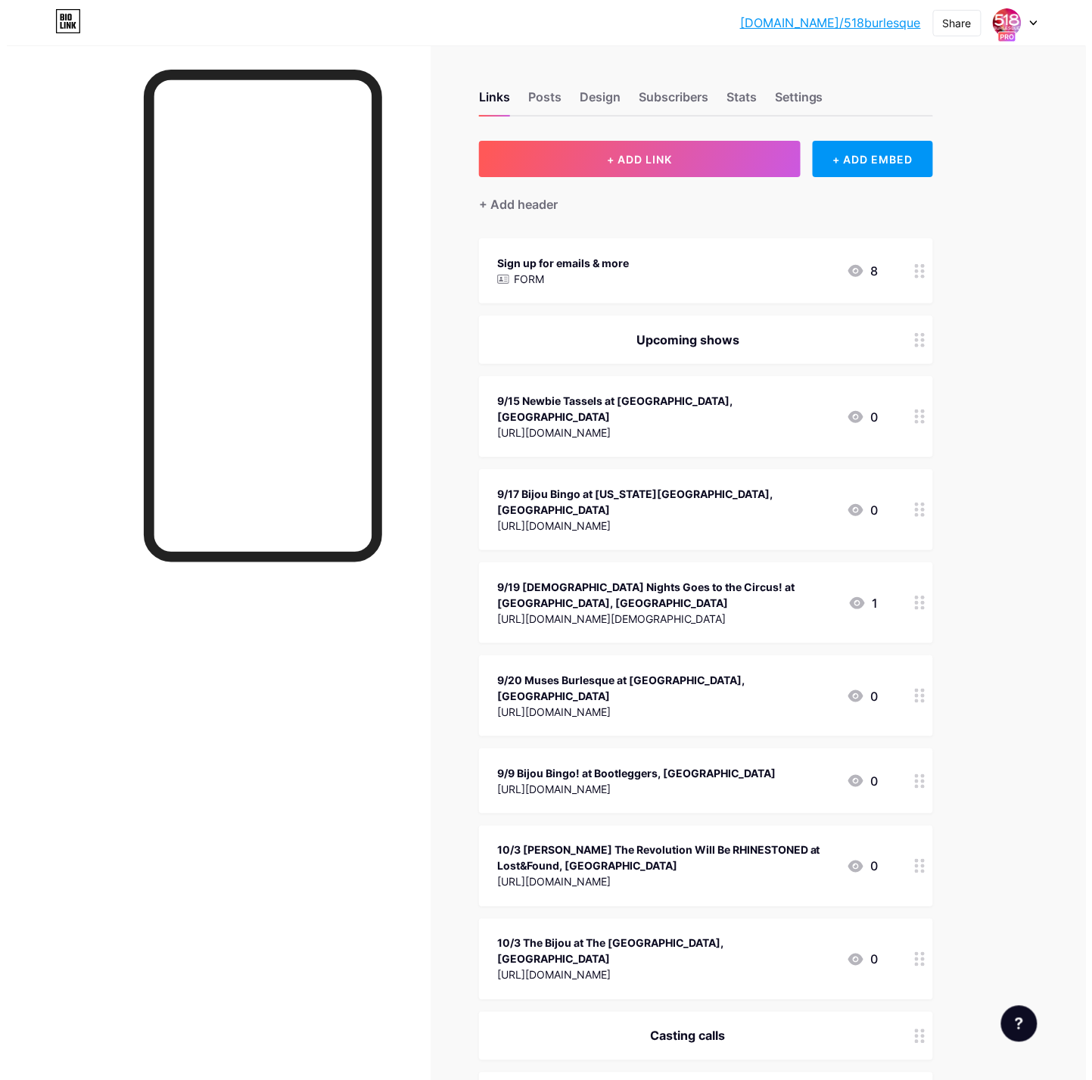
scroll to position [156, 0]
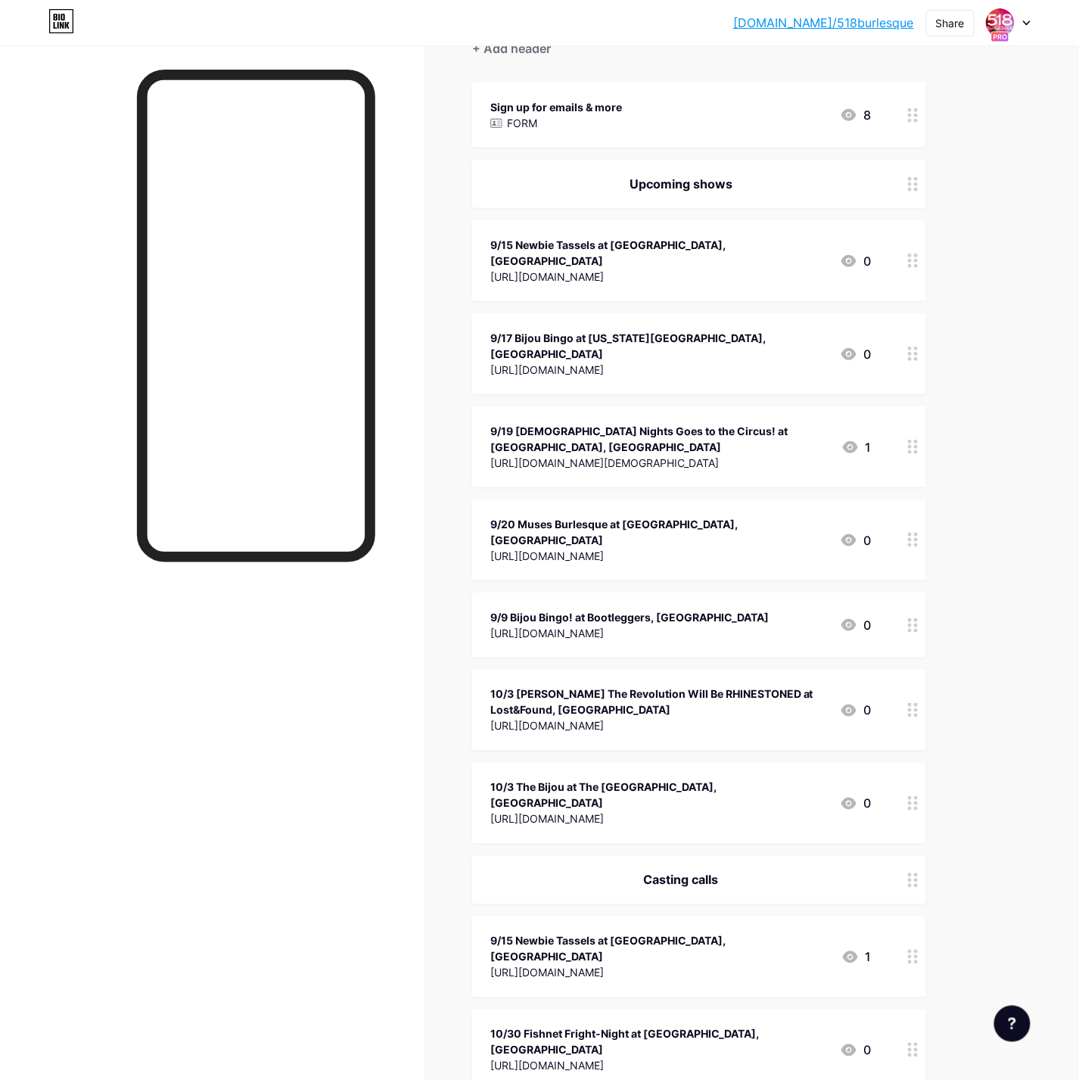
click at [629, 609] on div "9/9 Bijou Bingo! at Bootleggers, Troy" at bounding box center [629, 617] width 278 height 16
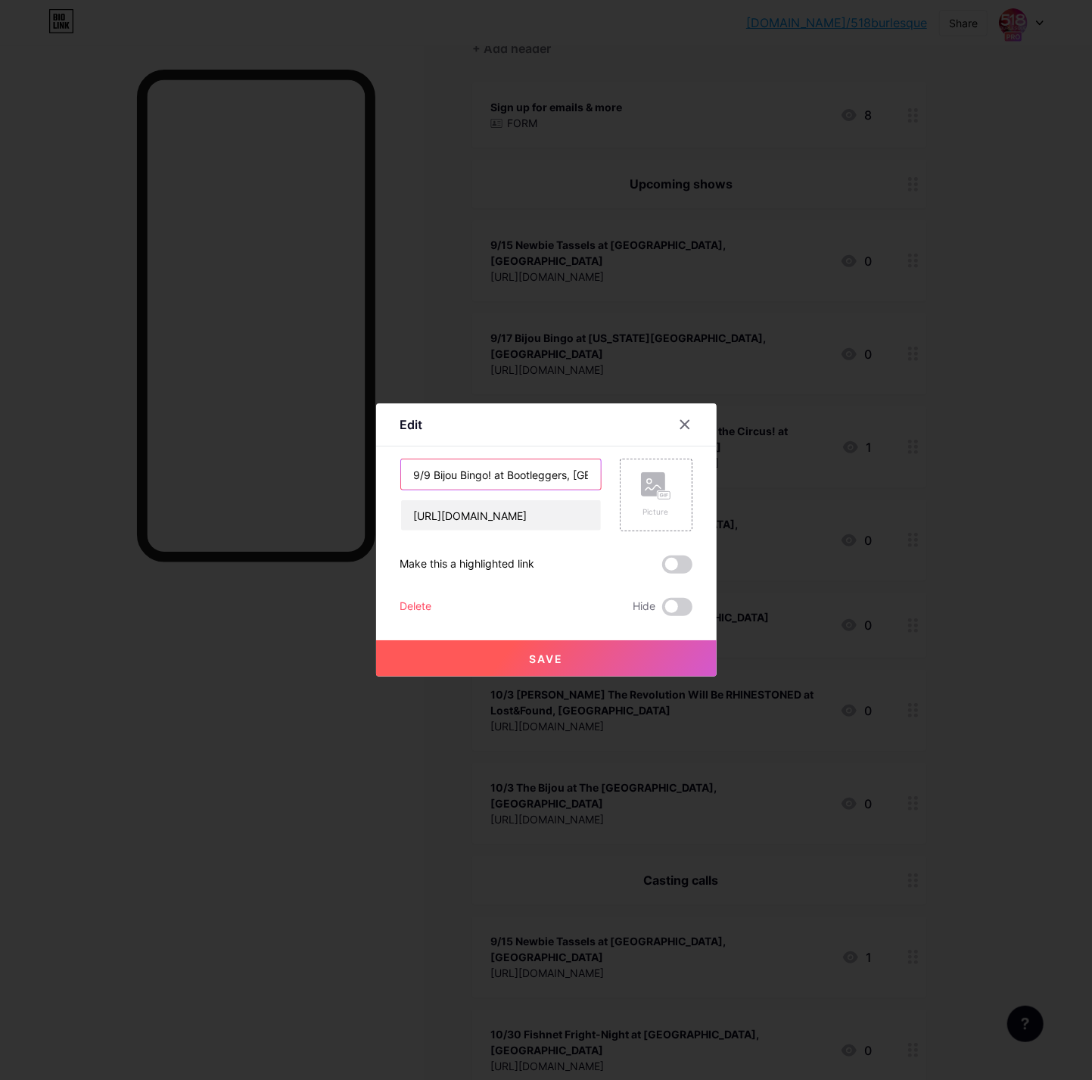
click at [502, 486] on input "9/9 Bijou Bingo! at Bootleggers, Troy" at bounding box center [501, 474] width 200 height 30
click at [508, 480] on input "9/9 Bijou Bingo! at Bootleggers, Troy" at bounding box center [501, 474] width 200 height 30
paste input "28 Rhinestones at the Roadhouse (Hudson Valley) at Darling's, Tillson"
type input "9/28 Rhinestones at the Roadhouse (Hudson Valley) at Darling's, Tillson"
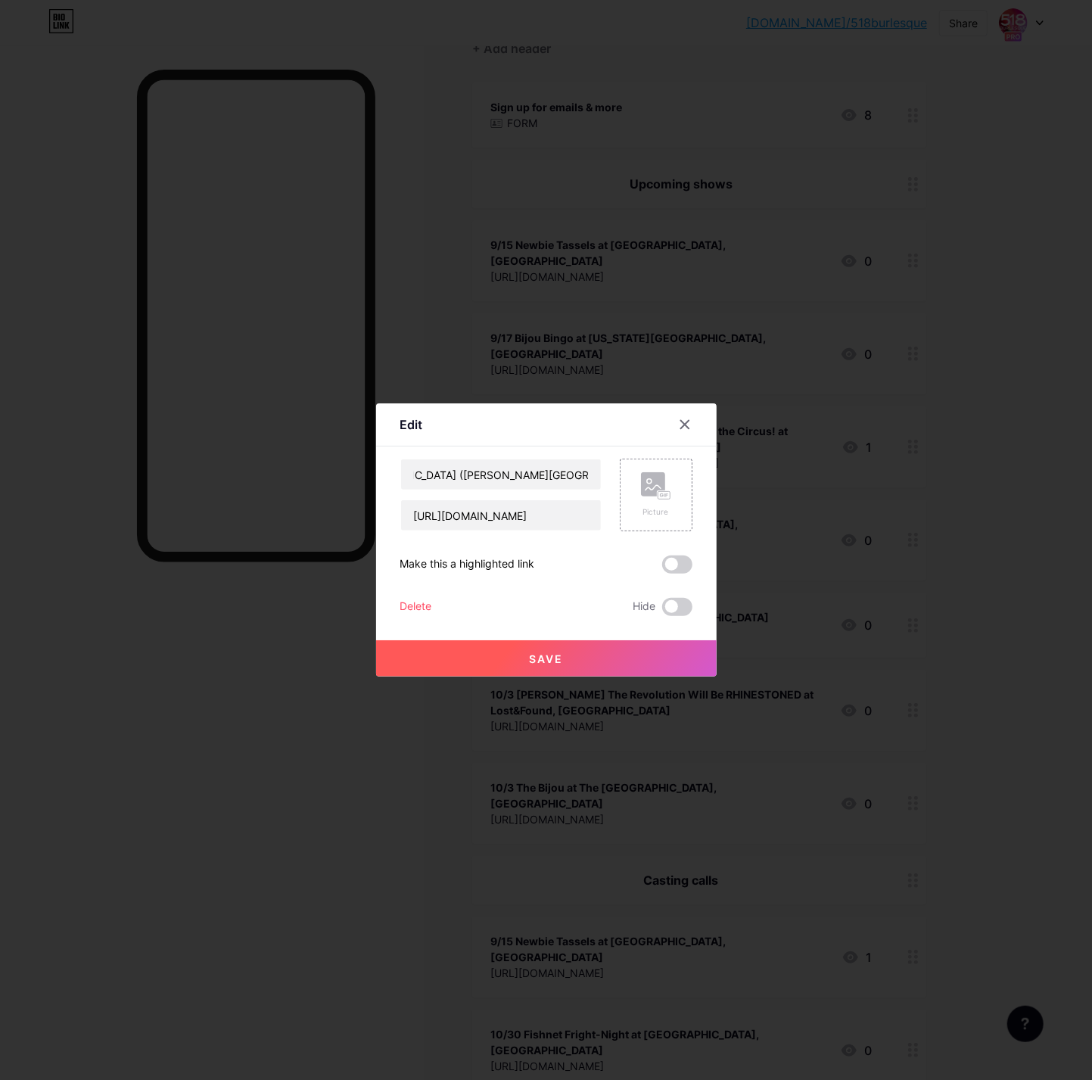
scroll to position [0, 0]
click at [480, 502] on input "[URL][DOMAIN_NAME]" at bounding box center [501, 515] width 200 height 30
paste input "www.viewcy.com/event/rhinestones_at_the_ro_2/promote/gingermaraschino"
type input "[URL][DOMAIN_NAME]"
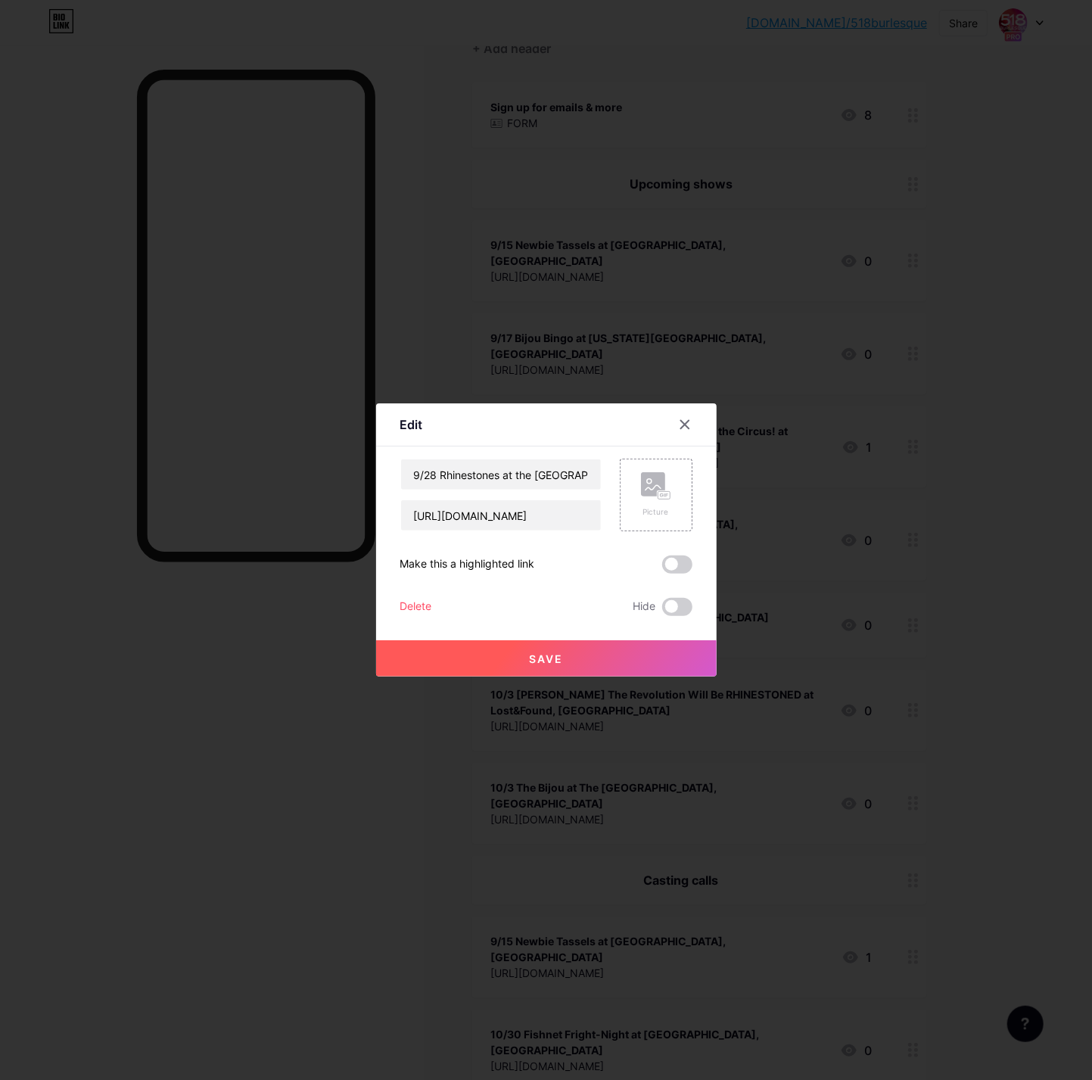
click at [527, 660] on button "Save" at bounding box center [546, 658] width 340 height 36
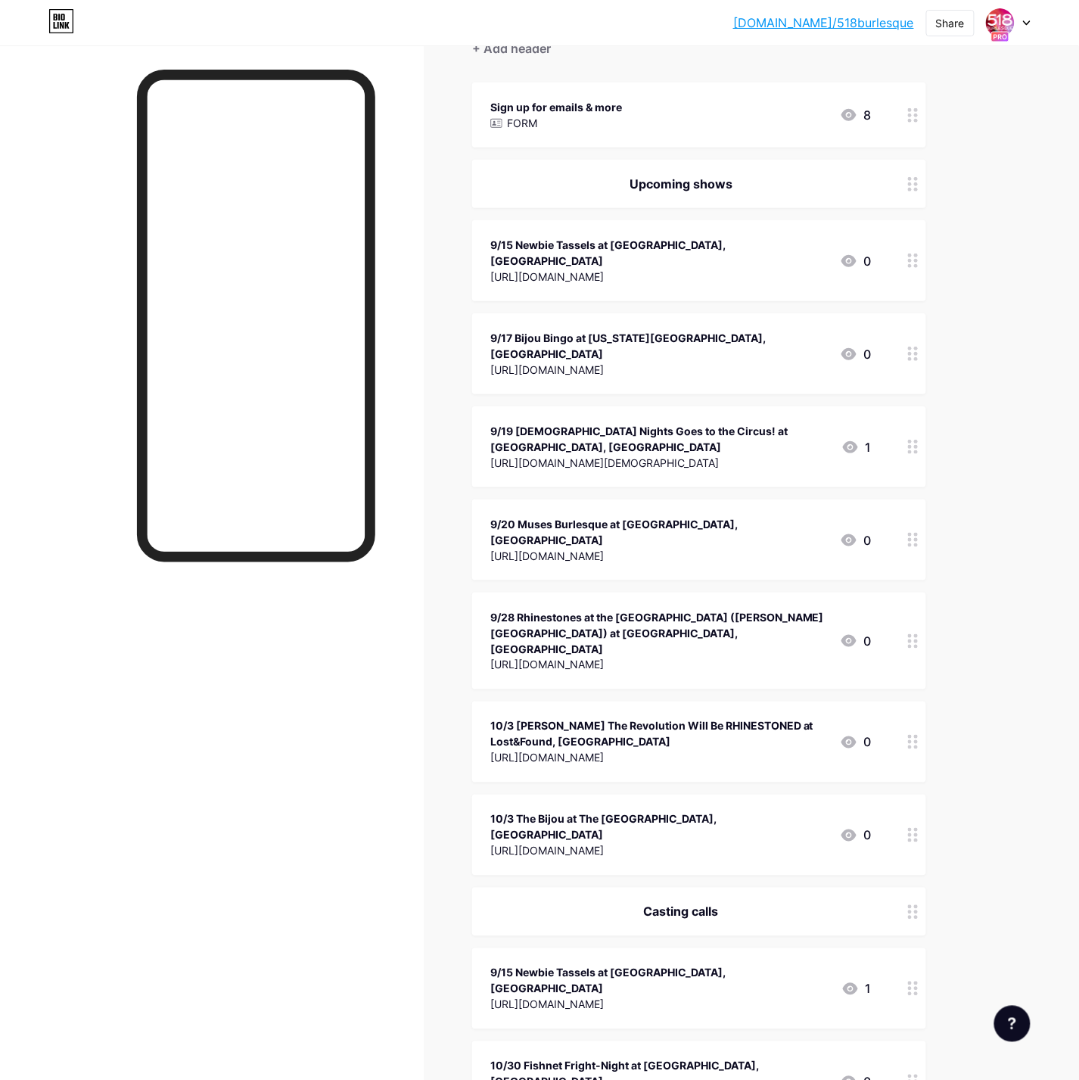
click at [770, 609] on div "9/28 Rhinestones at the Roadhouse (Hudson Valley) at Darling's, Tillson" at bounding box center [658, 633] width 337 height 48
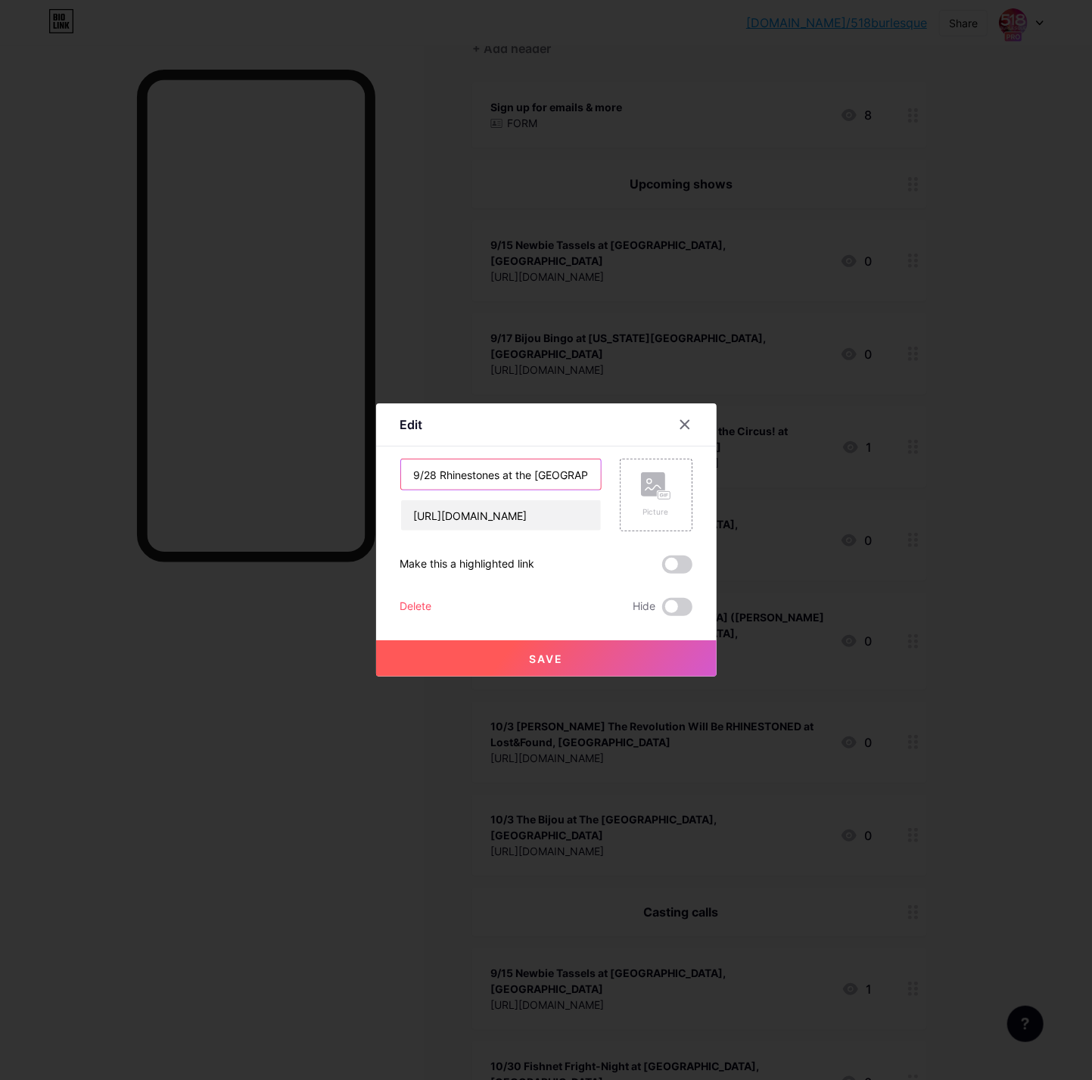
click at [551, 474] on input "9/28 Rhinestones at the Roadhouse (Hudson Valley) at Darling's, Tillson" at bounding box center [501, 474] width 200 height 30
click at [568, 471] on input "9/28 Rhinestones at the Roadhouse at [GEOGRAPHIC_DATA], [GEOGRAPHIC_DATA]" at bounding box center [501, 474] width 200 height 30
type input "9/28 Rhinestones at the Roadhouse at [GEOGRAPHIC_DATA], [GEOGRAPHIC_DATA]"
click at [628, 657] on button "Save" at bounding box center [546, 658] width 340 height 36
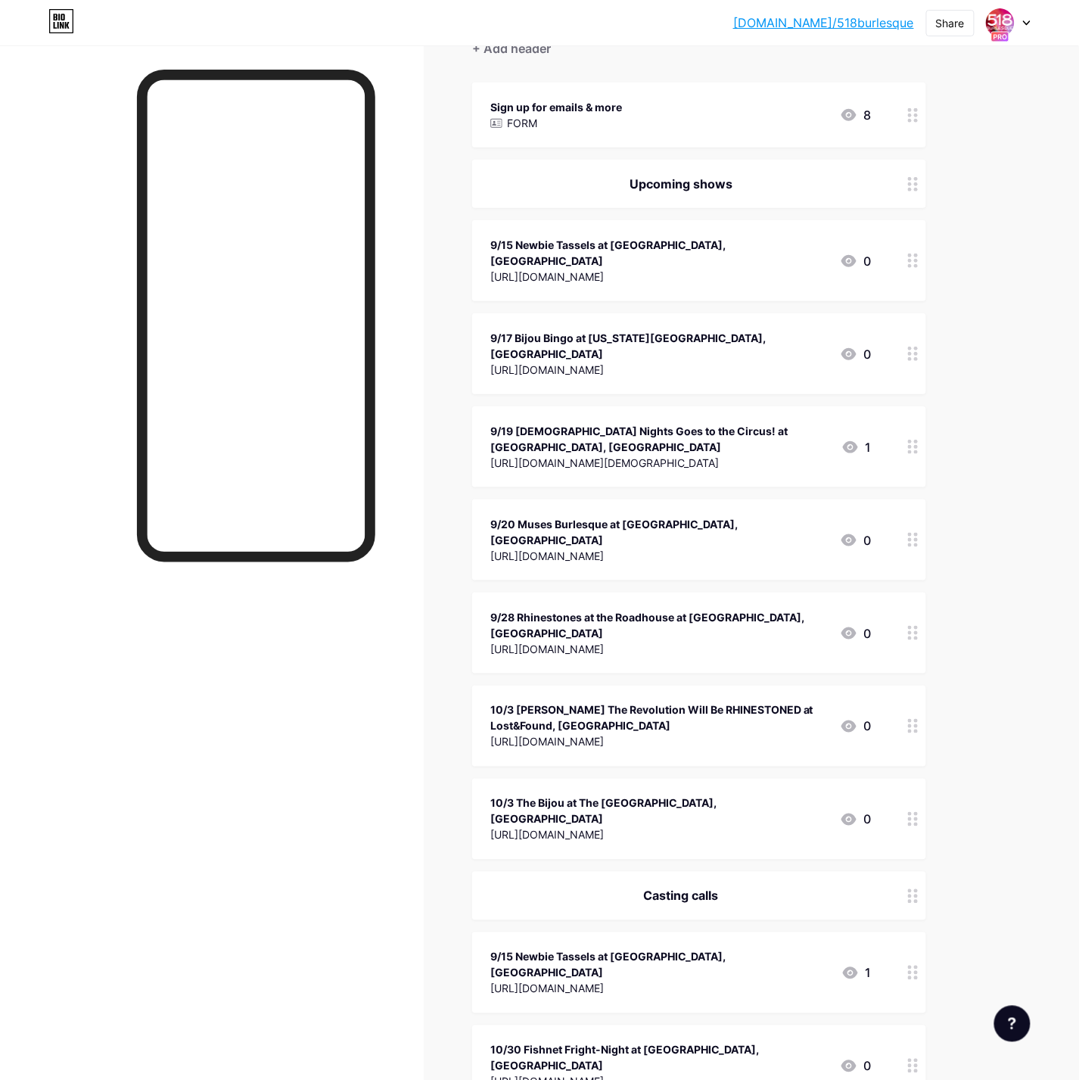
scroll to position [167, 0]
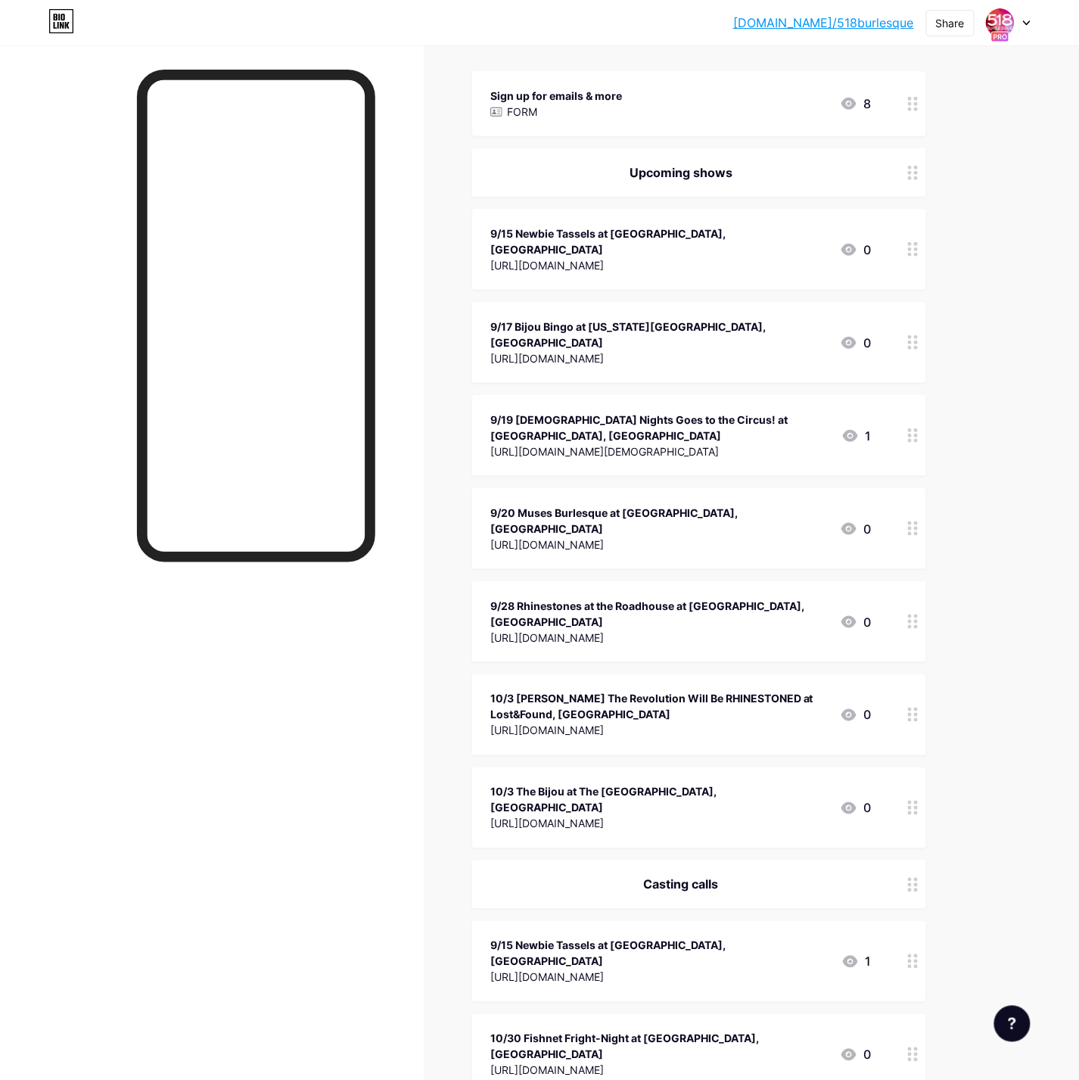
click at [712, 722] on div "[URL][DOMAIN_NAME]" at bounding box center [658, 730] width 337 height 16
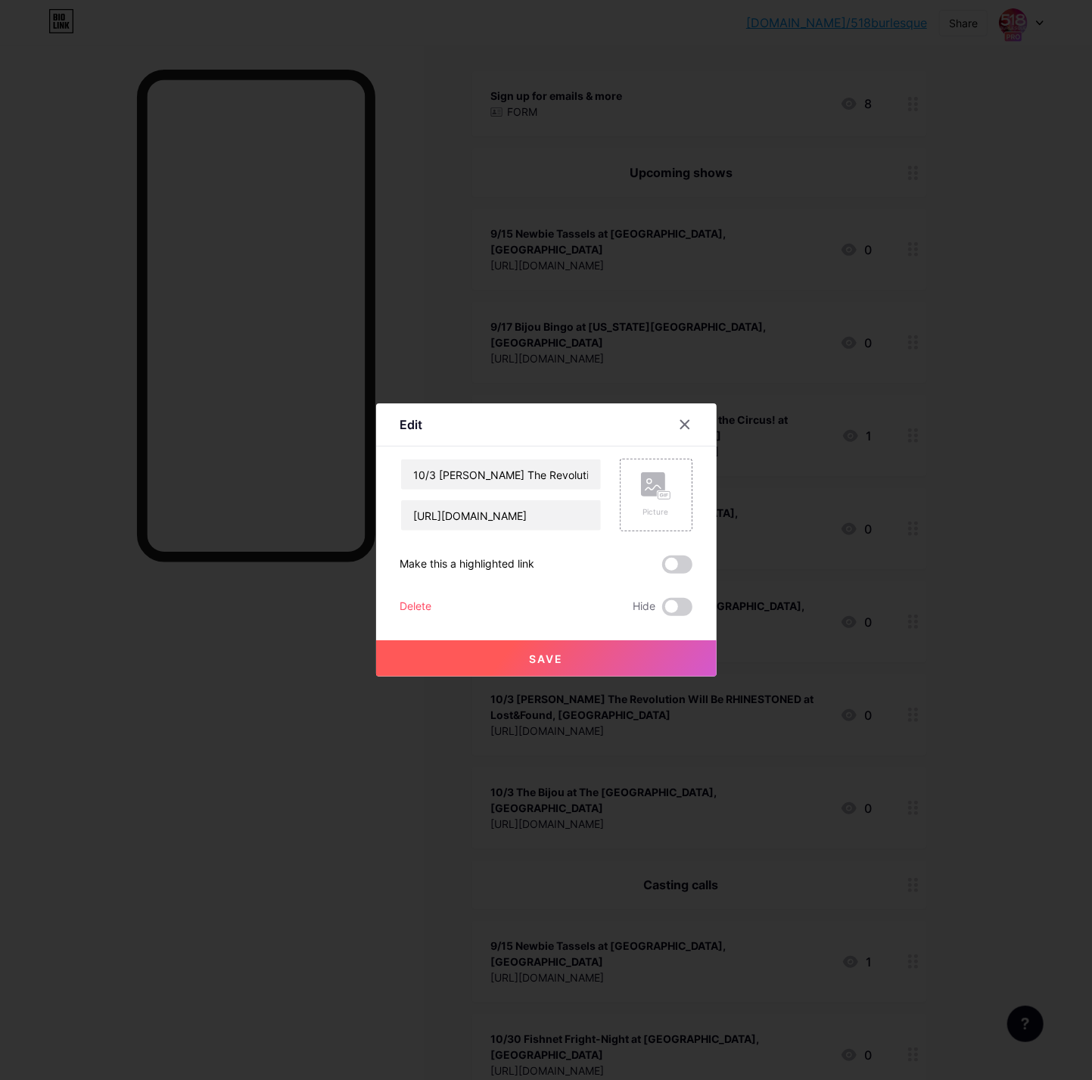
click at [1056, 337] on div at bounding box center [546, 540] width 1092 height 1080
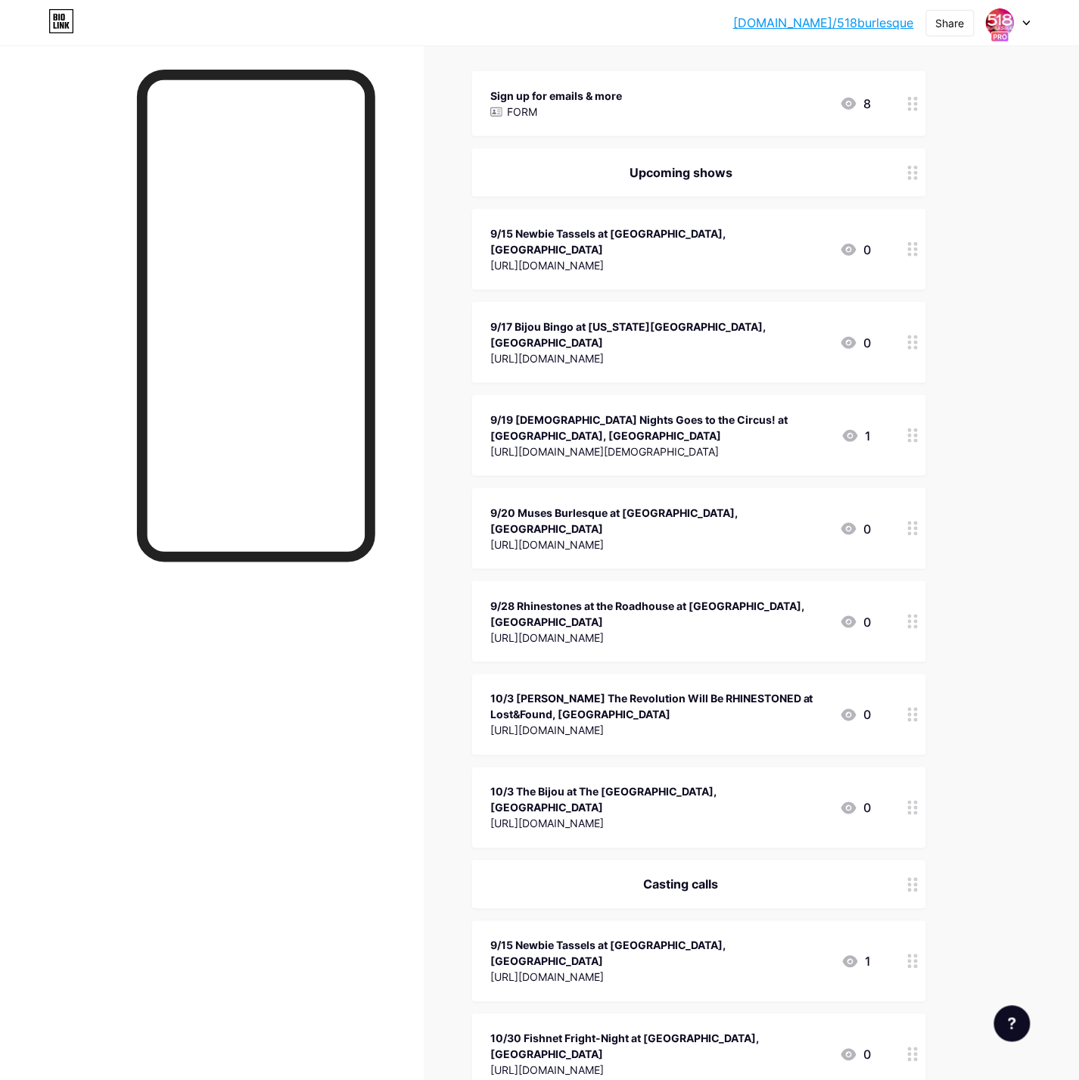
scroll to position [0, 0]
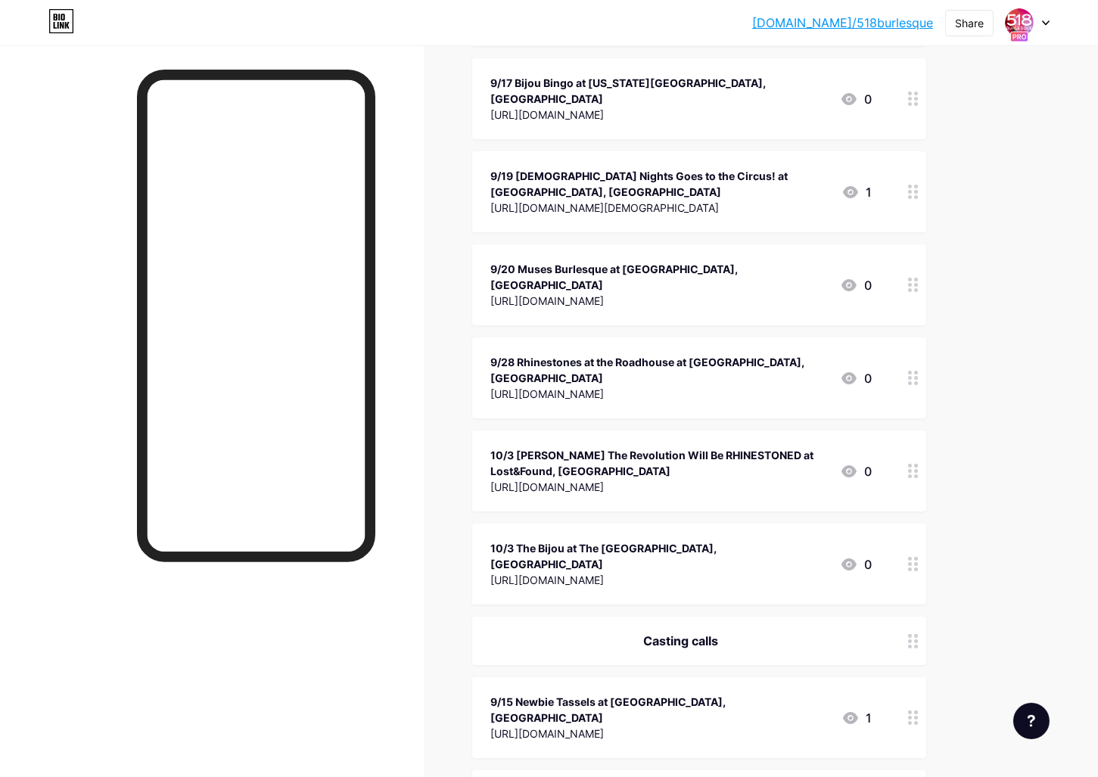
scroll to position [421, 0]
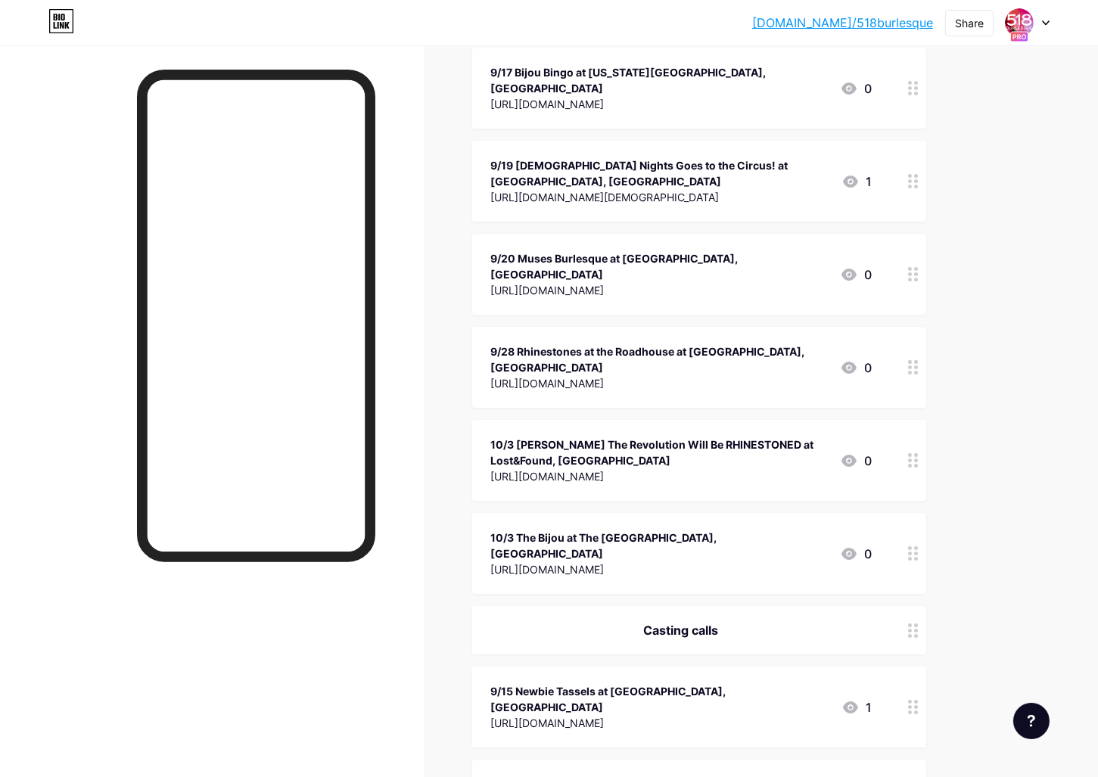
click at [856, 701] on icon at bounding box center [850, 707] width 15 height 12
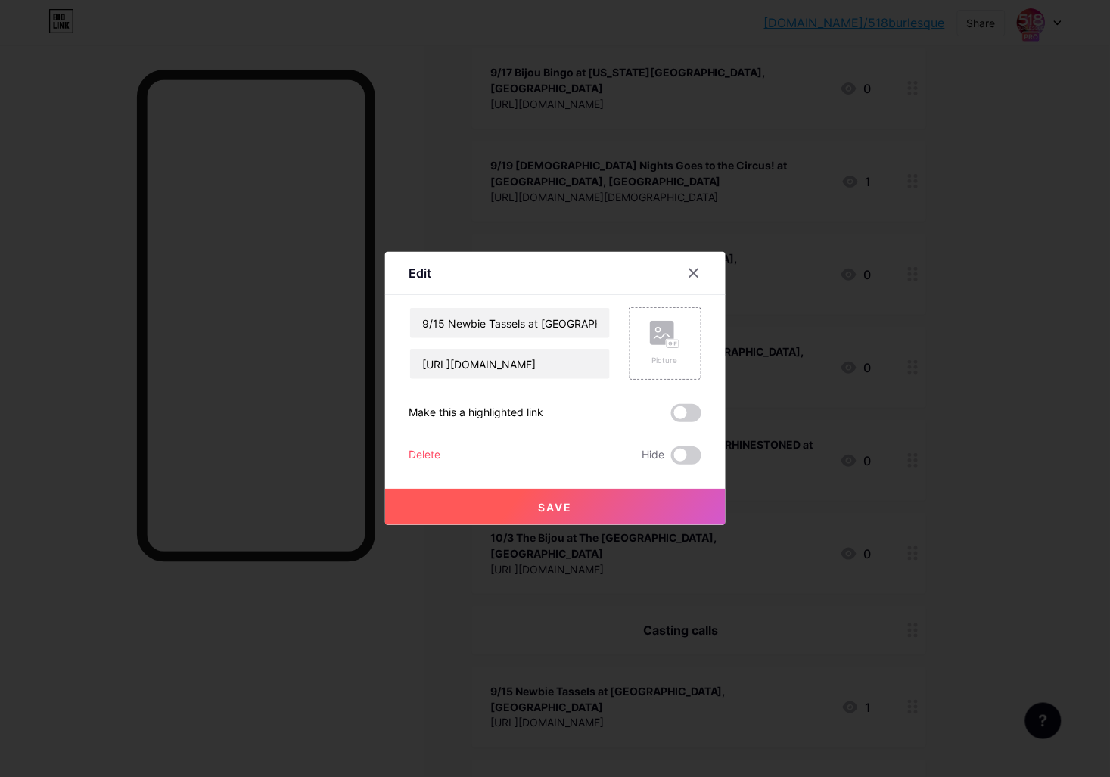
click at [414, 450] on div "Delete" at bounding box center [425, 455] width 32 height 18
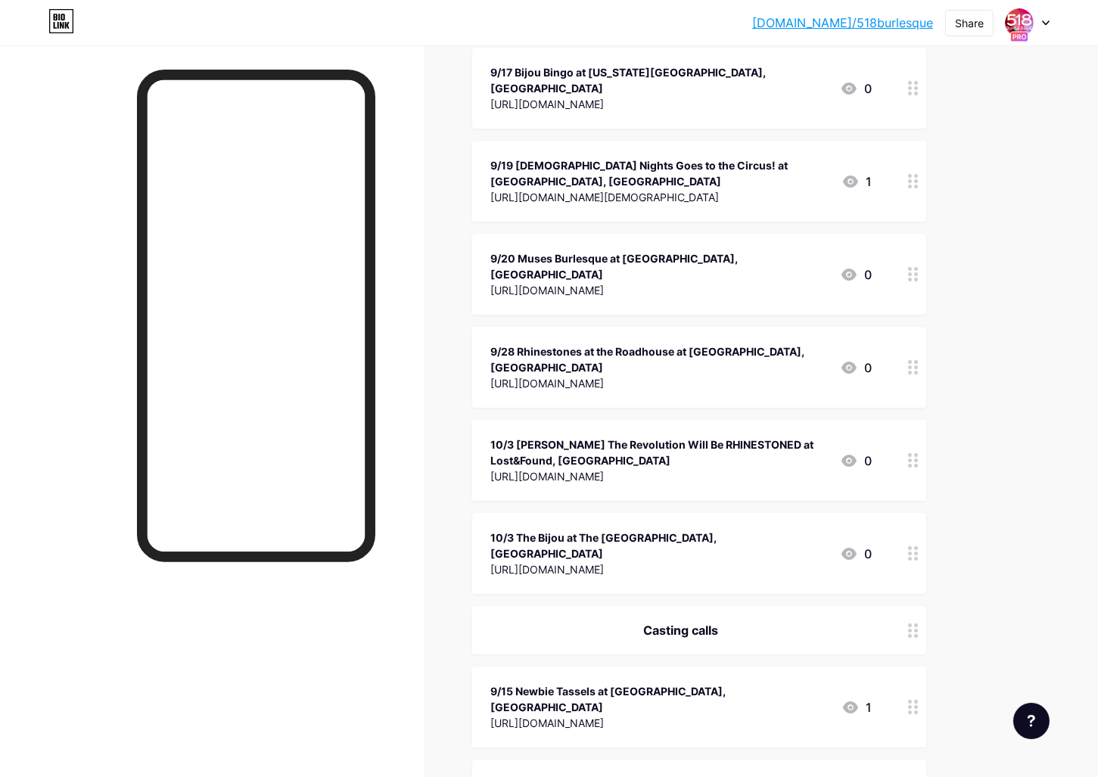
click at [685, 430] on button "Confirm" at bounding box center [634, 446] width 170 height 36
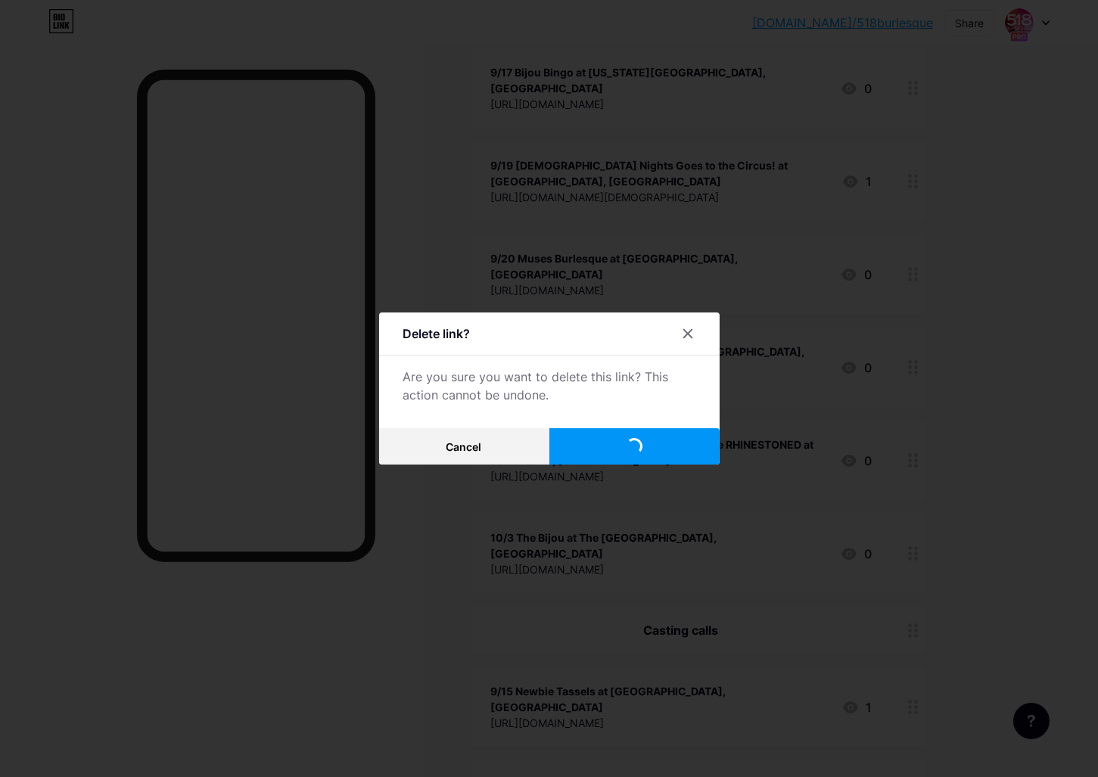
click at [679, 440] on button "Confirm" at bounding box center [634, 446] width 170 height 36
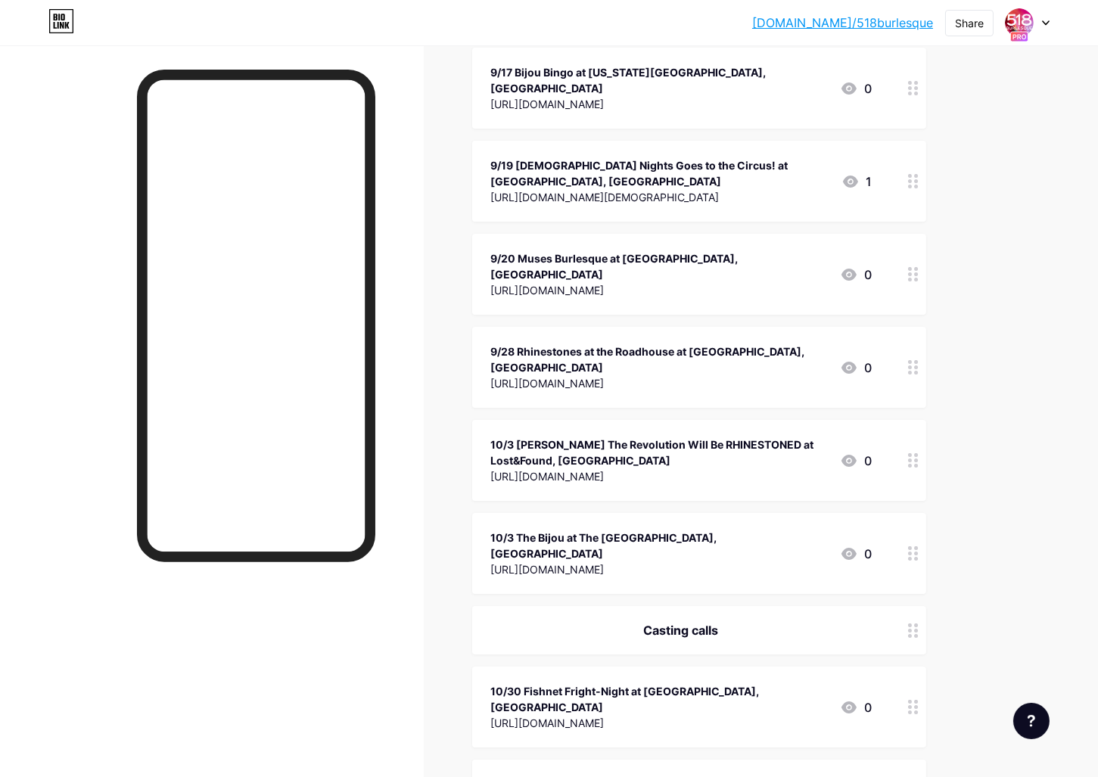
click at [662, 513] on div "10/3 The Bijou at The [GEOGRAPHIC_DATA], [GEOGRAPHIC_DATA] [URL][DOMAIN_NAME] 0" at bounding box center [699, 553] width 454 height 81
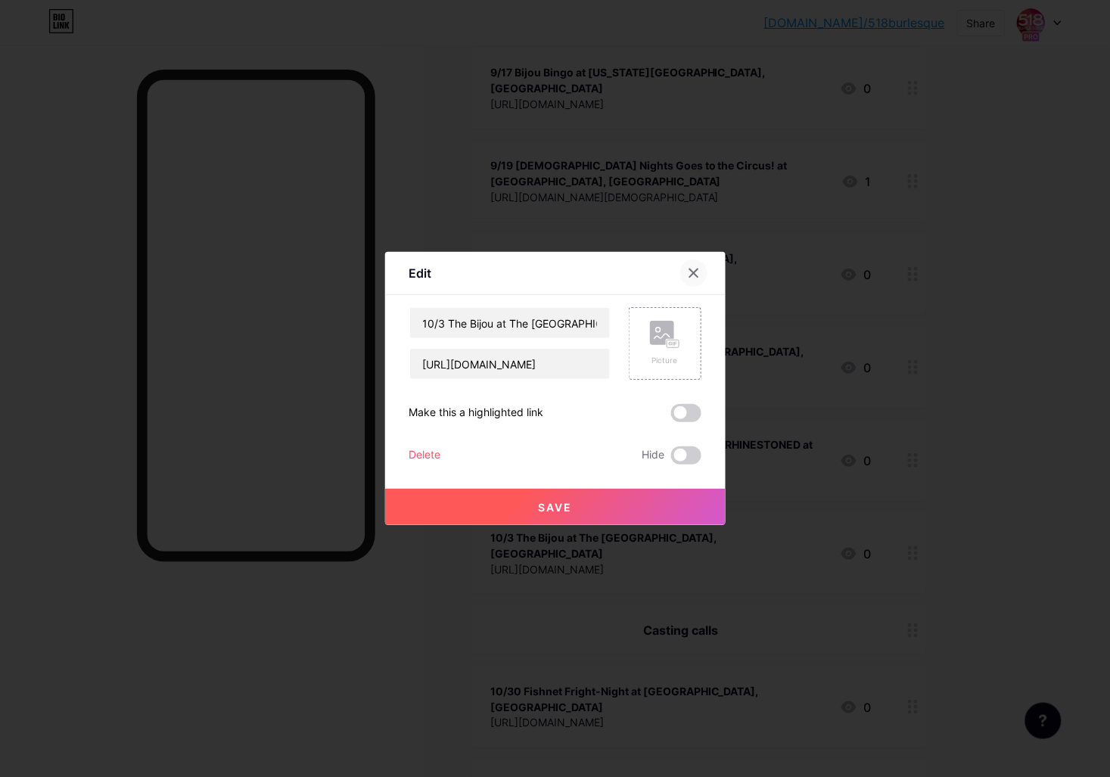
click at [688, 269] on icon at bounding box center [694, 273] width 12 height 12
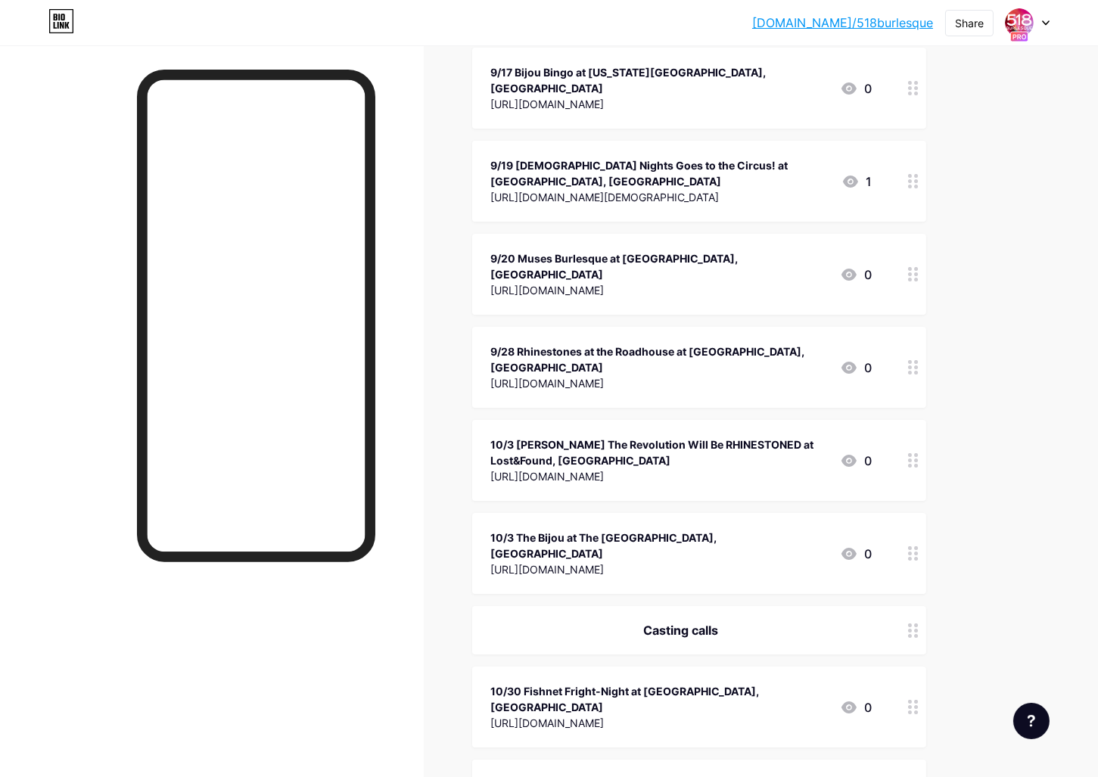
scroll to position [685, 0]
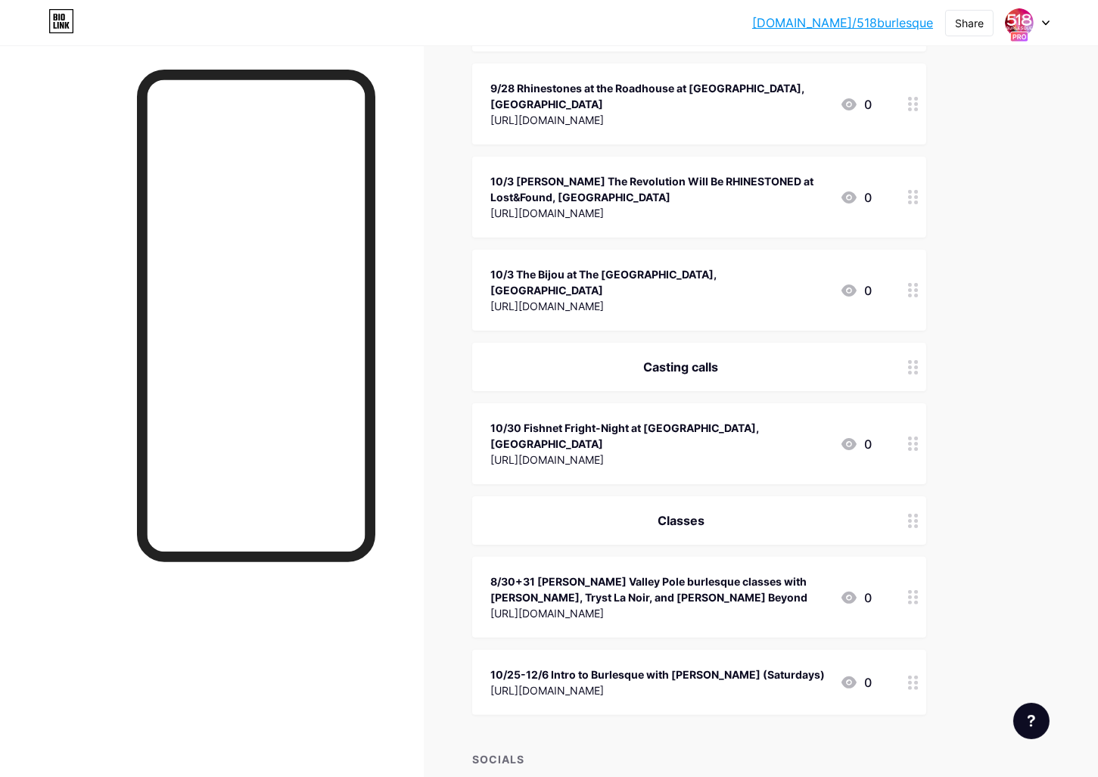
click at [663, 358] on div "Casting calls" at bounding box center [680, 367] width 381 height 18
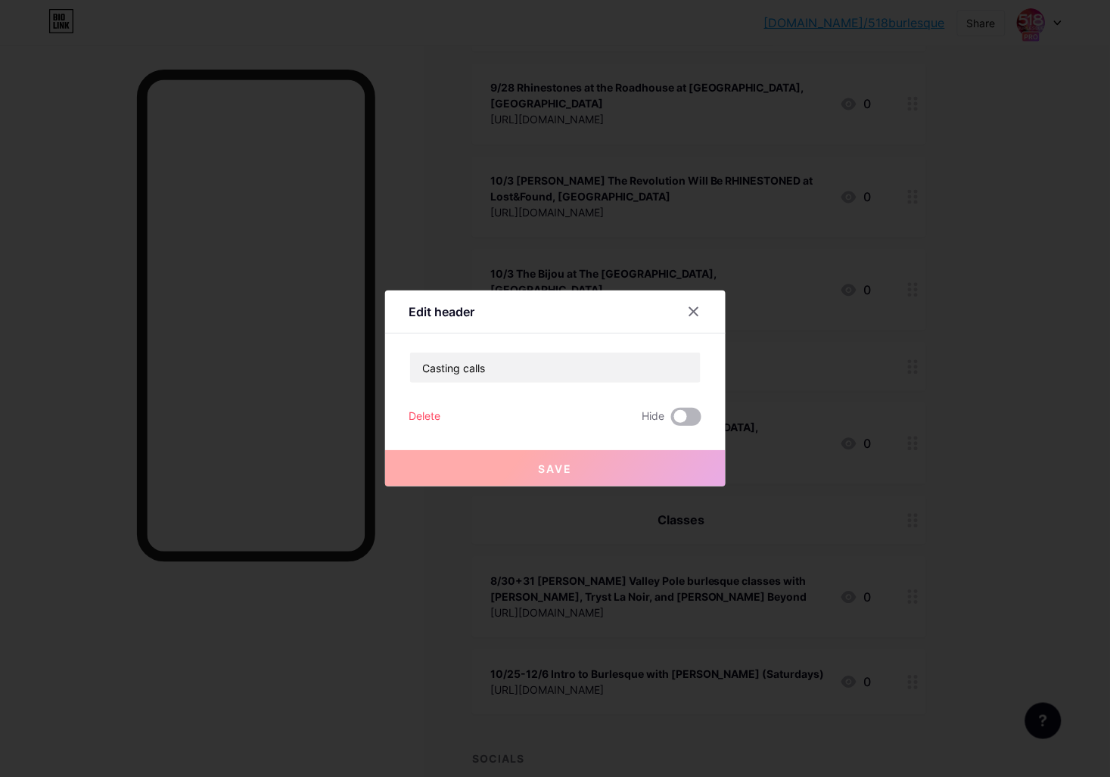
click at [678, 420] on span at bounding box center [686, 417] width 30 height 18
click at [671, 421] on input "checkbox" at bounding box center [671, 421] width 0 height 0
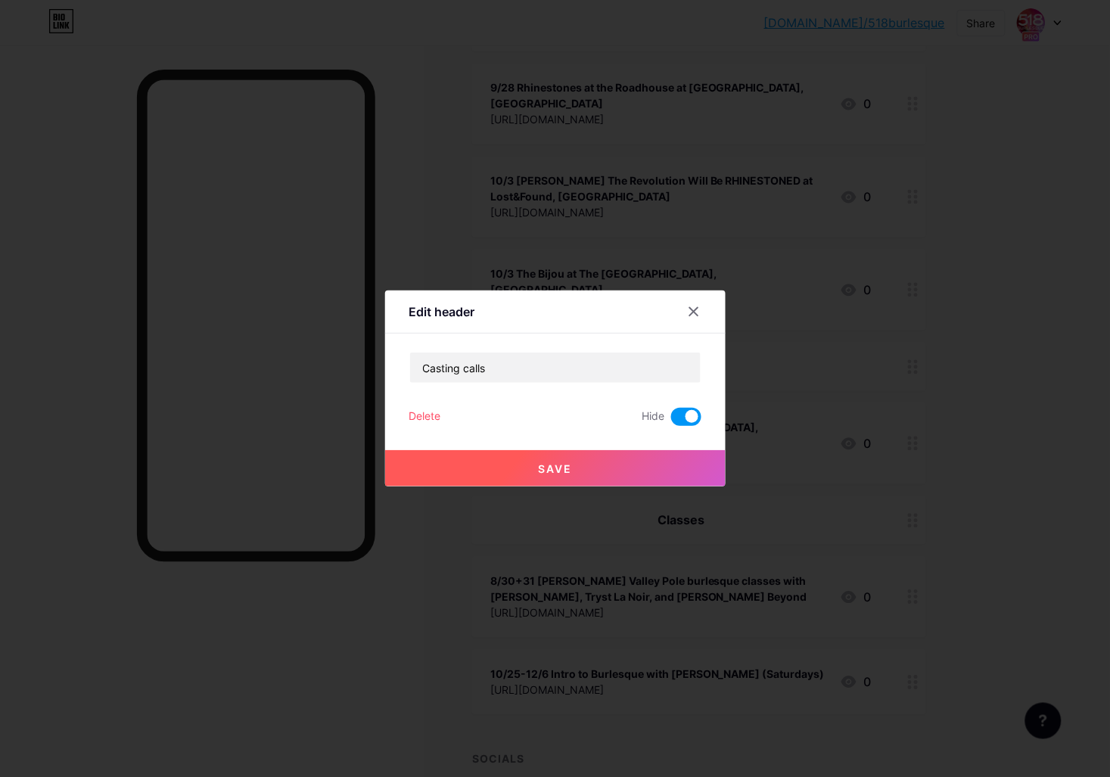
click at [648, 463] on button "Save" at bounding box center [555, 468] width 340 height 36
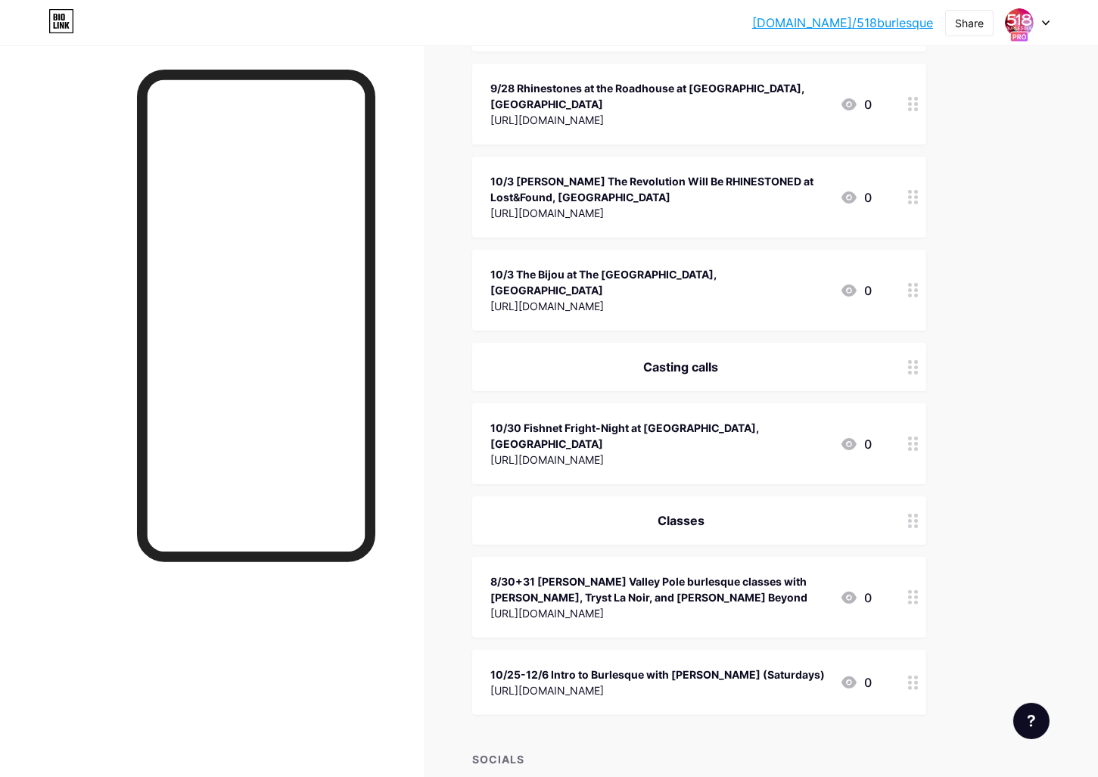
click at [772, 420] on div "10/30 Fishnet Fright-Night at [GEOGRAPHIC_DATA], [GEOGRAPHIC_DATA]" at bounding box center [658, 436] width 337 height 32
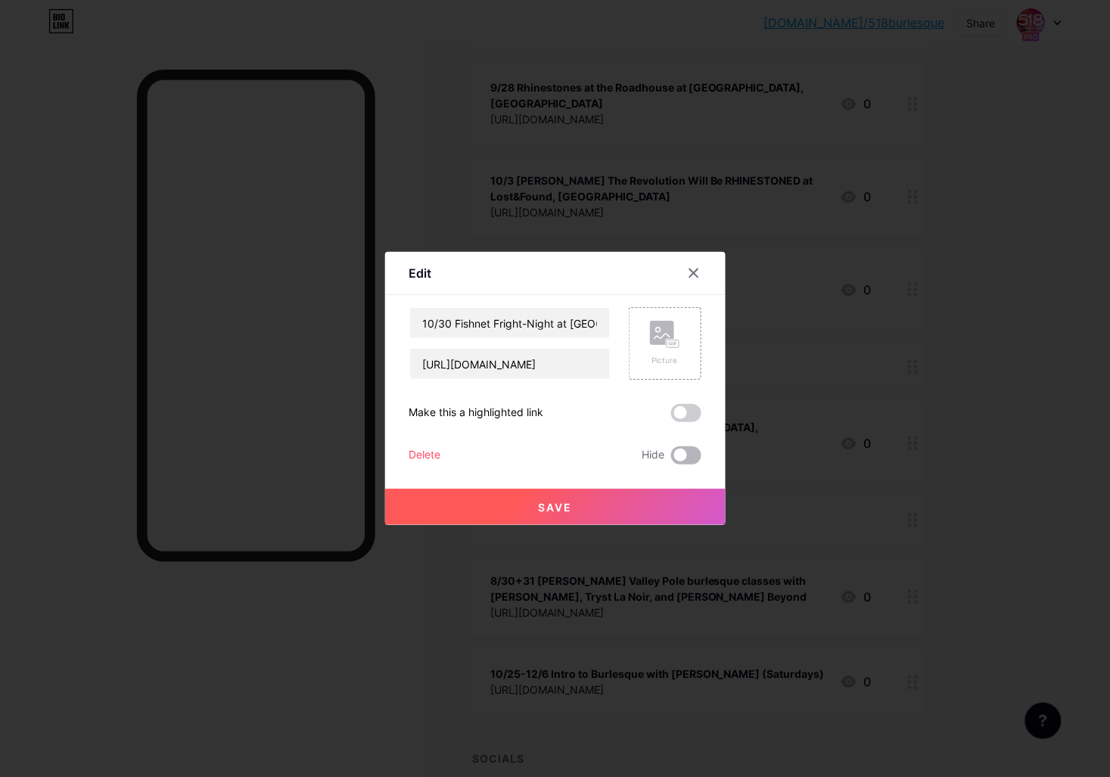
click at [698, 455] on span at bounding box center [686, 455] width 30 height 18
click at [671, 459] on input "checkbox" at bounding box center [671, 459] width 0 height 0
click at [691, 507] on button "Save" at bounding box center [555, 507] width 340 height 36
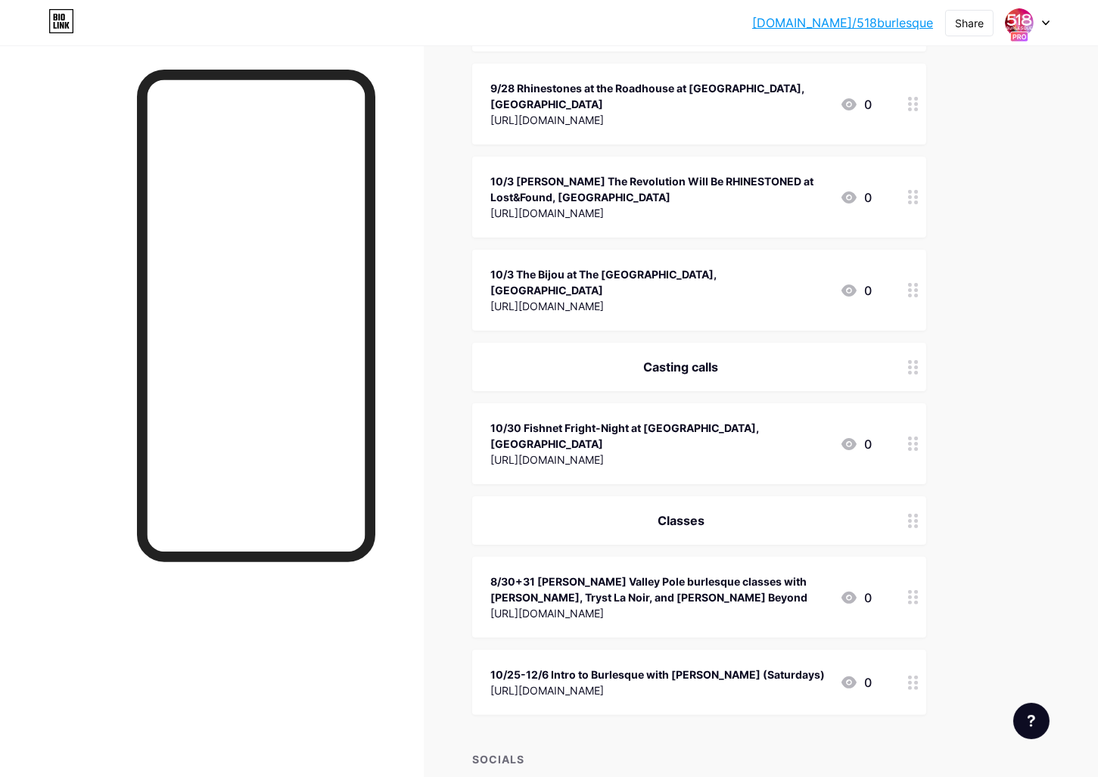
click at [743, 605] on div "[URL][DOMAIN_NAME]" at bounding box center [658, 613] width 337 height 16
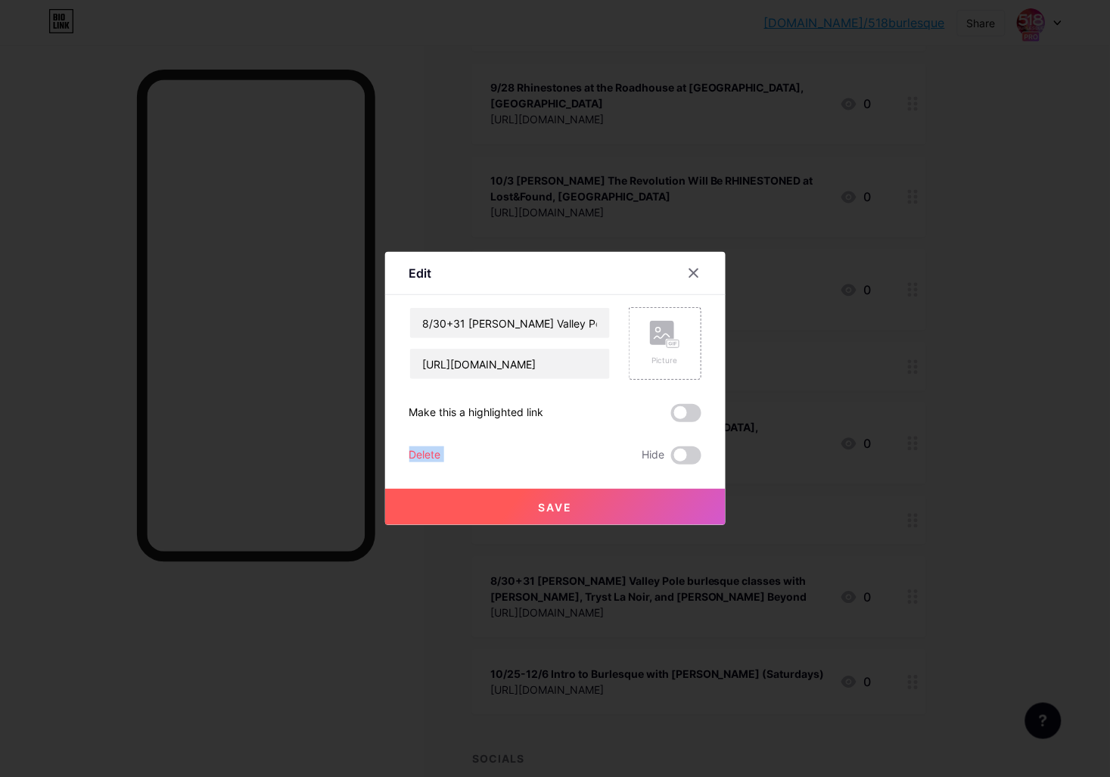
drag, startPoint x: 693, startPoint y: 405, endPoint x: 576, endPoint y: 458, distance: 129.0
click at [576, 454] on div "8/30+31 [PERSON_NAME] Valley Pole burlesque classes with [PERSON_NAME], Tryst L…" at bounding box center [555, 385] width 292 height 157
click at [704, 453] on div "Edit Content YouTube Play YouTube video without leaving your page. ADD Vimeo Pl…" at bounding box center [555, 388] width 340 height 273
click at [692, 457] on span at bounding box center [686, 455] width 30 height 18
click at [671, 459] on input "checkbox" at bounding box center [671, 459] width 0 height 0
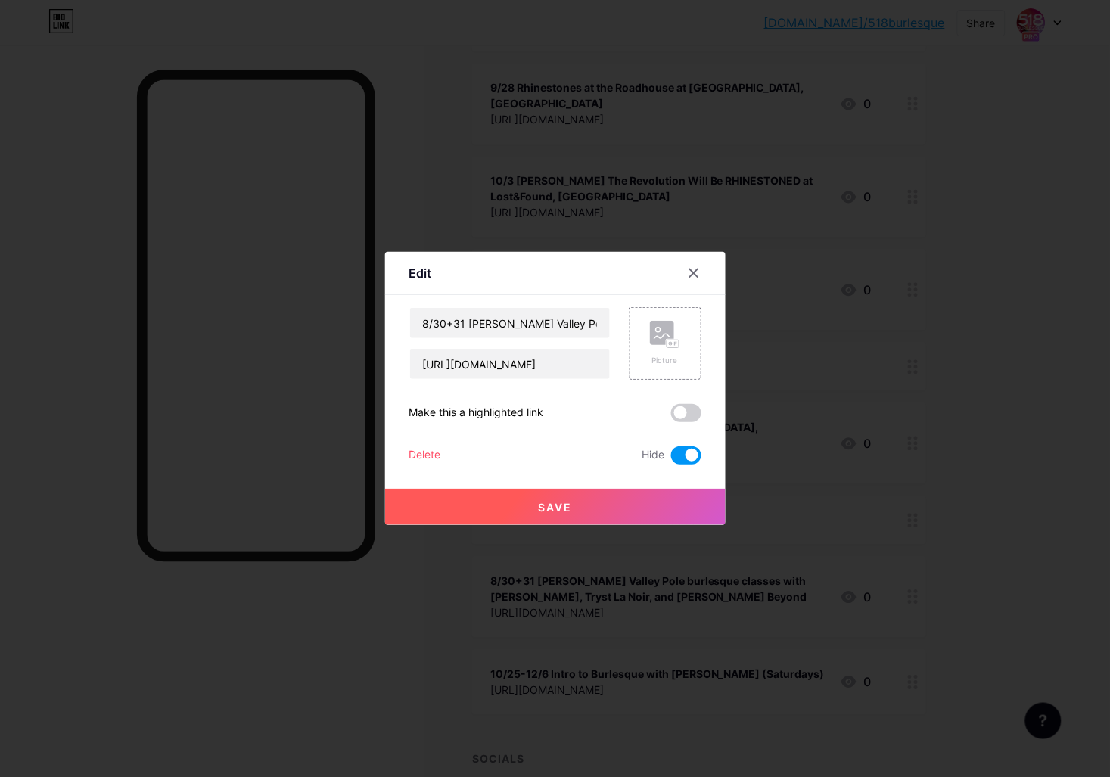
click at [665, 502] on button "Save" at bounding box center [555, 507] width 340 height 36
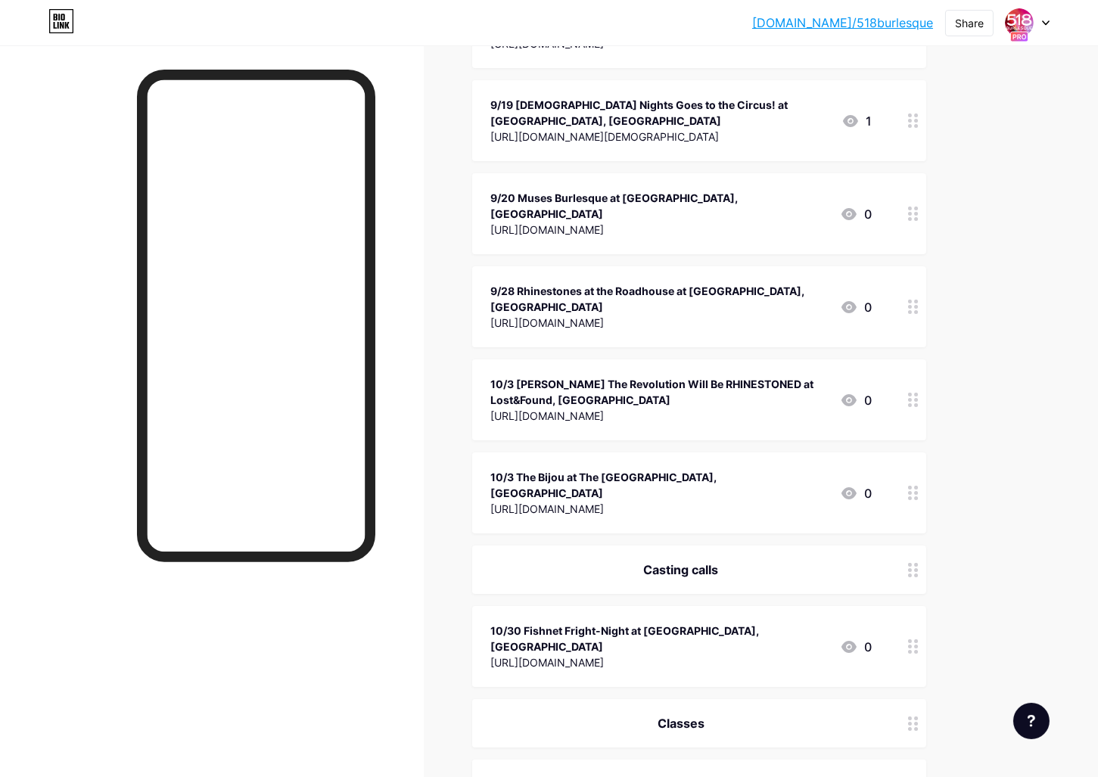
scroll to position [396, 0]
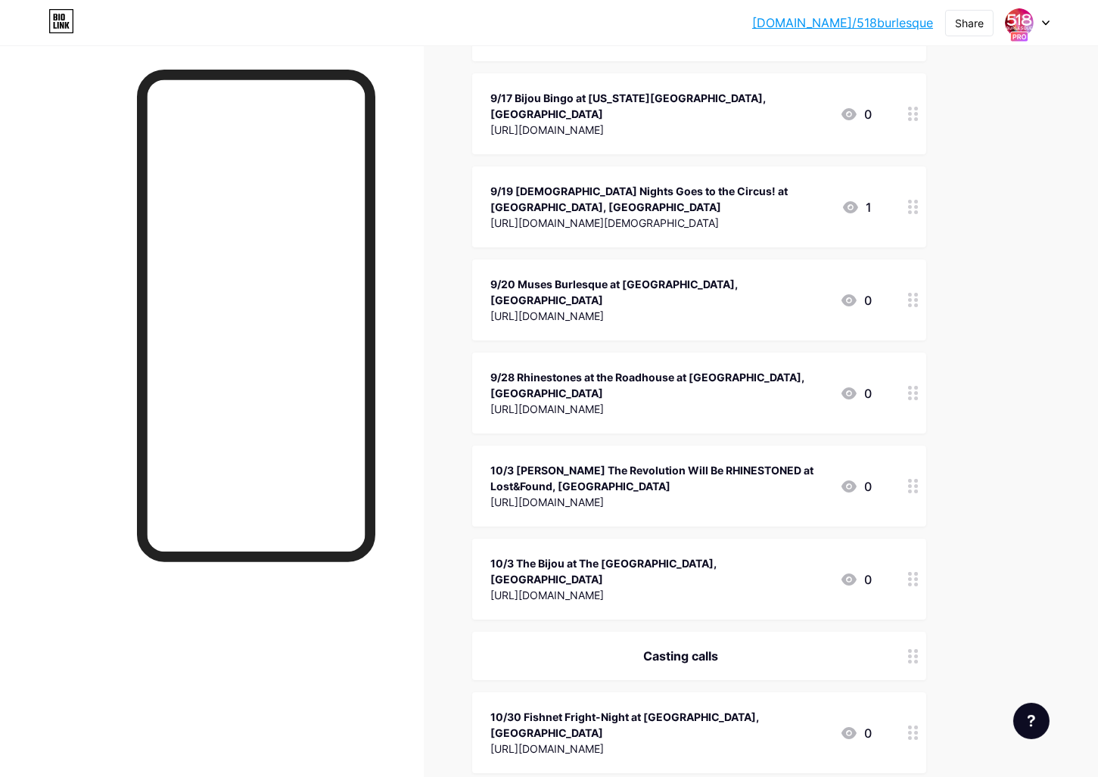
drag, startPoint x: 375, startPoint y: 682, endPoint x: 398, endPoint y: 611, distance: 74.6
click at [375, 682] on div at bounding box center [212, 433] width 424 height 777
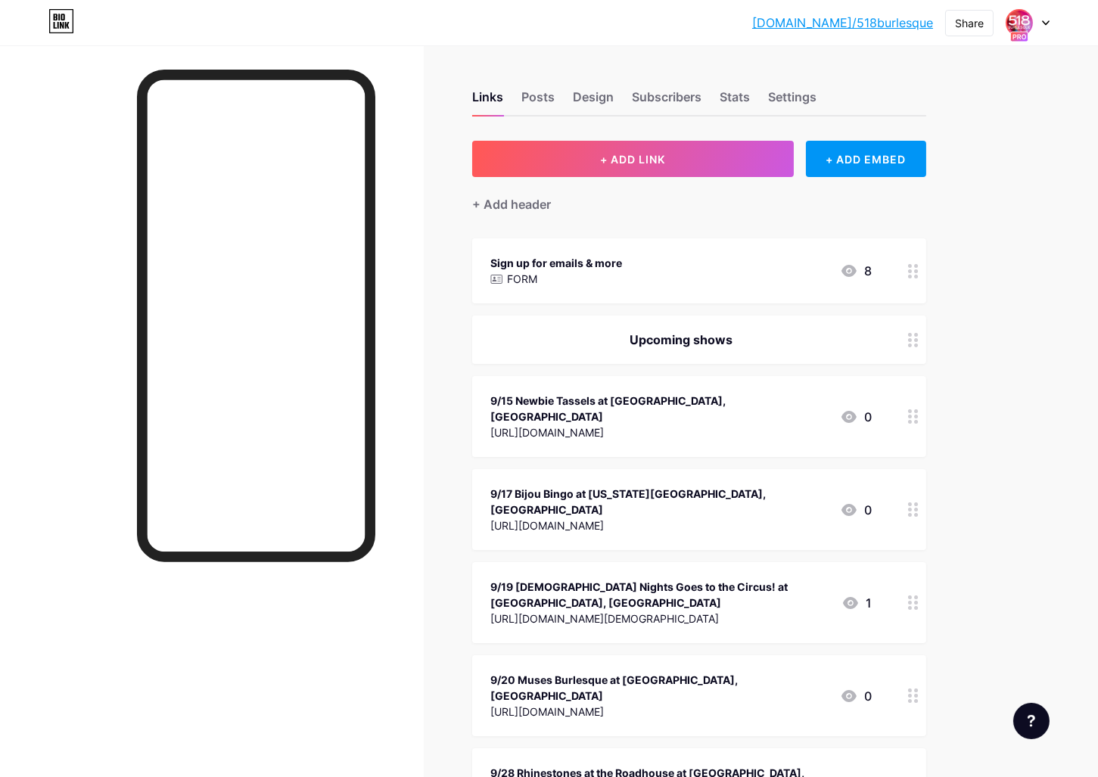
click at [1008, 25] on img at bounding box center [1019, 23] width 24 height 24
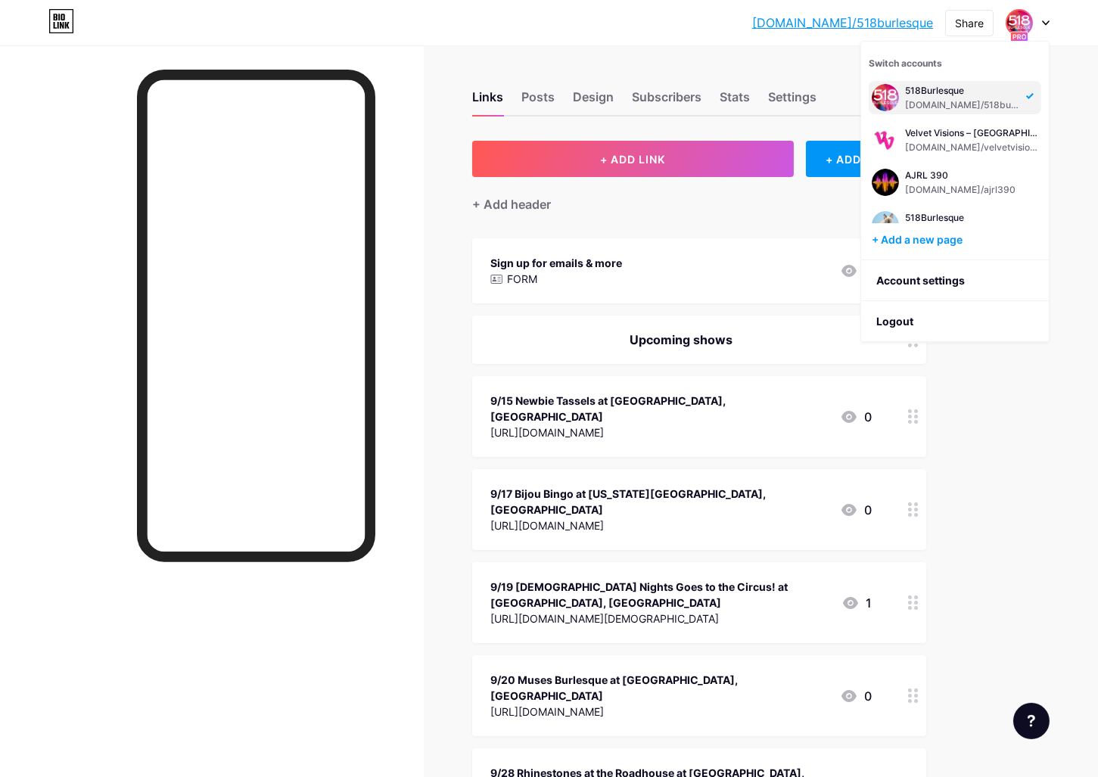
click at [753, 74] on div "Links Posts Design Subscribers Stats Settings" at bounding box center [699, 90] width 454 height 53
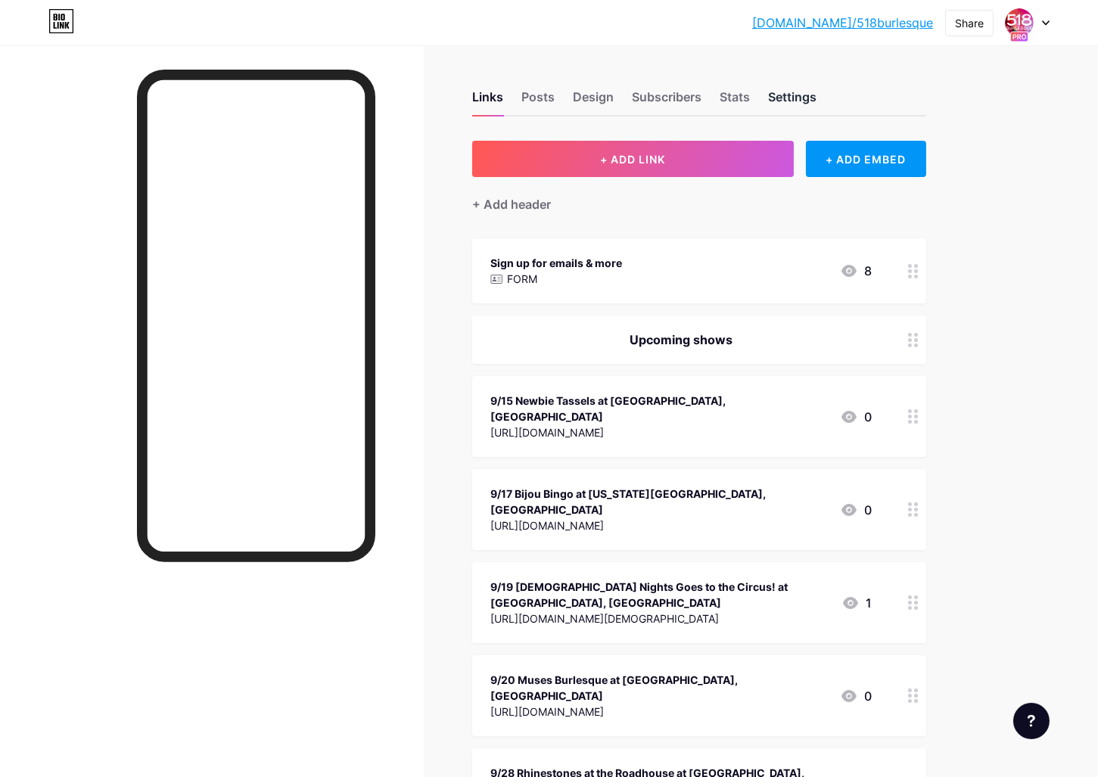
click at [780, 93] on div "Settings" at bounding box center [792, 101] width 48 height 27
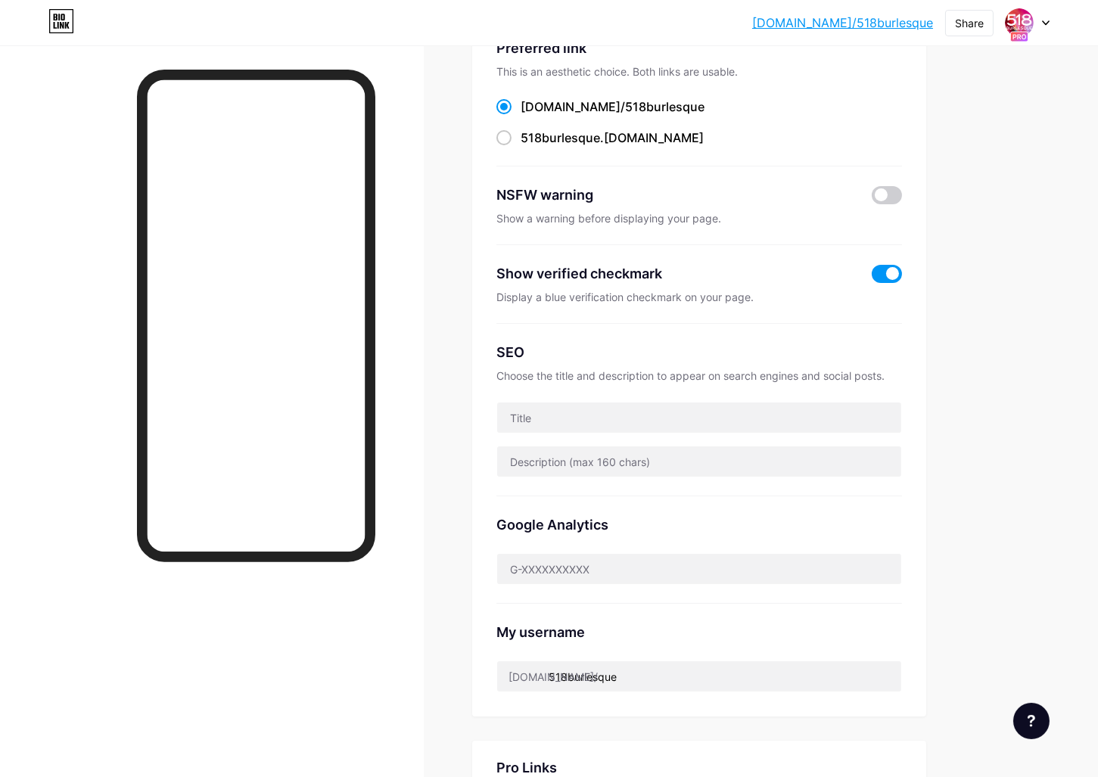
scroll to position [34, 0]
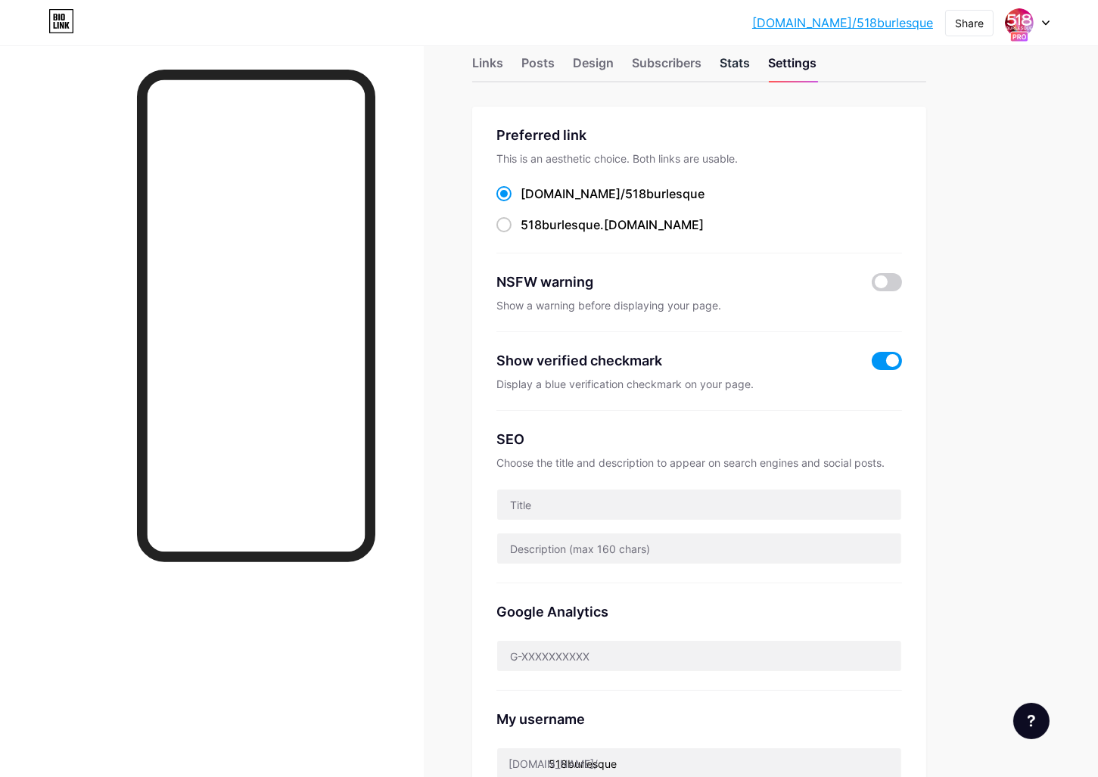
click at [750, 54] on div "Stats" at bounding box center [734, 67] width 30 height 27
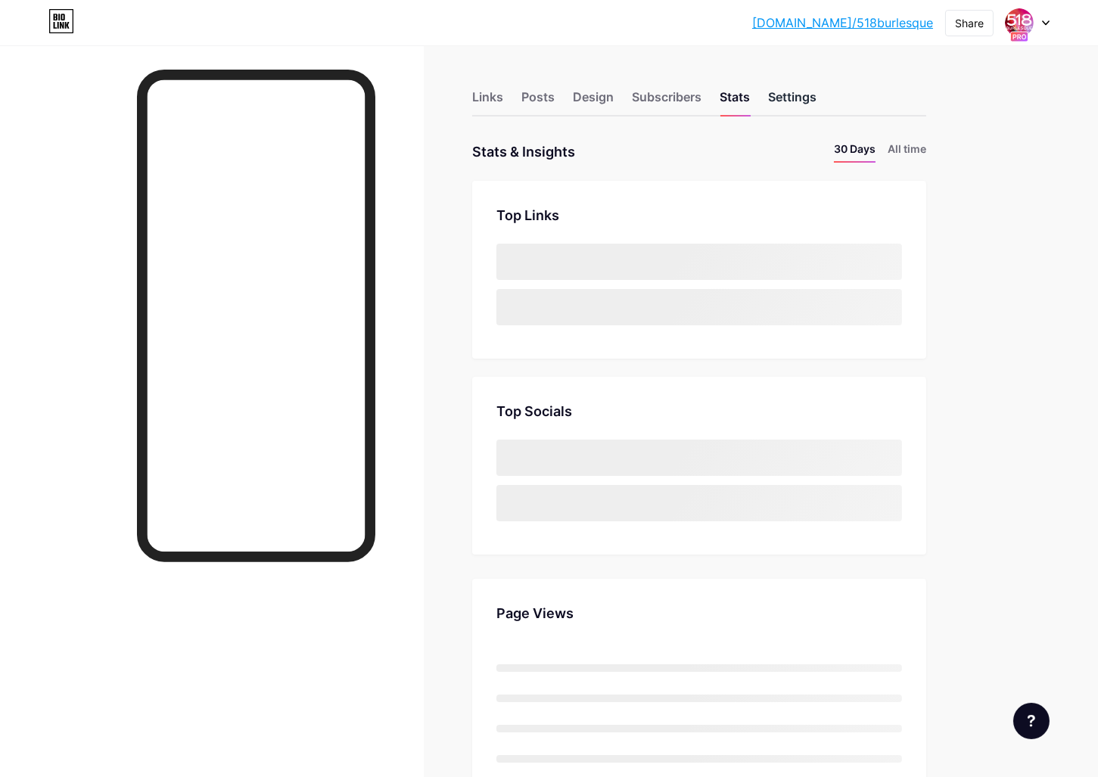
click at [787, 104] on div "Settings" at bounding box center [792, 101] width 48 height 27
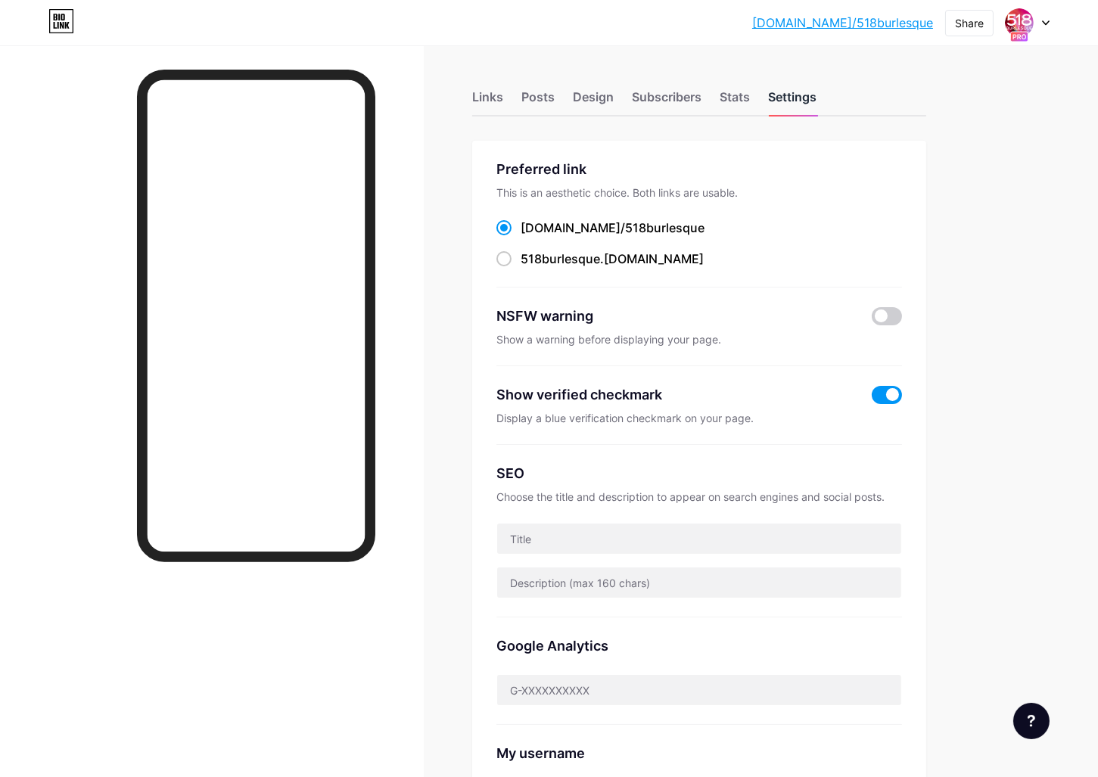
click at [791, 98] on div "Settings" at bounding box center [792, 101] width 48 height 27
click at [620, 527] on input "text" at bounding box center [699, 539] width 404 height 30
type input "518Burlesque shares sho"
click at [740, 541] on input "text" at bounding box center [699, 539] width 404 height 30
paste input "518Burlesque | [GEOGRAPHIC_DATA] Burlesque Shows & Classes"
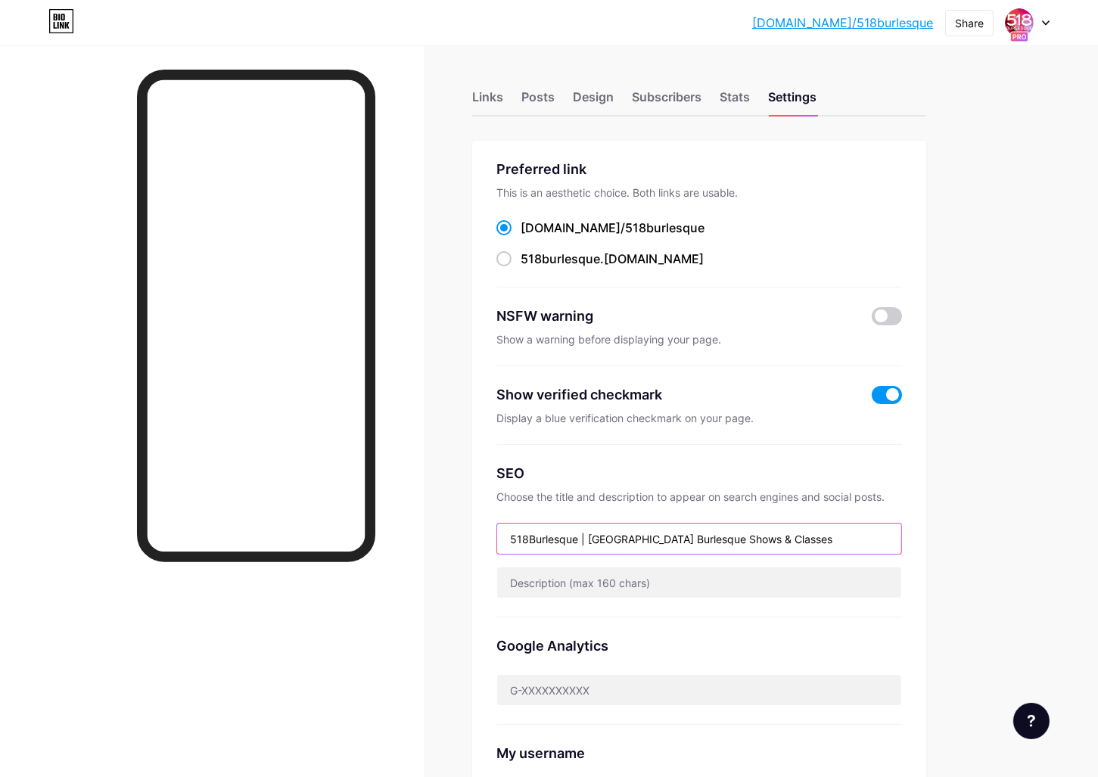
type input "518Burlesque | [GEOGRAPHIC_DATA] Burlesque Shows & Classes"
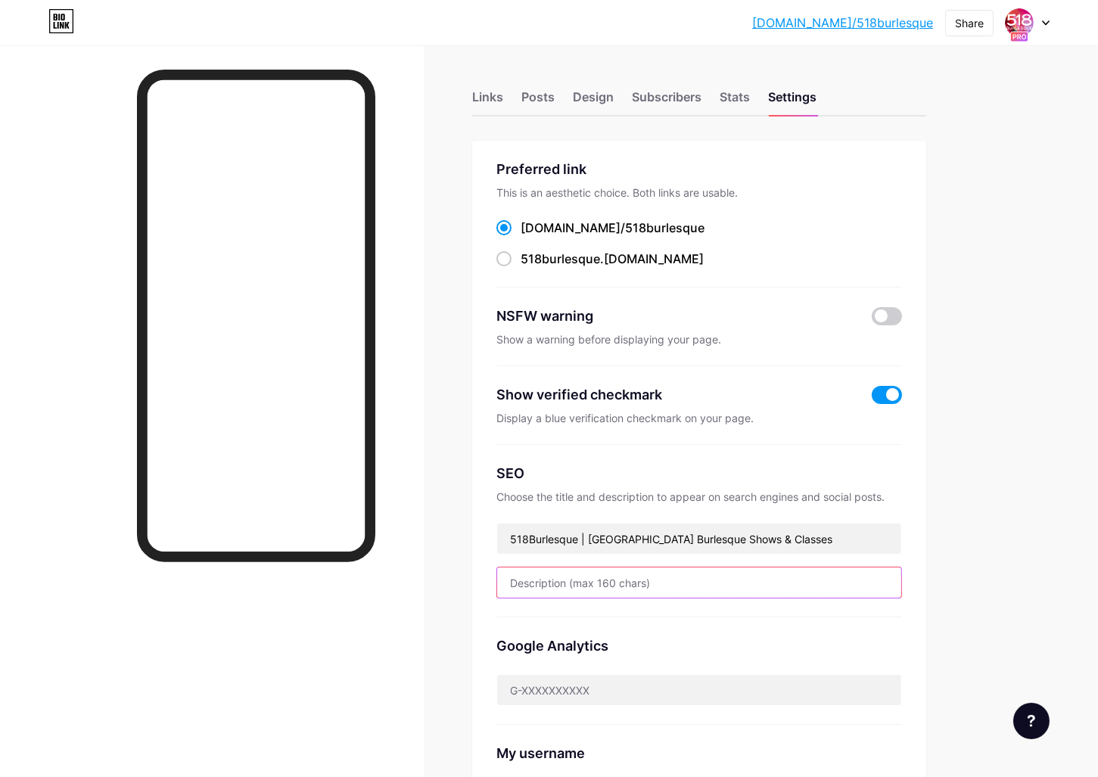
click at [574, 582] on input "text" at bounding box center [699, 582] width 404 height 30
paste input "Your guide to burlesque in [US_STATE]’s 518 area. Find shows, classes & events …"
click at [583, 574] on input "Your guide to burlesque in [US_STATE]’s 518 area. Find shows, classes & events …" at bounding box center [699, 582] width 404 height 30
drag, startPoint x: 591, startPoint y: 579, endPoint x: 614, endPoint y: 579, distance: 22.7
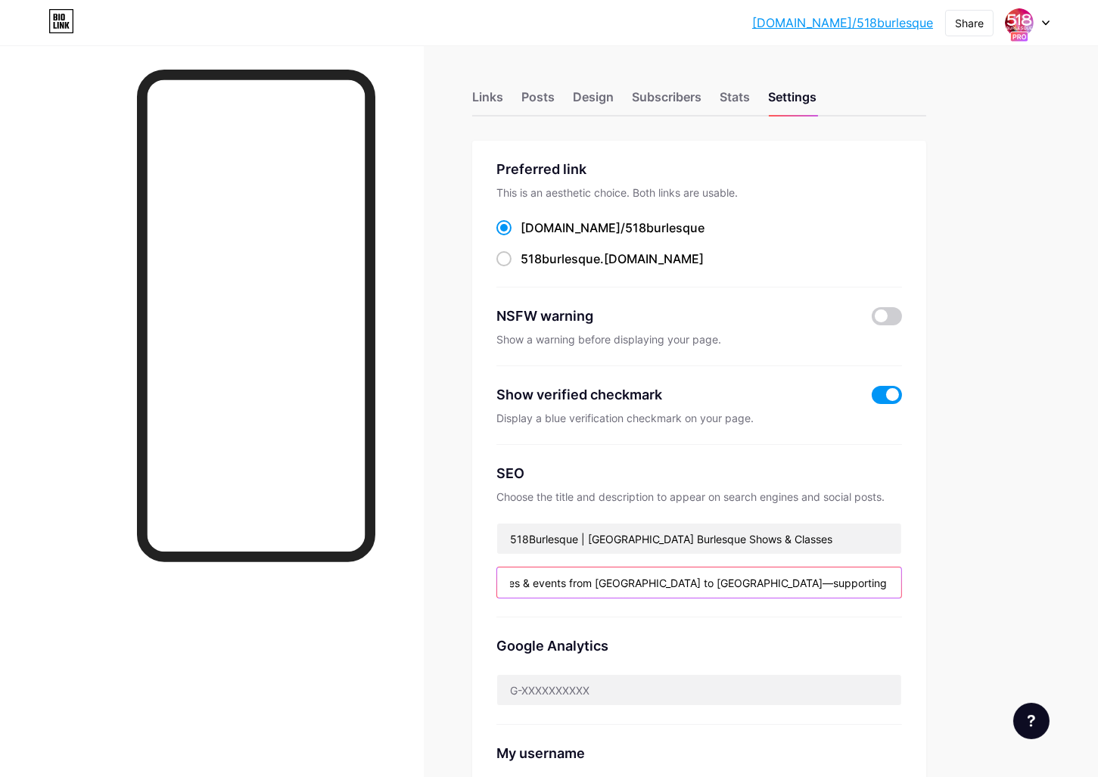
click at [587, 580] on input "Your guide to burlesque in [US_STATE]’s 518 area. Find shows, classes & events …" at bounding box center [699, 582] width 404 height 30
click at [658, 581] on input "Your guide to burlesque in [US_STATE]’s 518 area. Find shows, classes & events …" at bounding box center [699, 582] width 404 height 30
click at [786, 583] on input "Your guide to burlesque in [US_STATE]’s 518 area. Find shows, classes & events …" at bounding box center [699, 582] width 404 height 30
type input "Your guide to burlesque in [US_STATE]’s 518 area. Find shows, classes & events …"
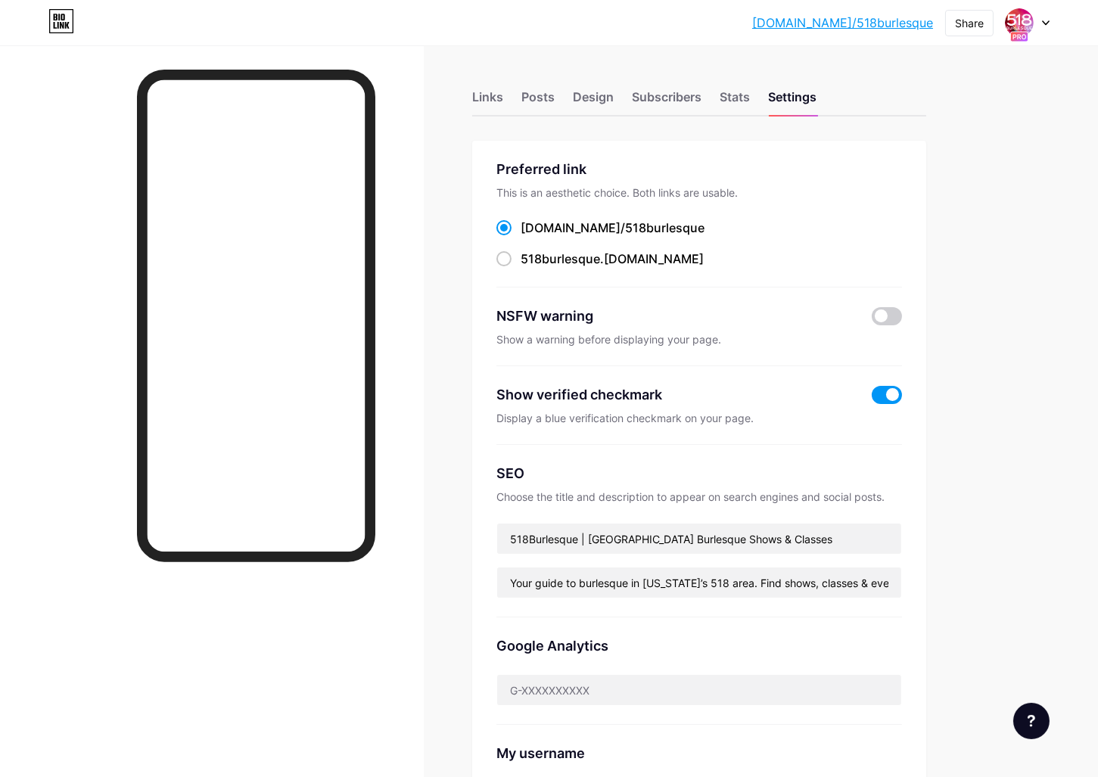
click at [425, 622] on div "Links Posts Design Subscribers Stats Settings Preferred link This is an aesthet…" at bounding box center [495, 687] width 990 height 1284
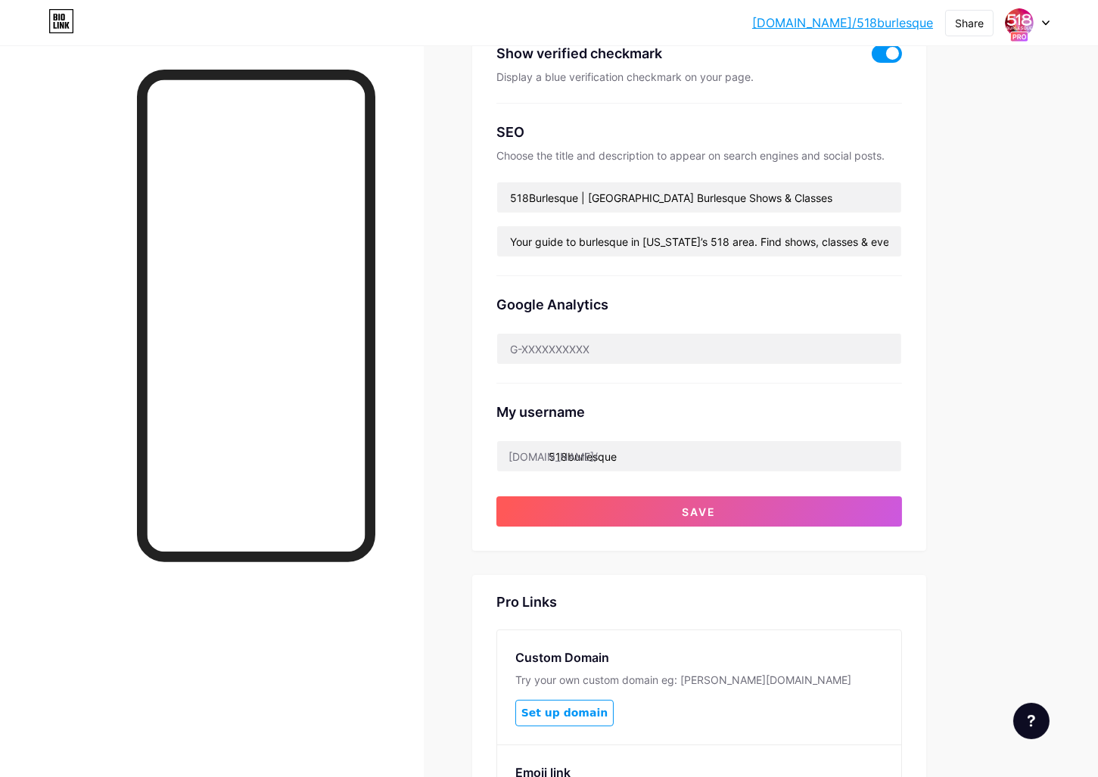
scroll to position [485, 0]
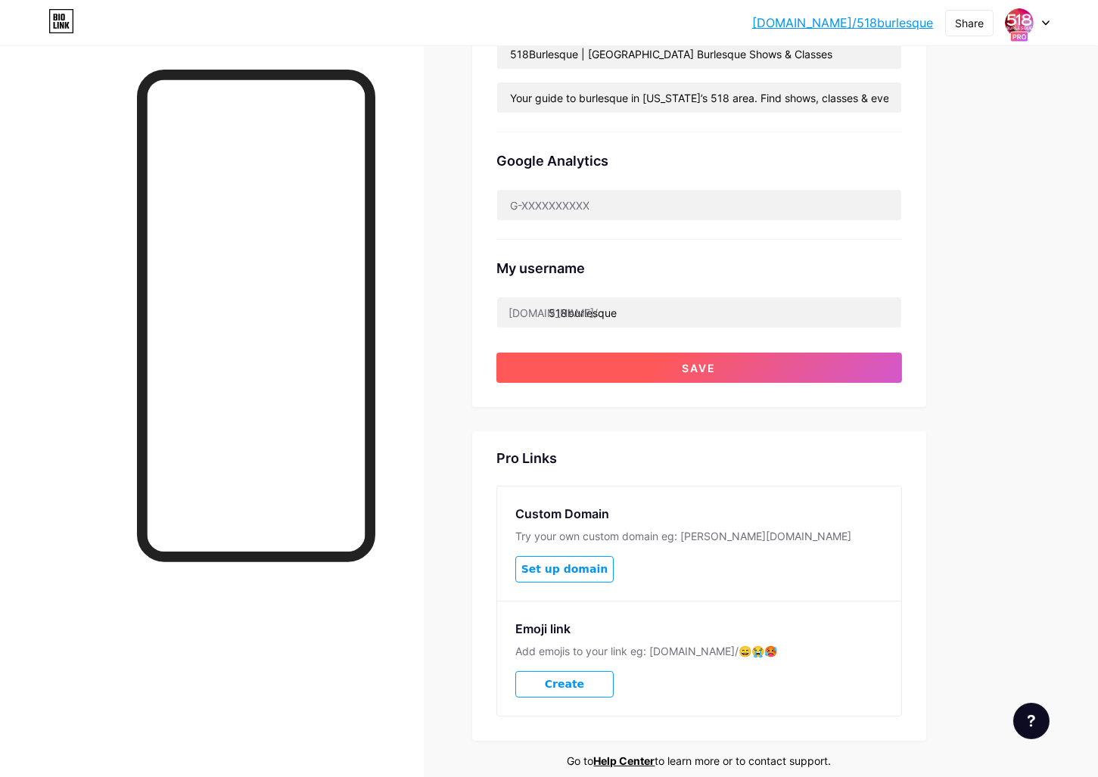
click at [747, 356] on button "Save" at bounding box center [698, 368] width 405 height 30
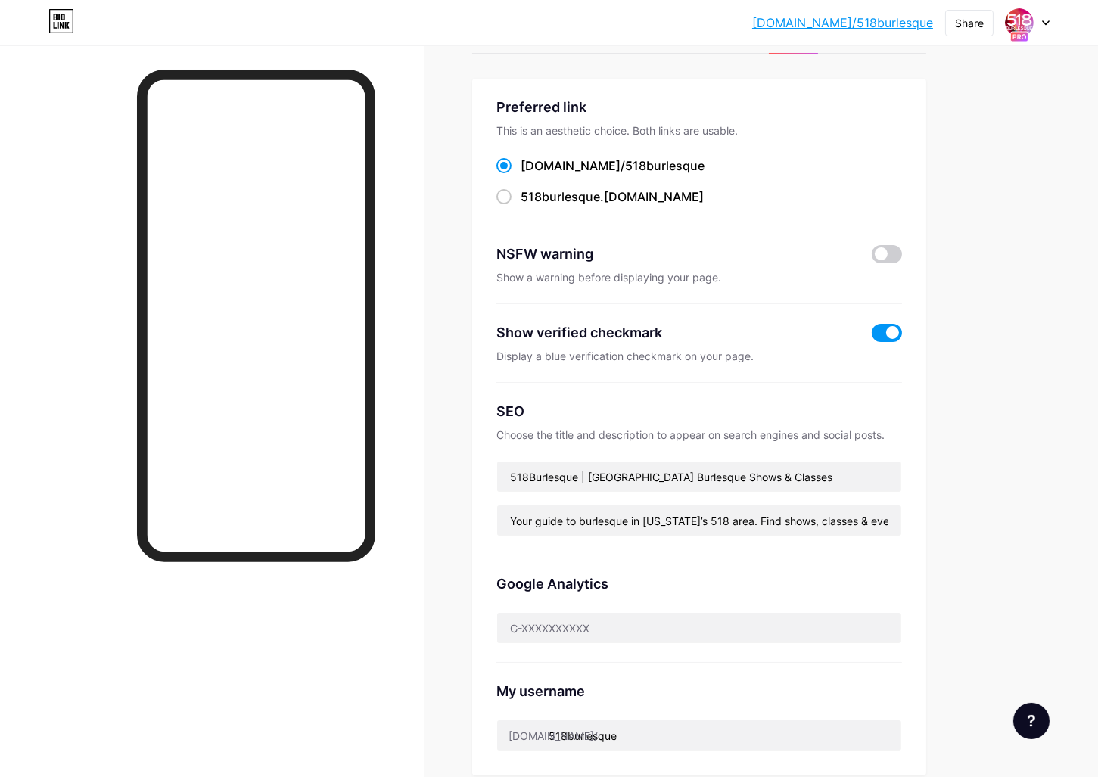
scroll to position [0, 0]
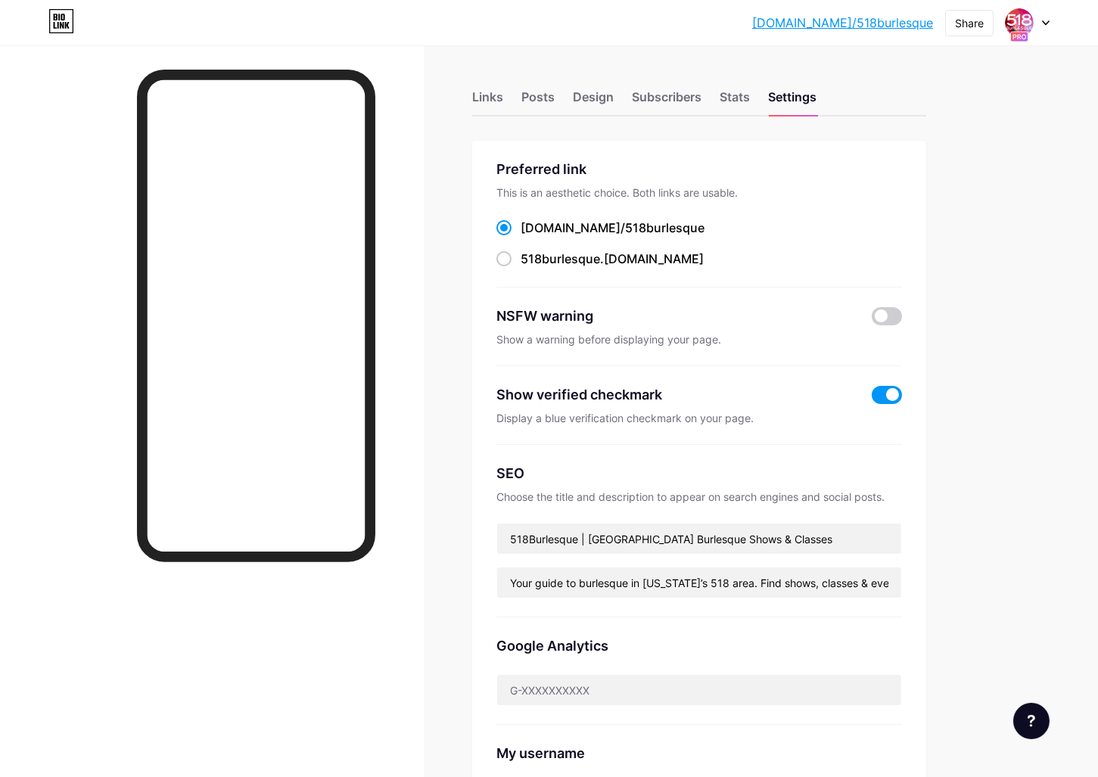
click at [461, 92] on div "Links Posts Design Subscribers Stats Settings Preferred link This is an aesthet…" at bounding box center [495, 659] width 990 height 1229
click at [477, 97] on div "Links" at bounding box center [487, 101] width 31 height 27
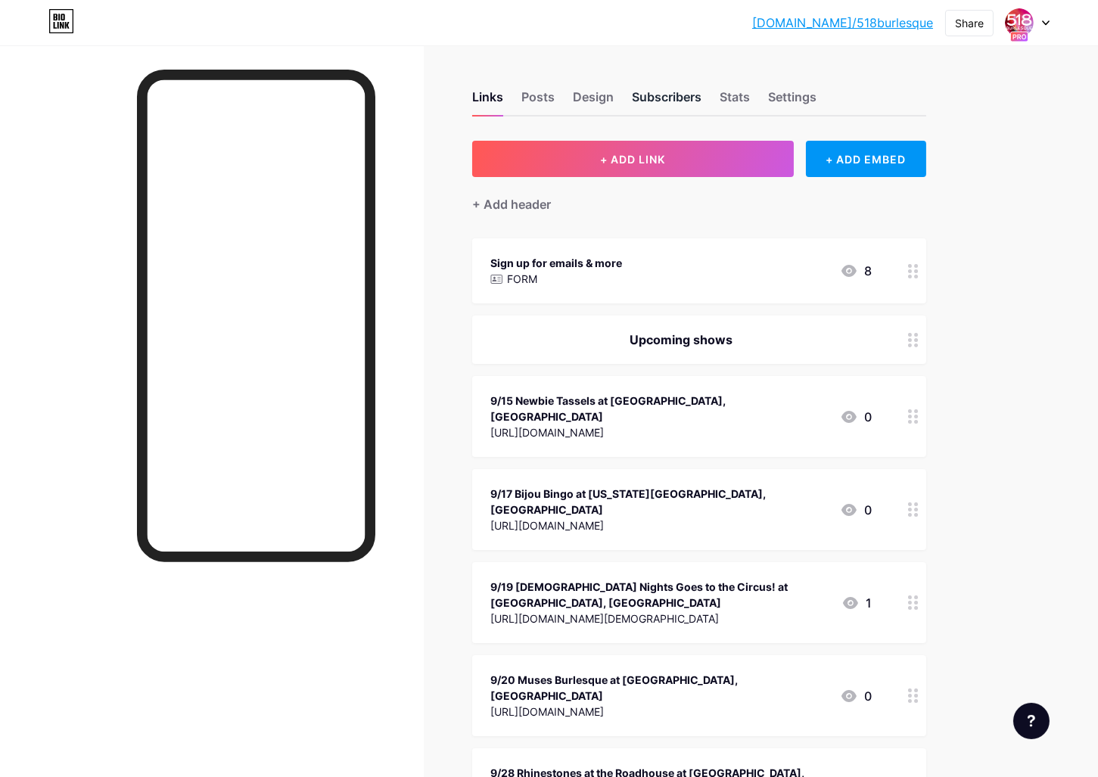
click at [670, 98] on div "Subscribers" at bounding box center [667, 101] width 70 height 27
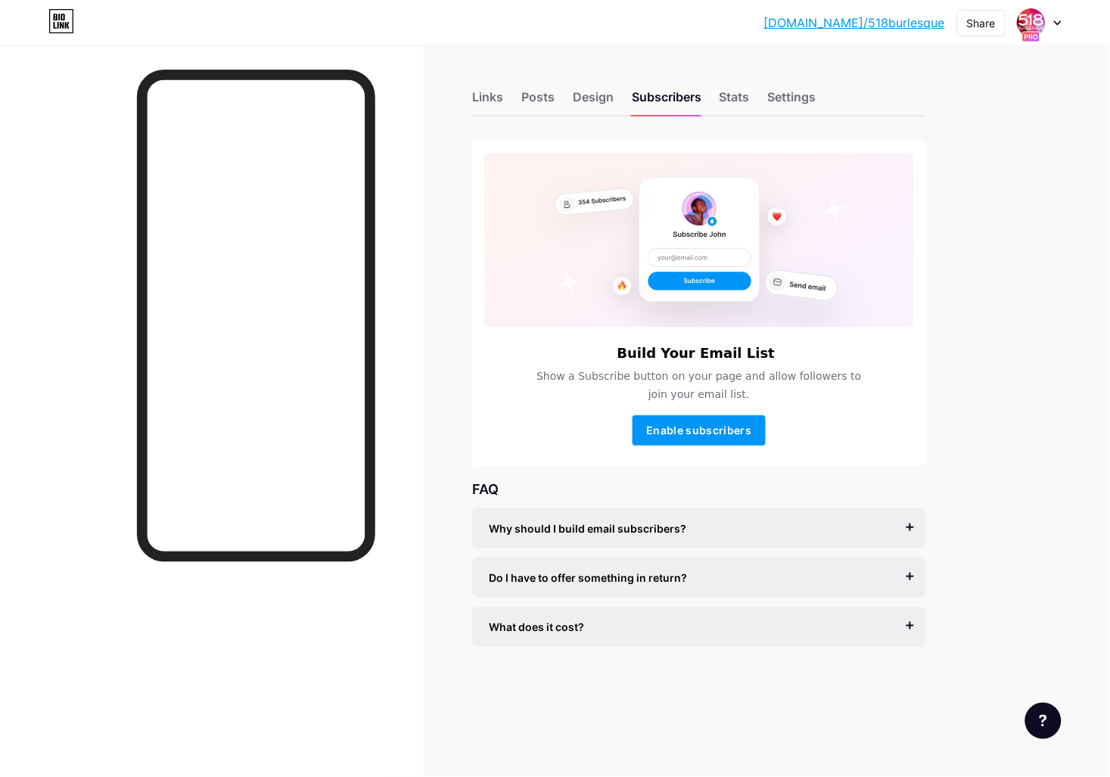
click at [461, 103] on div "Links Posts Design Subscribers Stats Settings Build Your Email List Show a Subs…" at bounding box center [495, 383] width 990 height 677
click at [487, 98] on div "Links" at bounding box center [487, 101] width 31 height 27
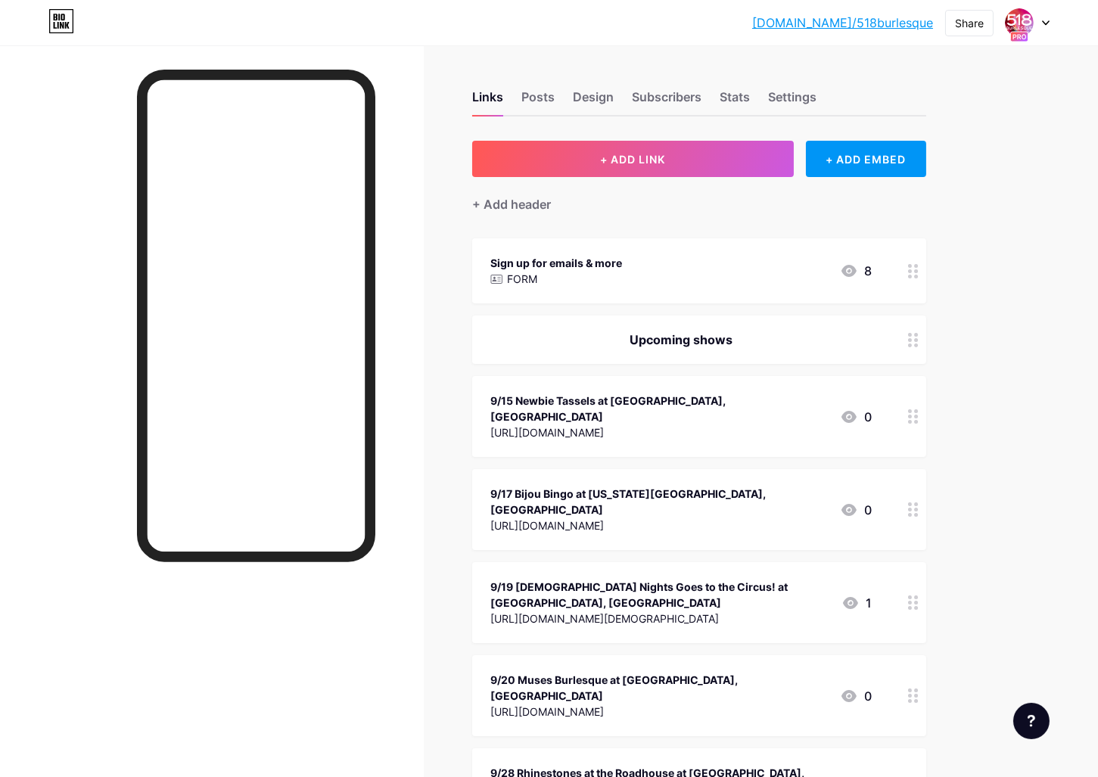
click at [656, 270] on div "Sign up for emails & more FORM 8" at bounding box center [680, 270] width 381 height 35
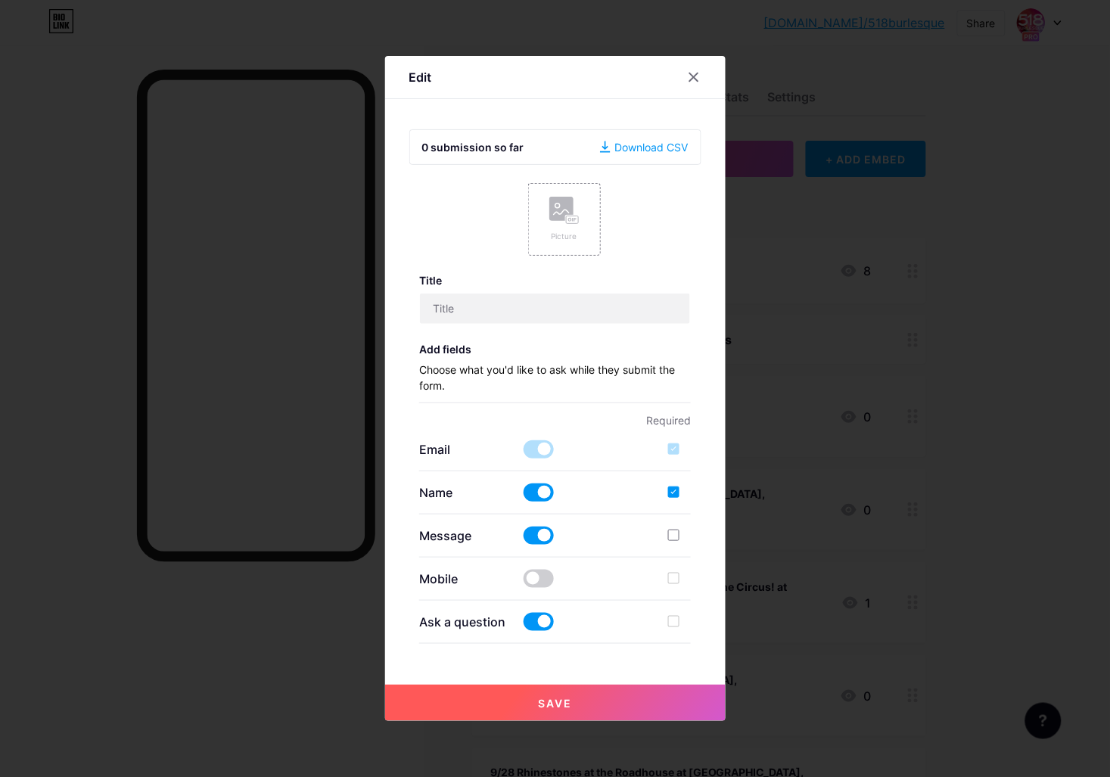
type input "Sign up for emails & more"
checkbox input "true"
type input "Sign up for occasional emails from [GEOGRAPHIC_DATA] burlesque producers by dro…"
type textarea "Thanks!"
click at [360, 45] on div at bounding box center [555, 388] width 1110 height 777
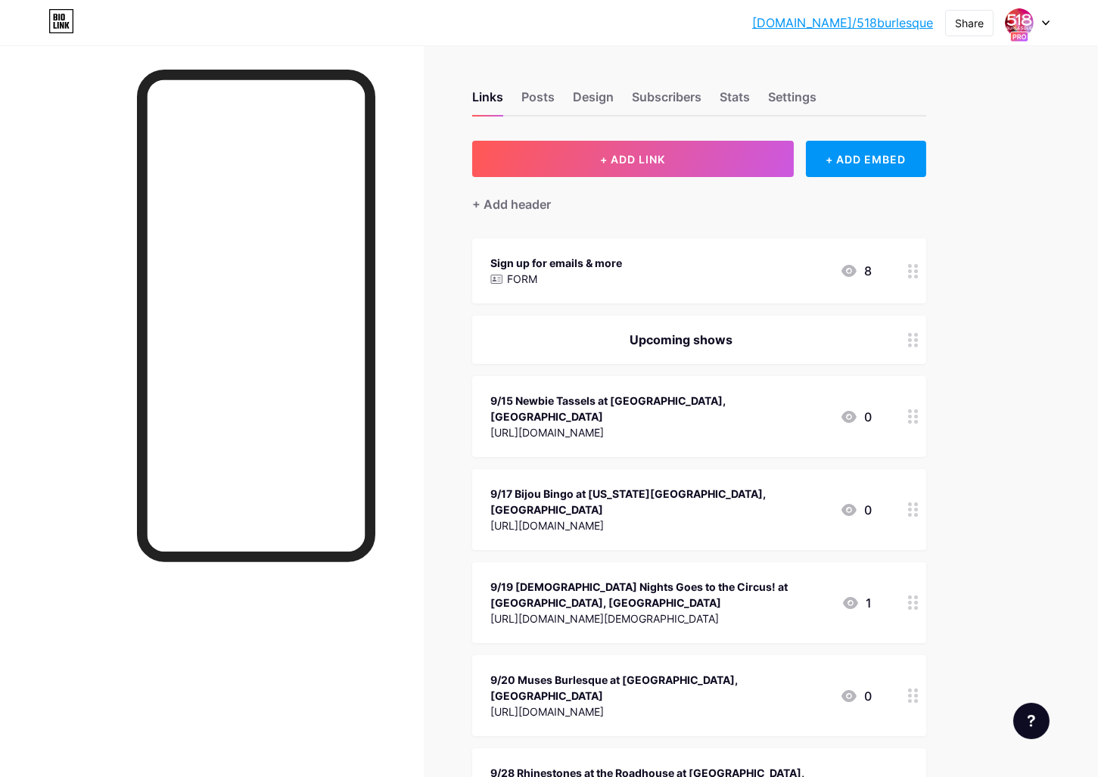
click at [1095, 271] on div "[DOMAIN_NAME]/518bur... [DOMAIN_NAME]/518burlesque Share Switch accounts 518Bur…" at bounding box center [549, 788] width 1098 height 1576
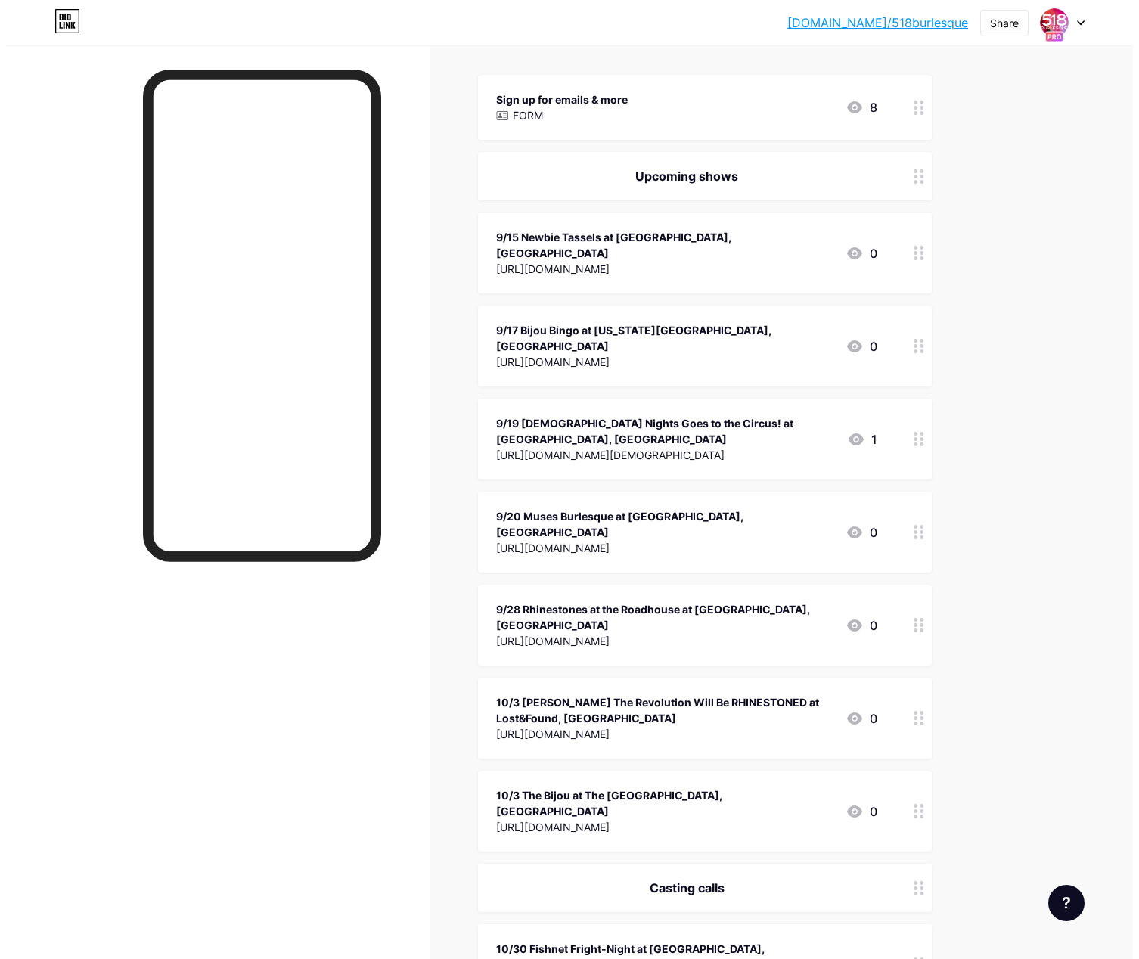
scroll to position [250, 0]
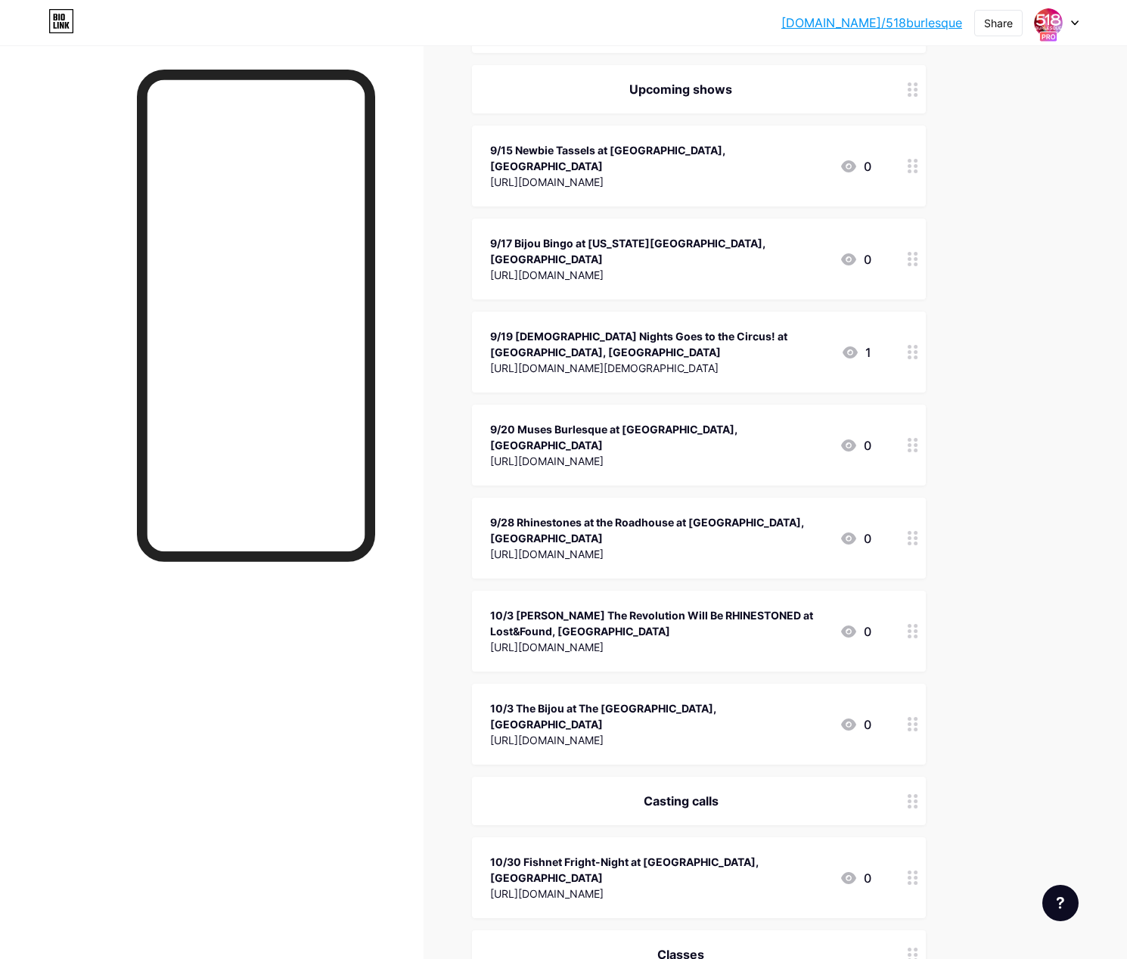
click at [759, 607] on div "10/3 [PERSON_NAME] The Revolution Will Be RHINESTONED at Lost&Found, [GEOGRAPHI…" at bounding box center [658, 623] width 337 height 32
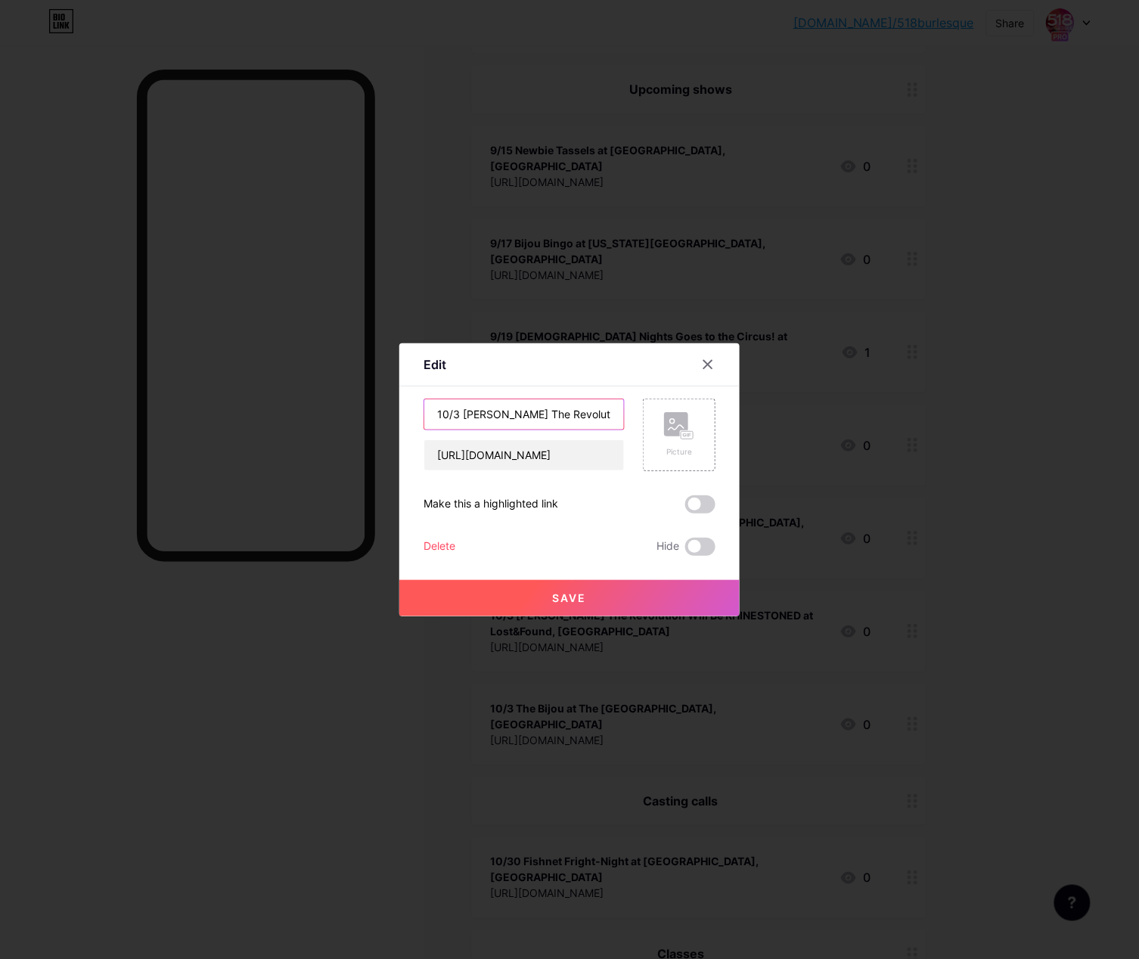
click at [550, 412] on input "10/3 [PERSON_NAME] The Revolution Will Be RHINESTONED at Lost&Found, [GEOGRAPHI…" at bounding box center [524, 414] width 200 height 30
drag, startPoint x: 559, startPoint y: 416, endPoint x: 466, endPoint y: 413, distance: 93.1
click at [466, 413] on input "10/3 [PERSON_NAME] The Revolution Will Be RHINESTONED at Lost&Found, [GEOGRAPHI…" at bounding box center [524, 414] width 200 height 30
click at [561, 415] on input "10/3 The Revolution Will Be RHINESTONED at Lost&Found, [GEOGRAPHIC_DATA]" at bounding box center [524, 414] width 200 height 30
click at [581, 415] on input "10/3 The Revolution Will Be RHINESTONED at Lost&Found, [GEOGRAPHIC_DATA]" at bounding box center [524, 414] width 200 height 30
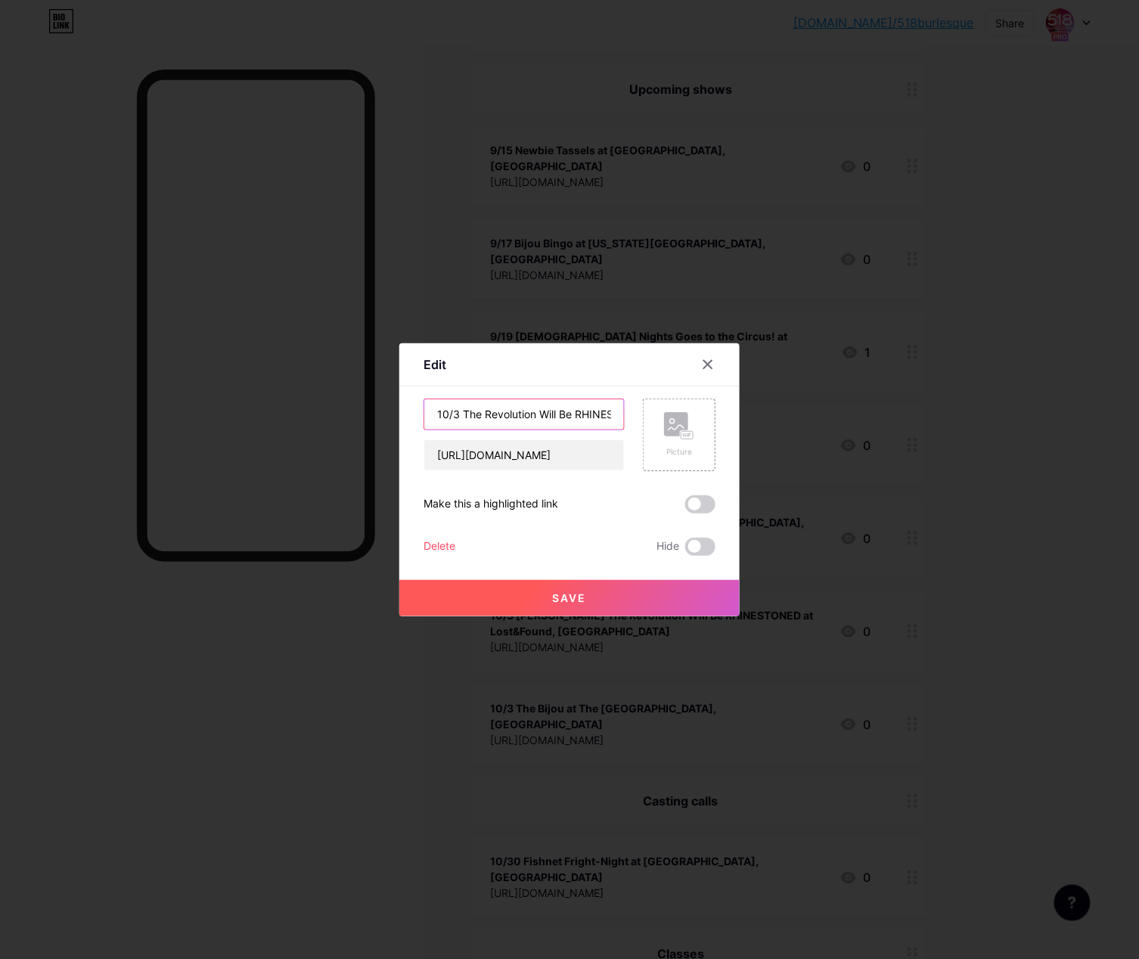
click at [581, 415] on input "10/3 The Revolution Will Be RHINESTONED at Lost&Found, [GEOGRAPHIC_DATA]" at bounding box center [524, 414] width 200 height 30
click at [589, 416] on input "10/3 The Revolution Will Be RHINESTONED at Lost&Found, [GEOGRAPHIC_DATA]" at bounding box center [524, 414] width 200 height 30
click at [601, 411] on input "10/3 The Revolution Will Be RHINESTONED at Lost&Found, [GEOGRAPHIC_DATA]" at bounding box center [524, 414] width 200 height 30
drag, startPoint x: 607, startPoint y: 414, endPoint x: 620, endPoint y: 415, distance: 12.9
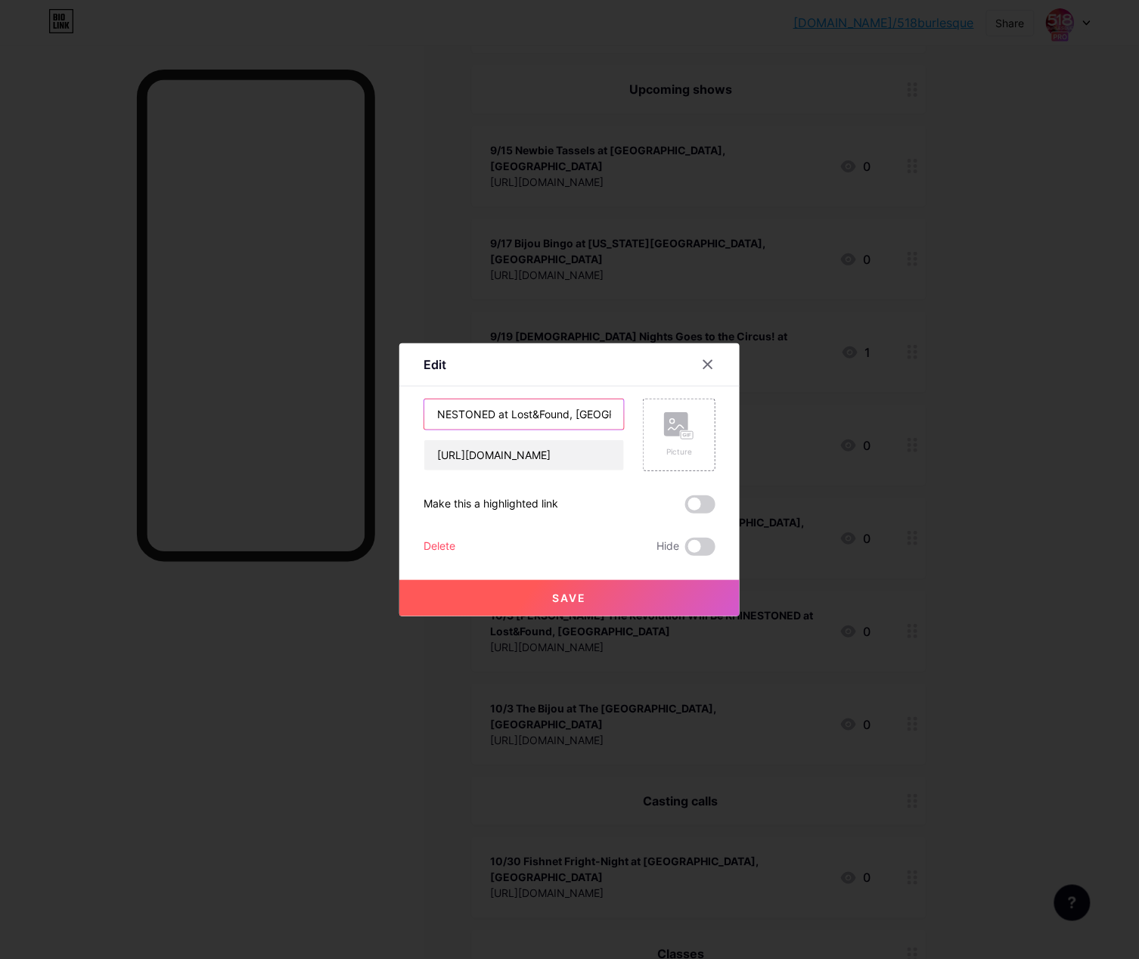
click at [620, 415] on input "10/3 The Revolution Will Be RHINESTONED at Lost&Found, [GEOGRAPHIC_DATA]" at bounding box center [524, 414] width 200 height 30
click at [508, 413] on input "10/3 The Revolution Will Be RHINESTONED at Lost&Found, [GEOGRAPHIC_DATA]" at bounding box center [524, 414] width 200 height 30
type input "10/3 The Revolution Will Be RHINESTONED at Lost&Found, [GEOGRAPHIC_DATA]"
click at [564, 594] on span "Save" at bounding box center [570, 598] width 34 height 13
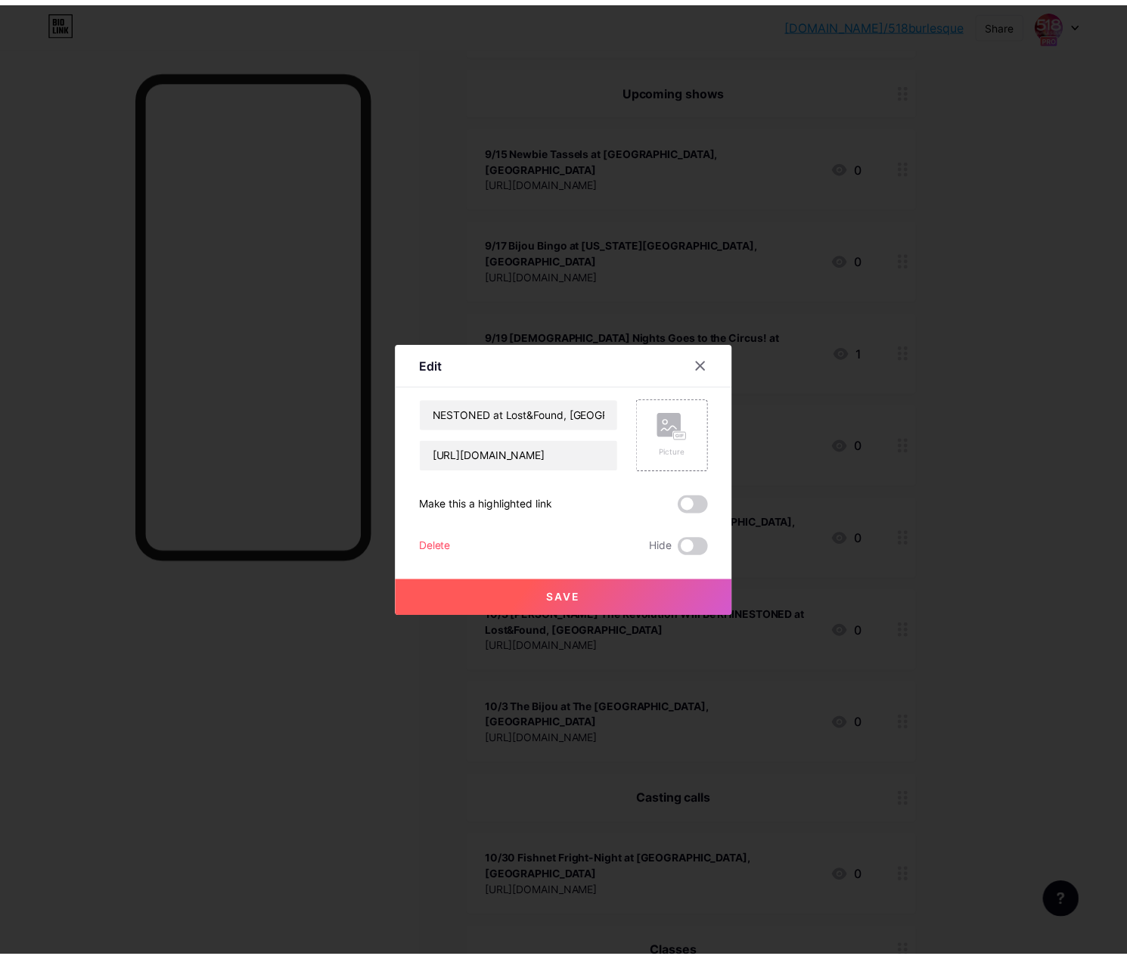
scroll to position [0, 0]
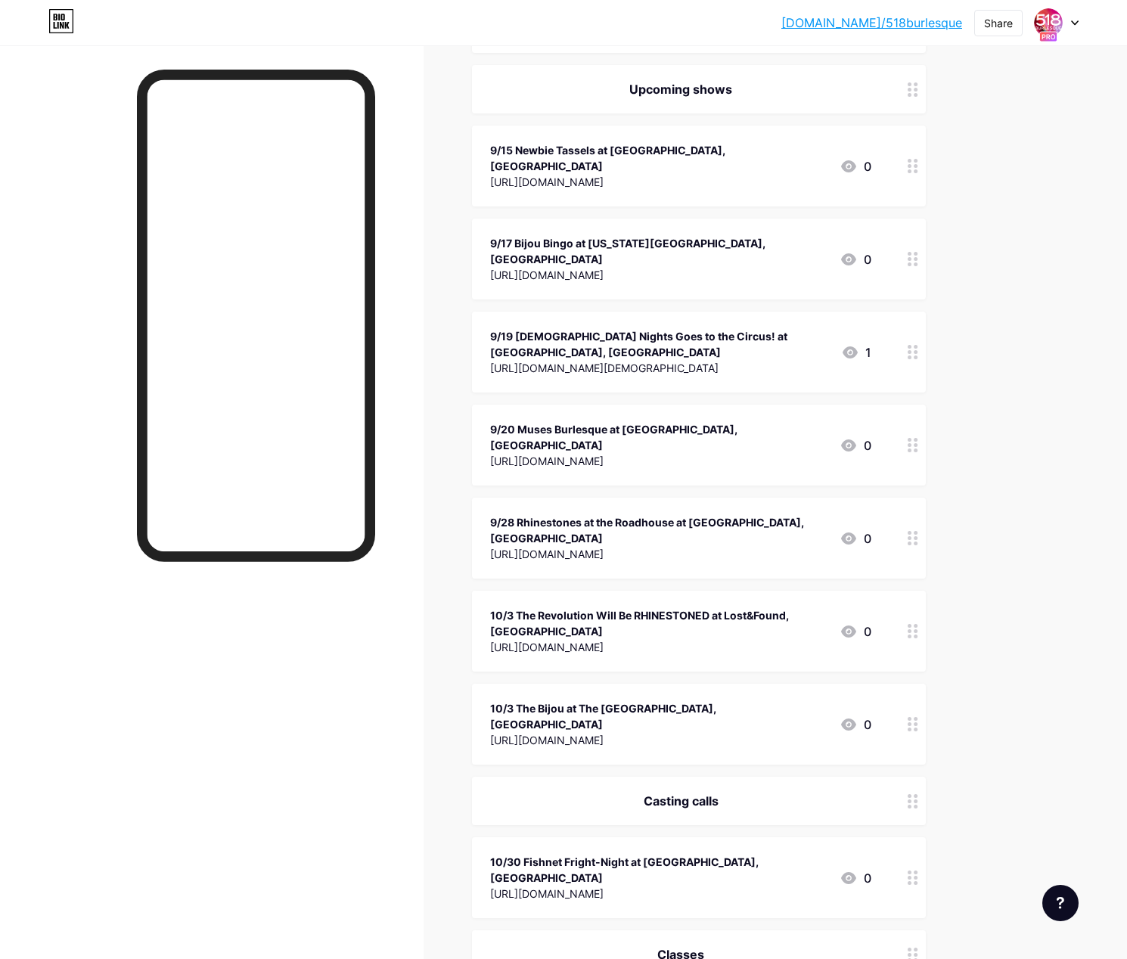
click at [323, 711] on div at bounding box center [256, 537] width 238 height 935
